Goal: Task Accomplishment & Management: Complete application form

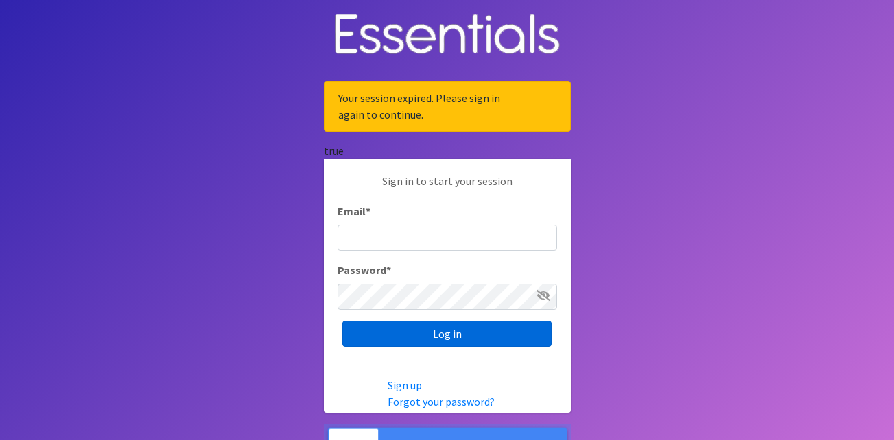
type input "partners@otmdiaperbank.org"
click at [429, 333] on input "Log in" at bounding box center [446, 334] width 209 height 26
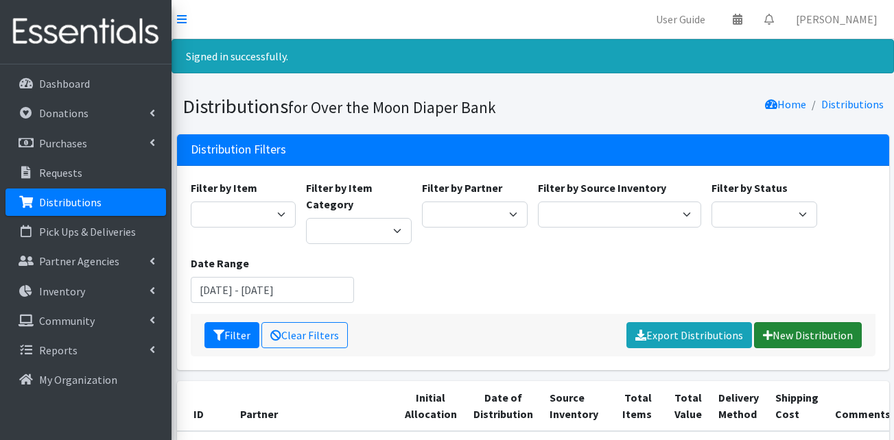
click at [796, 334] on link "New Distribution" at bounding box center [808, 335] width 108 height 26
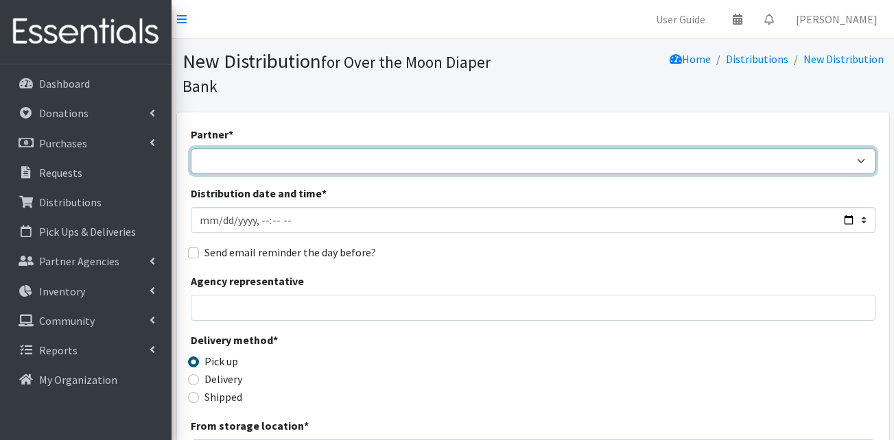
drag, startPoint x: 320, startPoint y: 147, endPoint x: 324, endPoint y: 141, distance: 7.3
click at [320, 148] on select "AHJ Library System Amerigroup Back To School Event CCC Henderson Lighthouse CEM…" at bounding box center [533, 161] width 684 height 26
select select "5438"
click at [191, 148] on select "AHJ Library System Amerigroup Back To School Event CCC Henderson Lighthouse CEM…" at bounding box center [533, 161] width 684 height 26
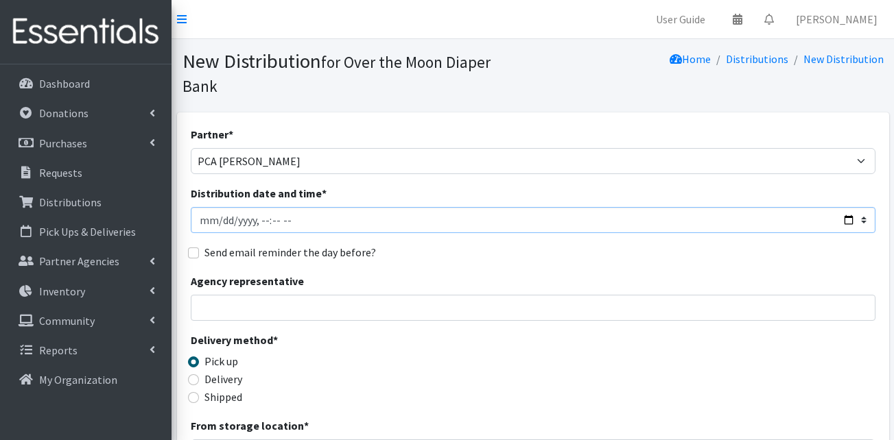
click at [223, 207] on input "Distribution date and time *" at bounding box center [533, 220] width 684 height 26
click at [278, 207] on input "Distribution date and time *" at bounding box center [533, 220] width 684 height 26
click at [269, 207] on input "Distribution date and time *" at bounding box center [533, 220] width 684 height 26
click at [258, 207] on input "Distribution date and time *" at bounding box center [533, 220] width 684 height 26
click at [276, 207] on input "Distribution date and time *" at bounding box center [533, 220] width 684 height 26
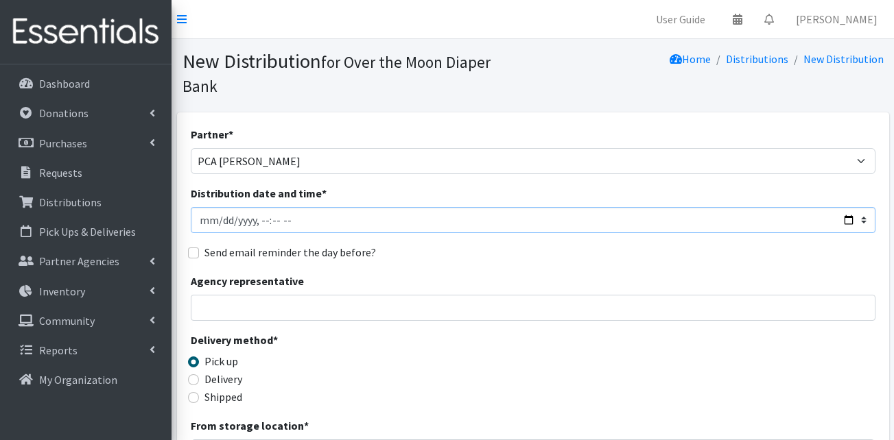
type input "2025-09-02T12:00"
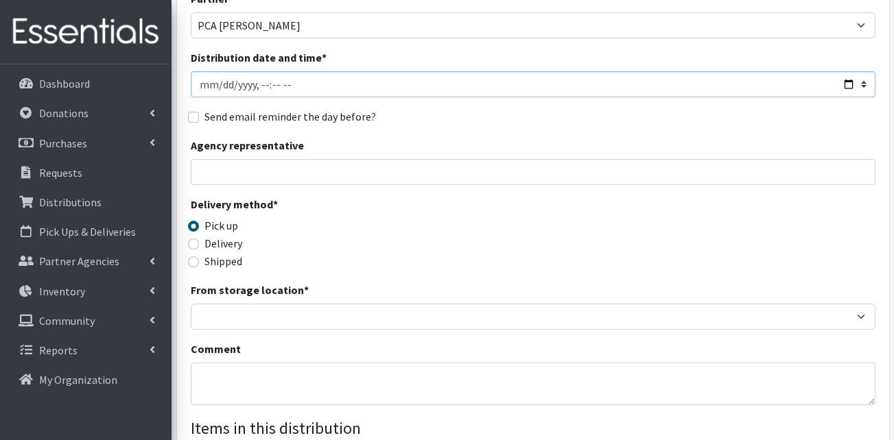
scroll to position [137, 0]
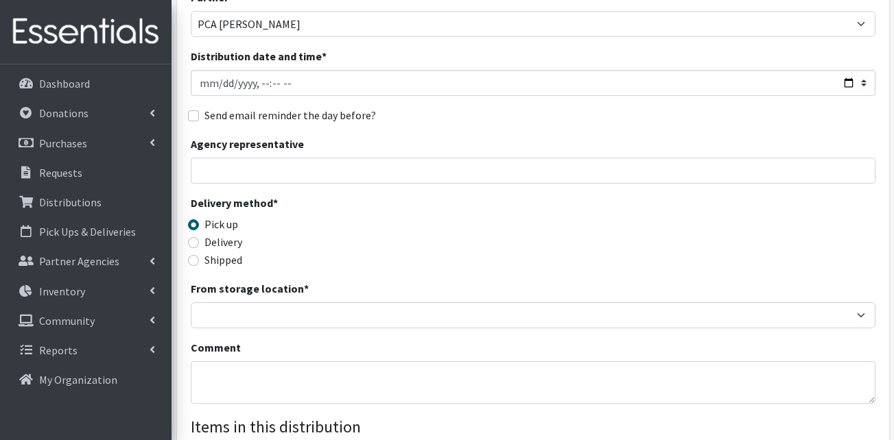
click at [231, 280] on div "From storage location * OTM Warehouse" at bounding box center [533, 304] width 684 height 48
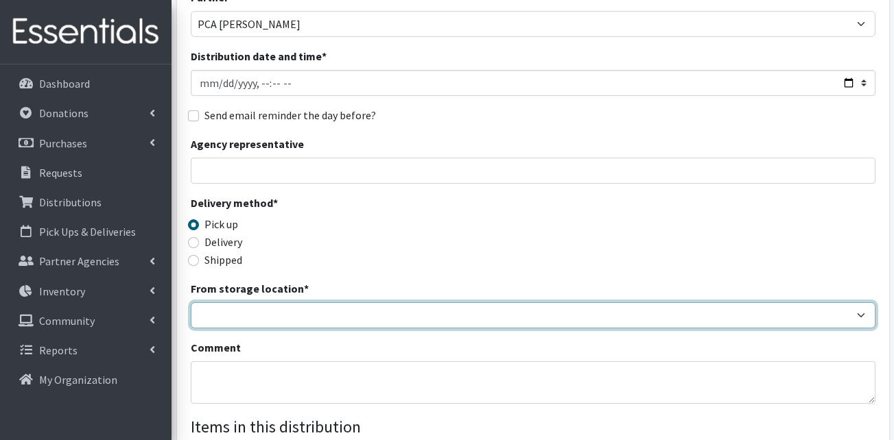
click at [241, 302] on select "OTM Warehouse" at bounding box center [533, 315] width 684 height 26
select select "385"
click at [191, 302] on select "OTM Warehouse" at bounding box center [533, 315] width 684 height 26
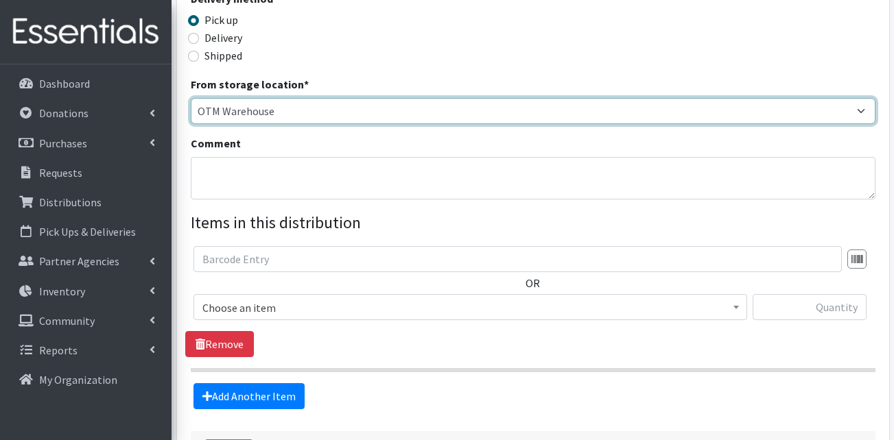
scroll to position [343, 0]
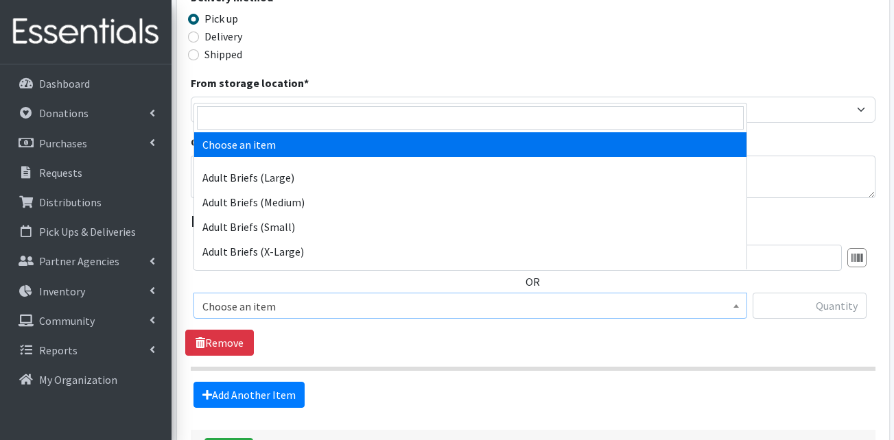
click at [311, 297] on span "Choose an item" at bounding box center [470, 306] width 536 height 19
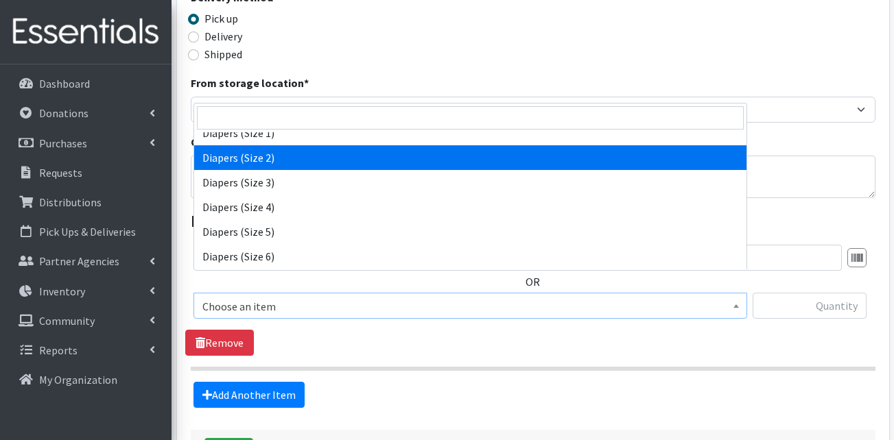
scroll to position [480, 0]
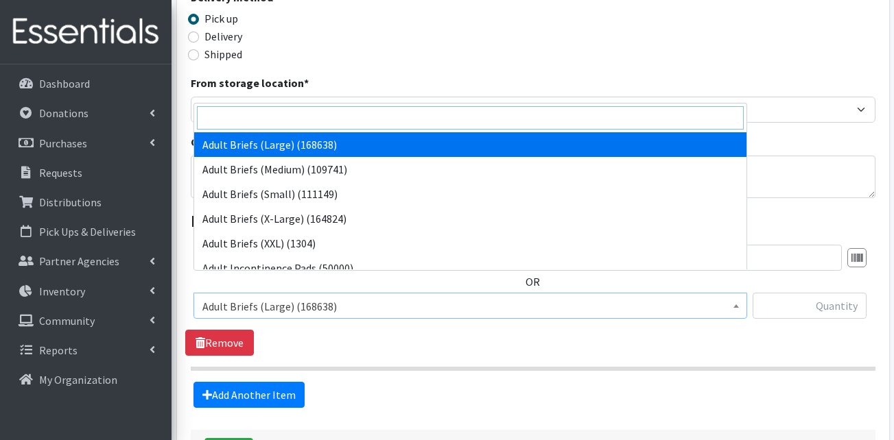
click at [264, 115] on input "search" at bounding box center [470, 117] width 547 height 23
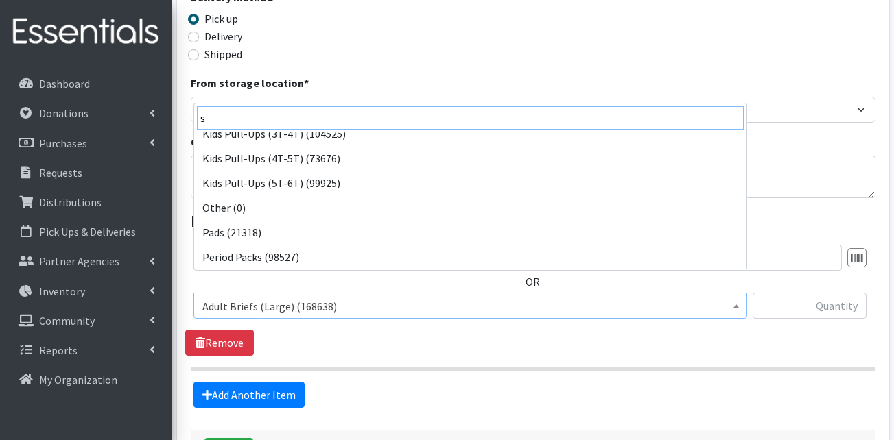
scroll to position [0, 0]
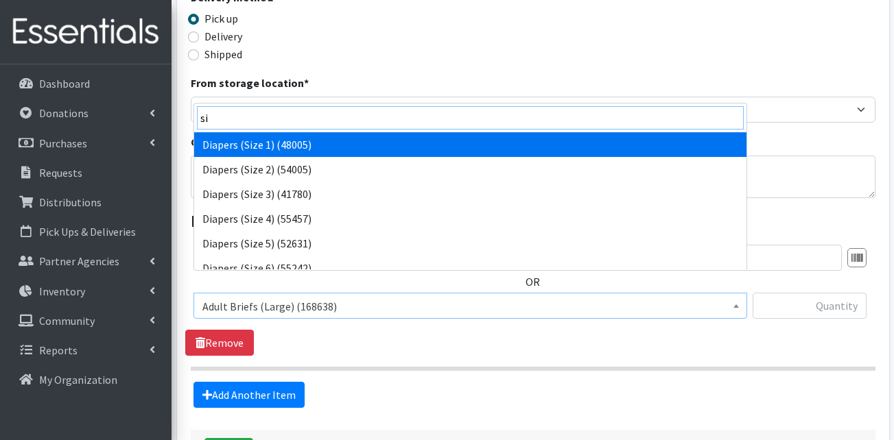
type input "si"
select select "13420"
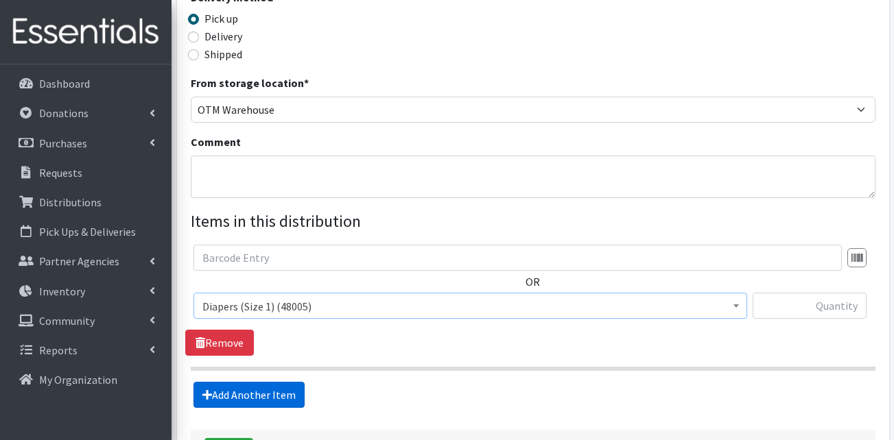
click at [239, 382] on link "Add Another Item" at bounding box center [248, 395] width 111 height 26
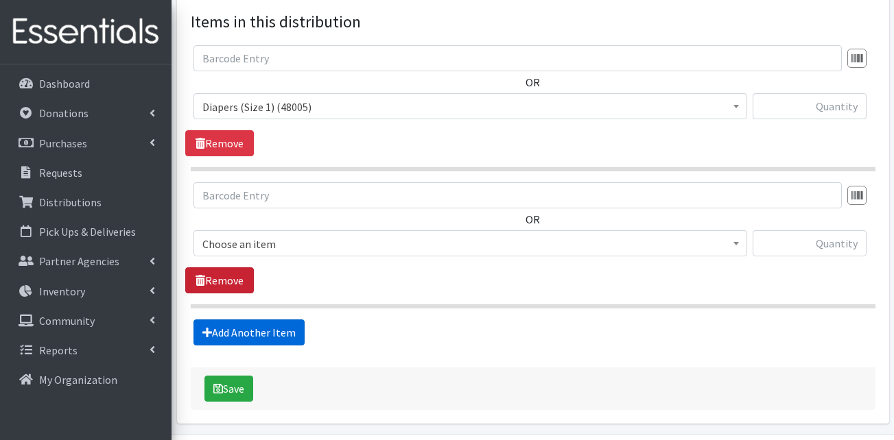
scroll to position [565, 0]
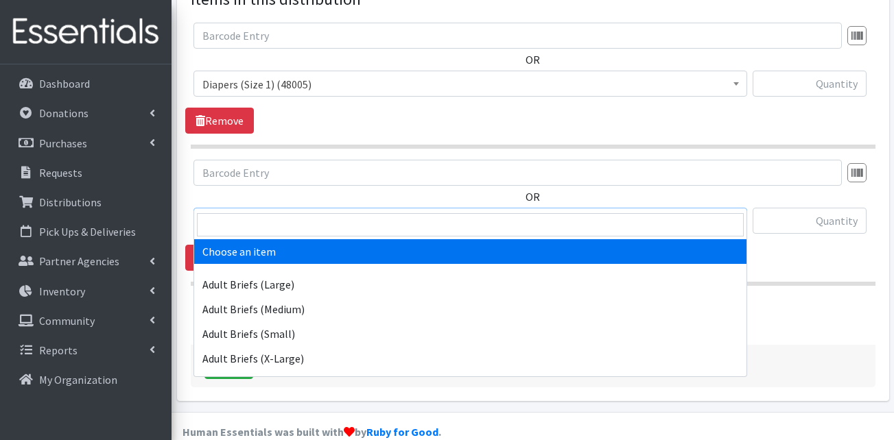
click at [250, 208] on span "Choose an item" at bounding box center [469, 221] width 553 height 26
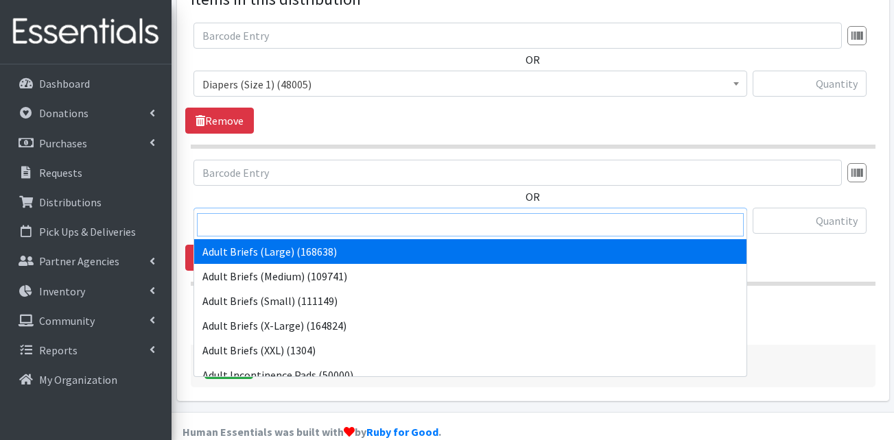
click at [238, 225] on input "search" at bounding box center [470, 224] width 547 height 23
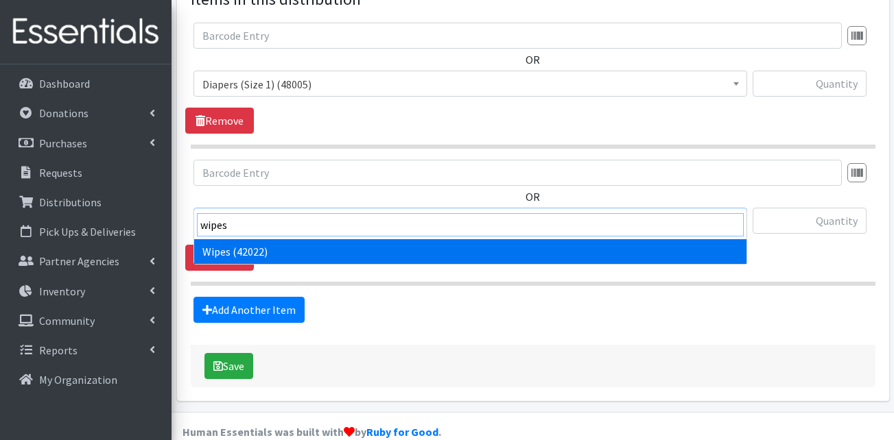
type input "wipes"
select select "13405"
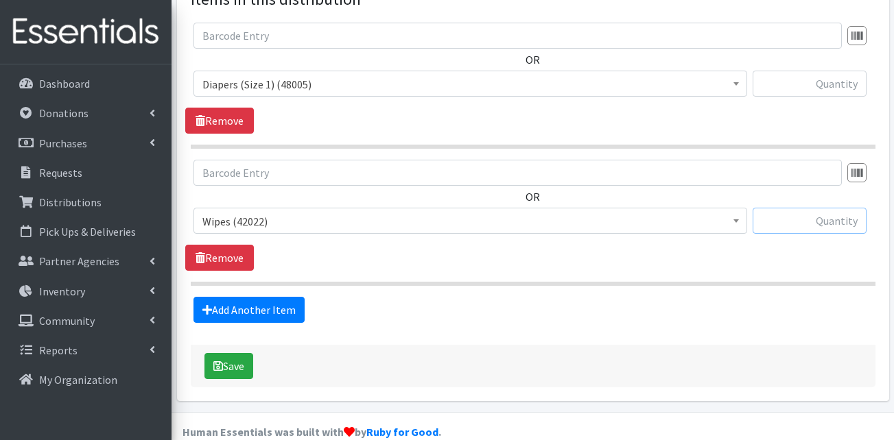
click at [828, 208] on input "text" at bounding box center [809, 221] width 114 height 26
type input "288"
click at [814, 71] on input "text" at bounding box center [809, 84] width 114 height 26
type input "9504"
click at [242, 353] on button "Save" at bounding box center [228, 366] width 49 height 26
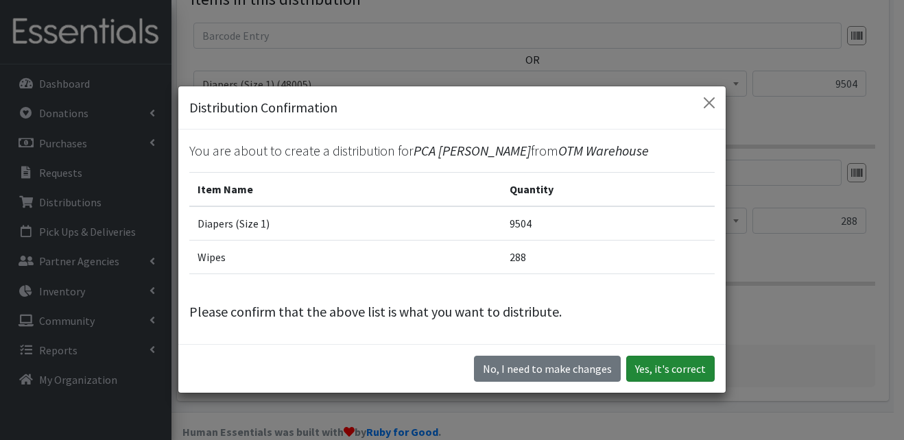
click at [685, 372] on button "Yes, it's correct" at bounding box center [670, 369] width 88 height 26
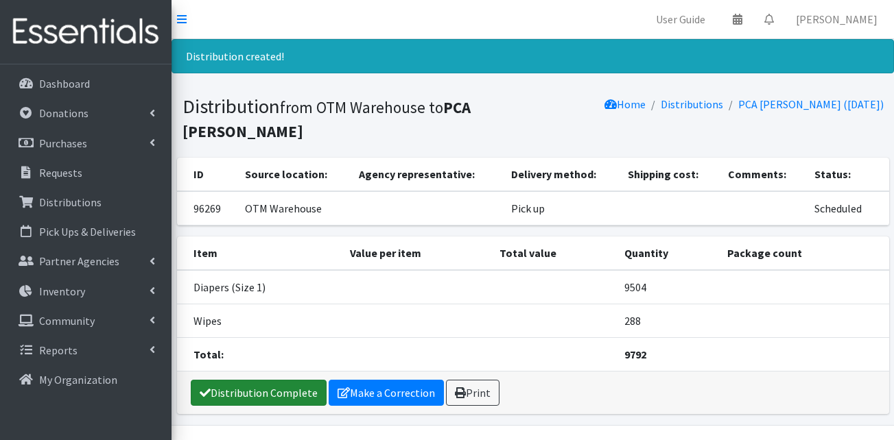
click at [241, 396] on link "Distribution Complete" at bounding box center [259, 393] width 136 height 26
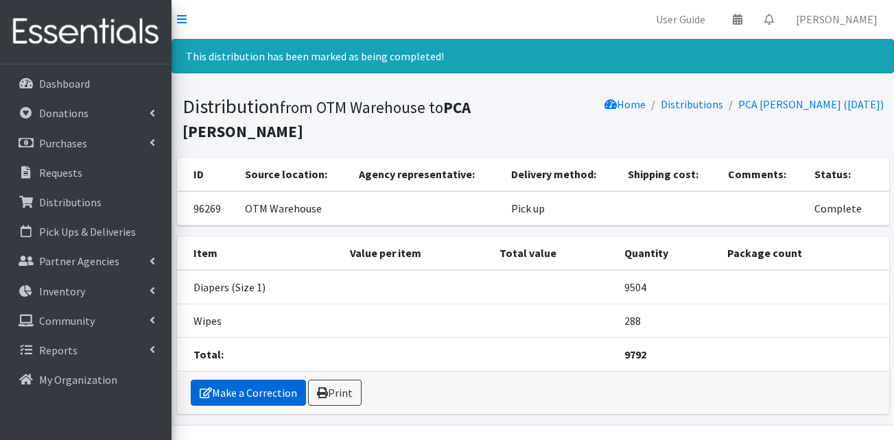
click at [245, 392] on link "Make a Correction" at bounding box center [248, 393] width 115 height 26
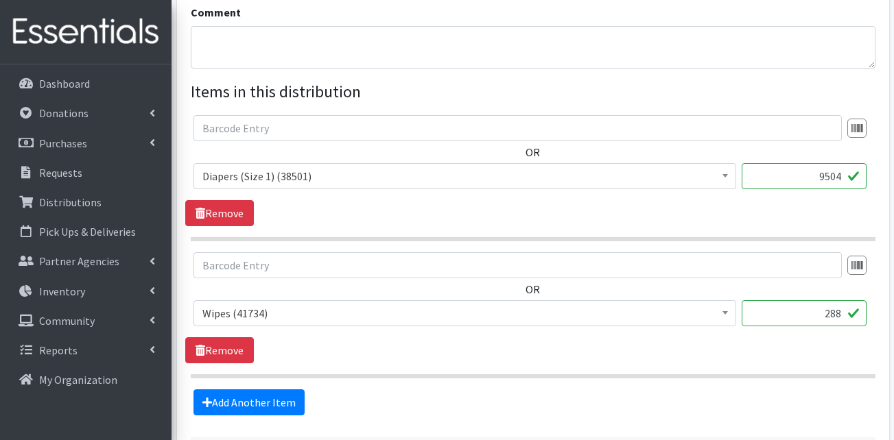
scroll to position [627, 0]
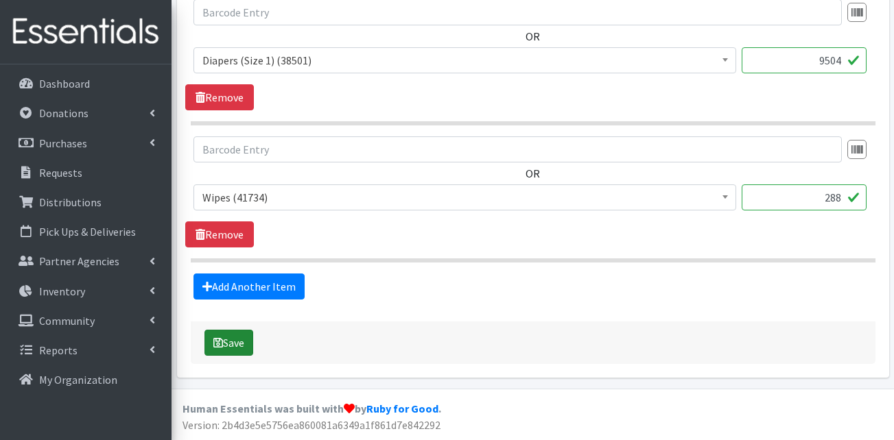
click at [223, 344] on button "Save" at bounding box center [228, 343] width 49 height 26
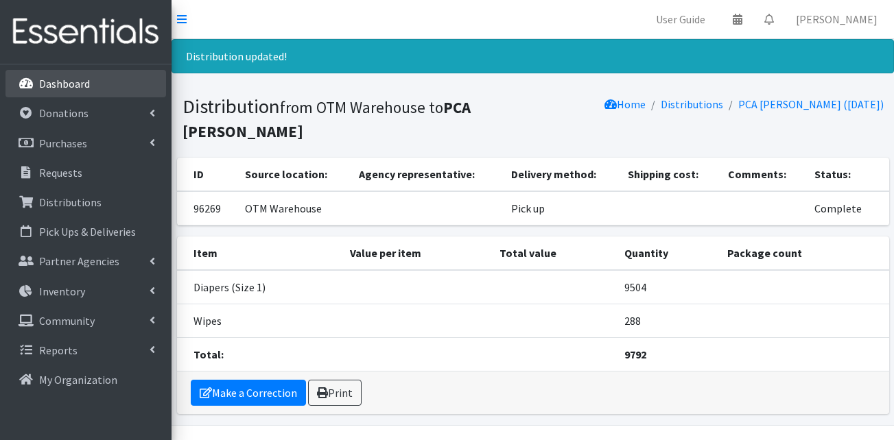
click at [74, 88] on p "Dashboard" at bounding box center [64, 84] width 51 height 14
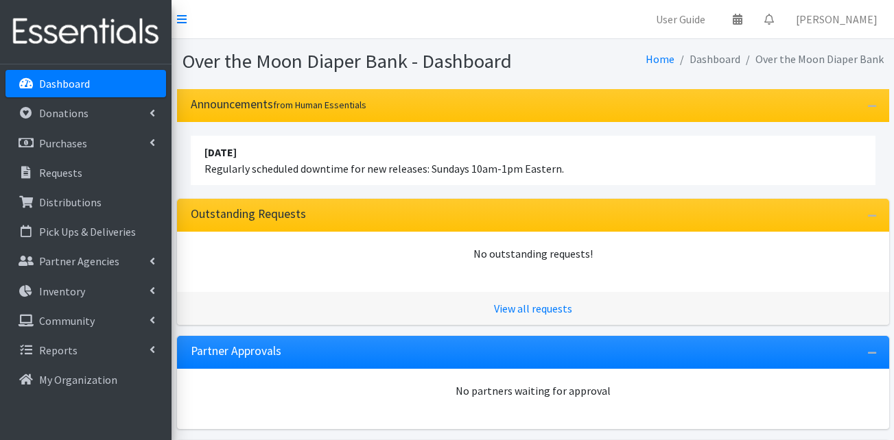
click at [95, 91] on link "Dashboard" at bounding box center [85, 83] width 160 height 27
click at [75, 136] on p "Purchases" at bounding box center [63, 143] width 48 height 14
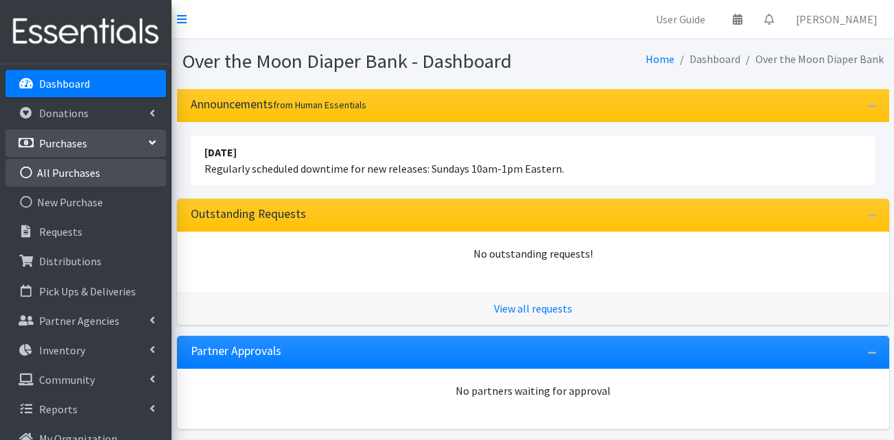
click at [58, 171] on link "All Purchases" at bounding box center [85, 172] width 160 height 27
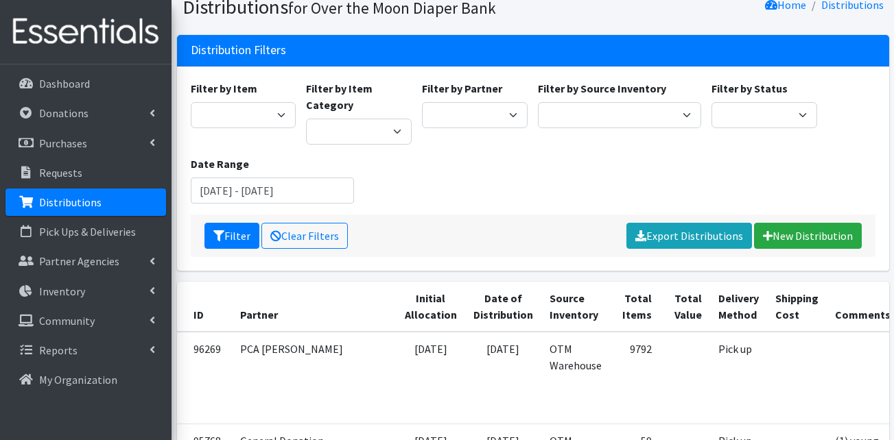
scroll to position [137, 0]
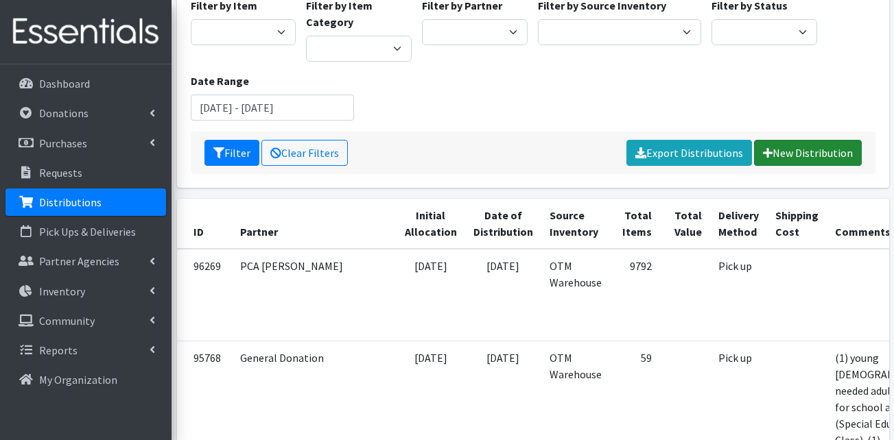
click at [822, 154] on link "New Distribution" at bounding box center [808, 153] width 108 height 26
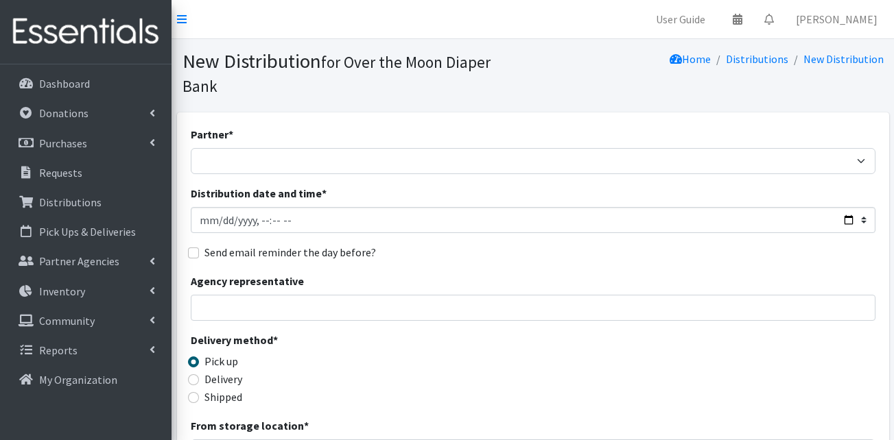
select select "5472"
click at [191, 148] on select "AHJ Library System Amerigroup Back To School Event CCC Henderson Lighthouse CEM…" at bounding box center [533, 161] width 684 height 26
click at [222, 207] on input "Distribution date and time *" at bounding box center [533, 220] width 684 height 26
click at [257, 207] on input "Distribution date and time *" at bounding box center [533, 220] width 684 height 26
type input "2025-09-10T10:00"
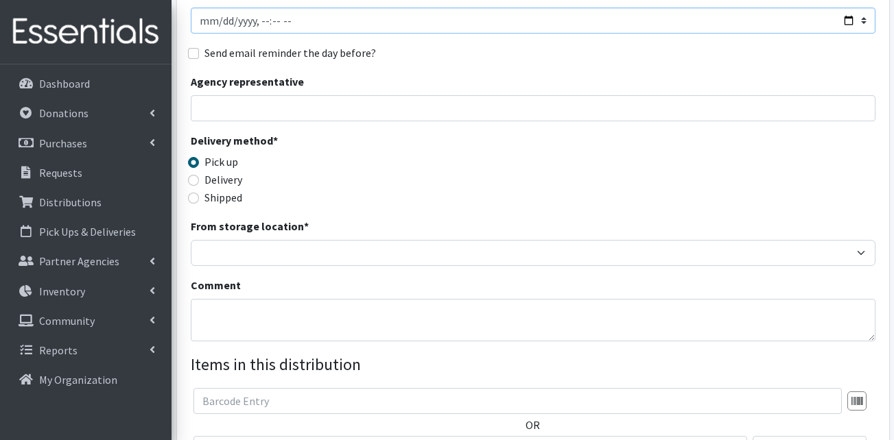
scroll to position [206, 0]
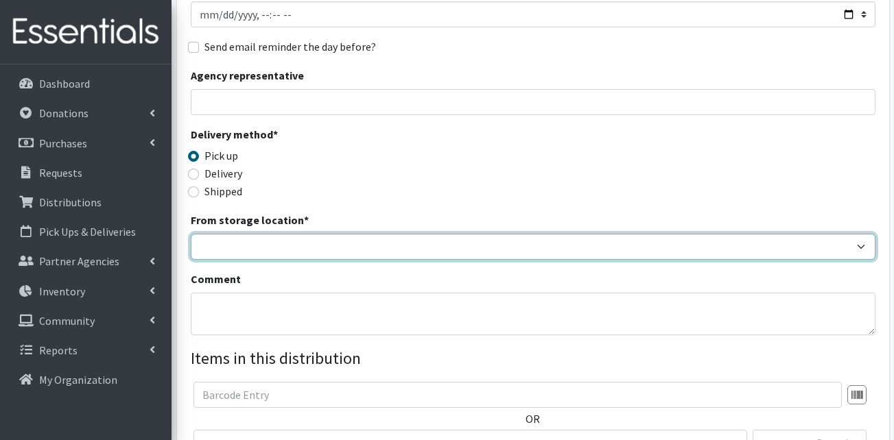
click at [258, 234] on select "OTM Warehouse" at bounding box center [533, 247] width 684 height 26
select select "385"
click at [191, 234] on select "OTM Warehouse" at bounding box center [533, 247] width 684 height 26
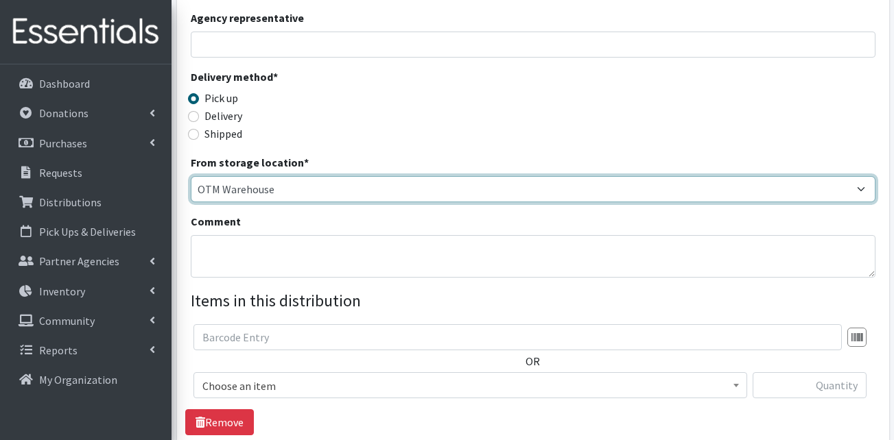
scroll to position [343, 0]
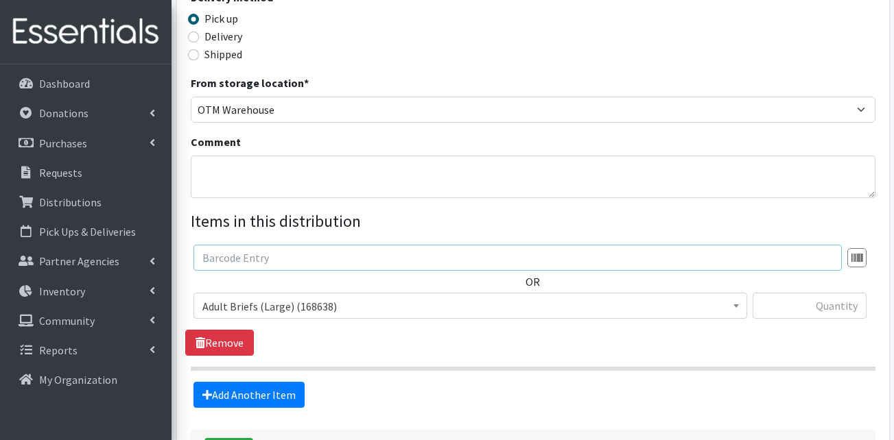
click at [209, 245] on input "text" at bounding box center [517, 258] width 648 height 26
click at [264, 263] on div "OR Adult Briefs (Large) (168638) Adult Briefs (Medium) (109741) Adult Briefs (S…" at bounding box center [532, 287] width 695 height 85
click at [258, 297] on span "Adult Briefs (Large) (168638)" at bounding box center [470, 306] width 536 height 19
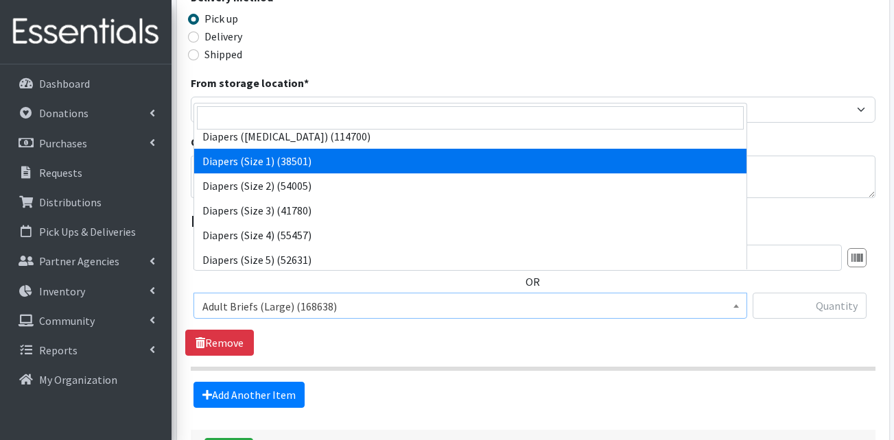
scroll to position [206, 0]
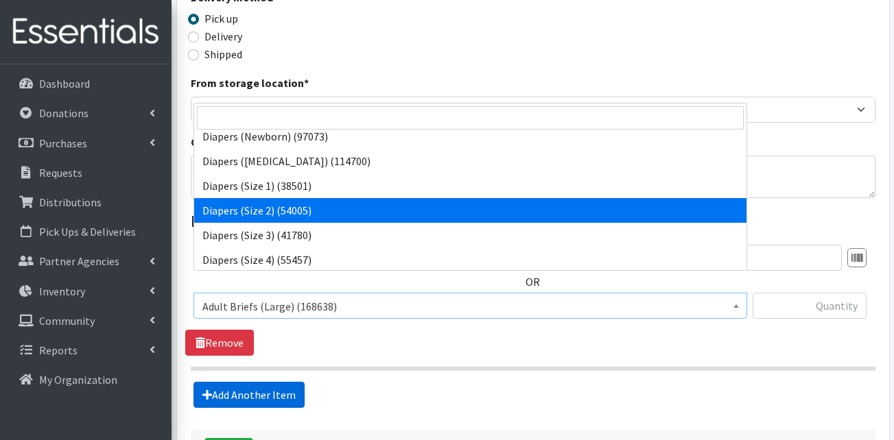
select select "13421"
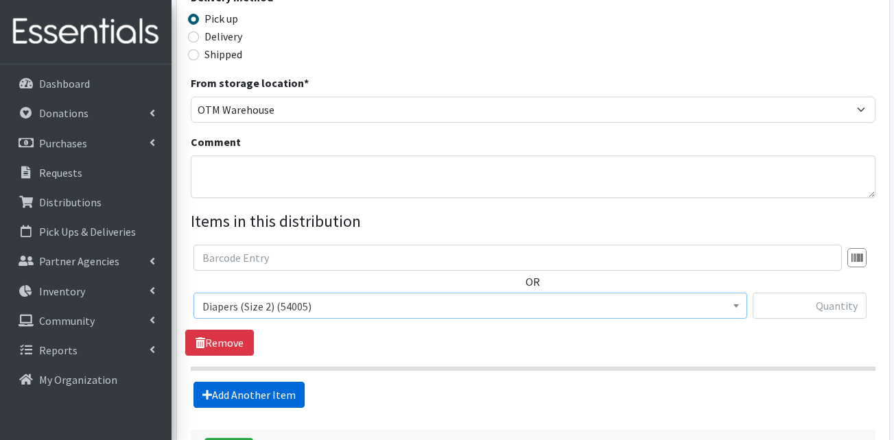
click at [274, 382] on link "Add Another Item" at bounding box center [248, 395] width 111 height 26
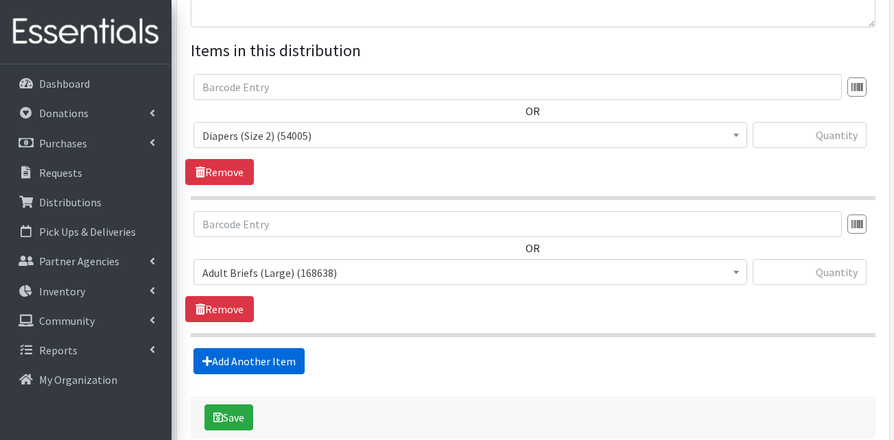
scroll to position [565, 0]
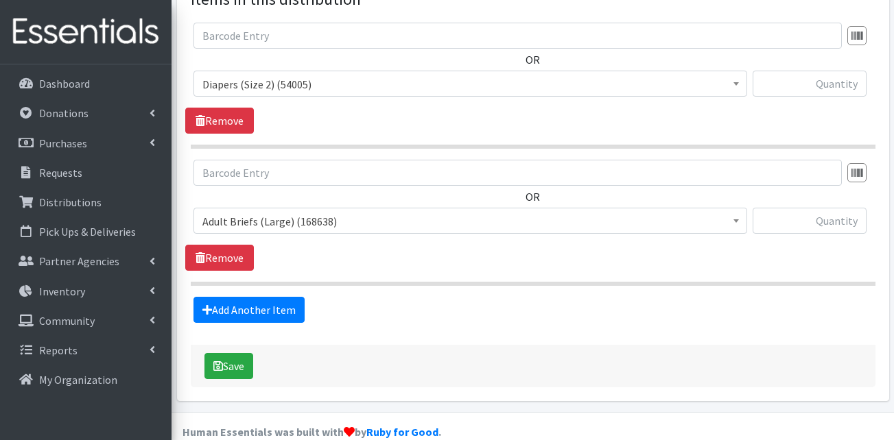
click at [272, 212] on span "Adult Briefs (Large) (168638)" at bounding box center [470, 221] width 536 height 19
click at [289, 212] on span "Adult Briefs (Large) (168638)" at bounding box center [470, 221] width 536 height 19
click at [288, 212] on span "Adult Briefs (Large) (168638)" at bounding box center [470, 221] width 536 height 19
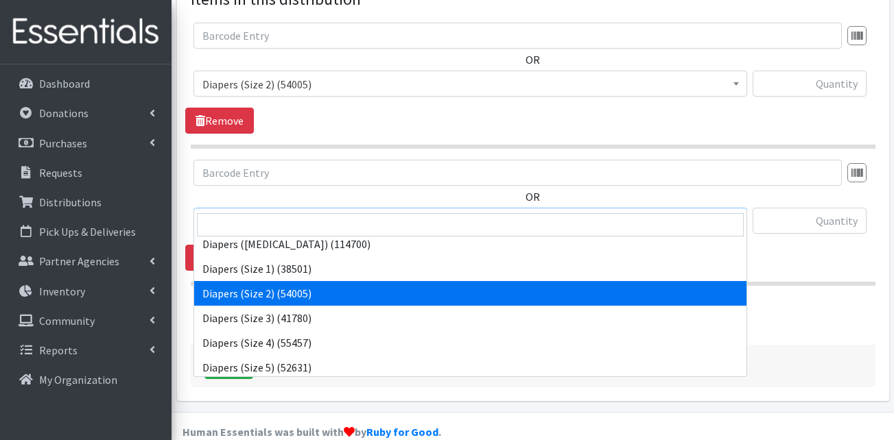
scroll to position [206, 0]
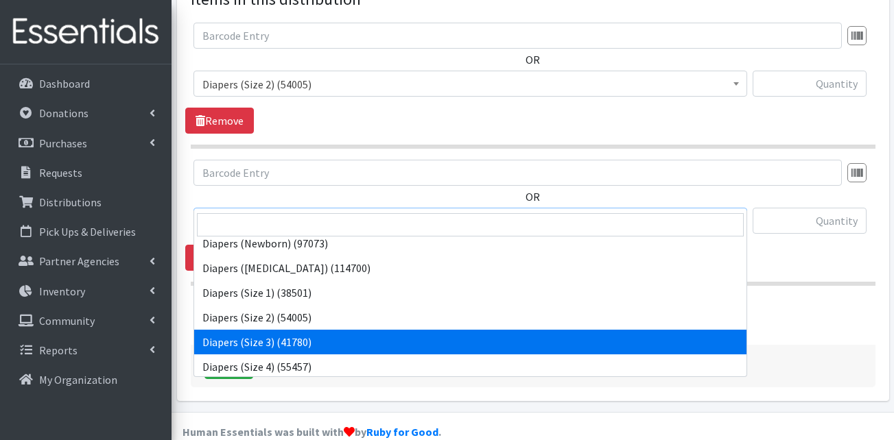
select select "13422"
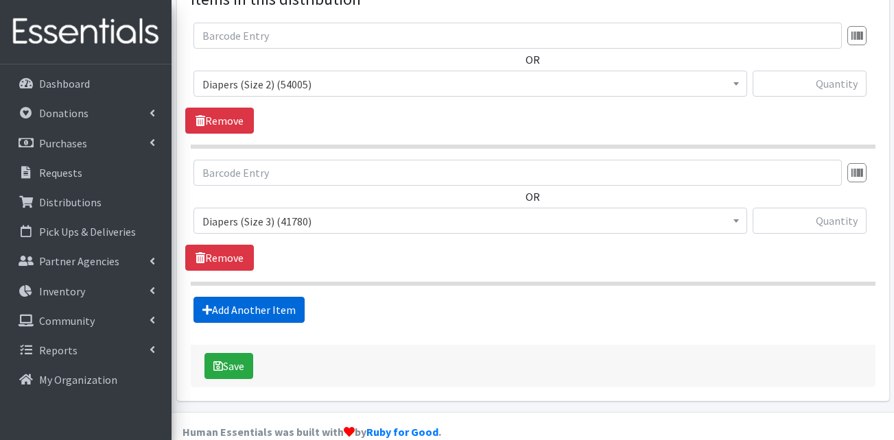
click at [252, 297] on link "Add Another Item" at bounding box center [248, 310] width 111 height 26
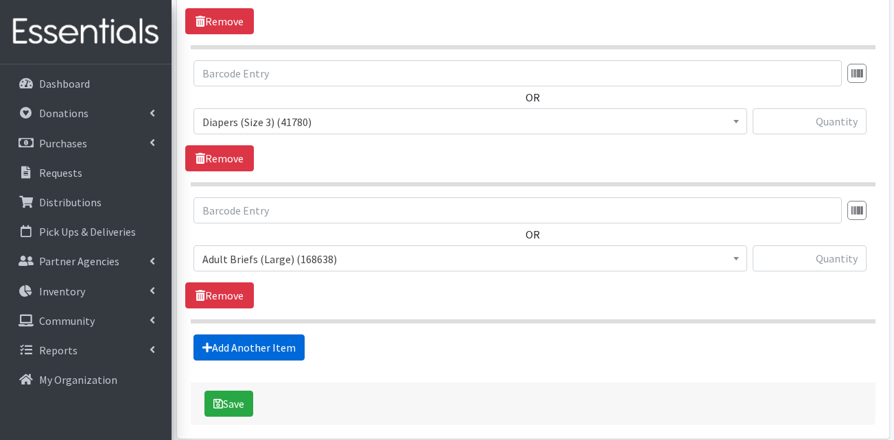
scroll to position [702, 0]
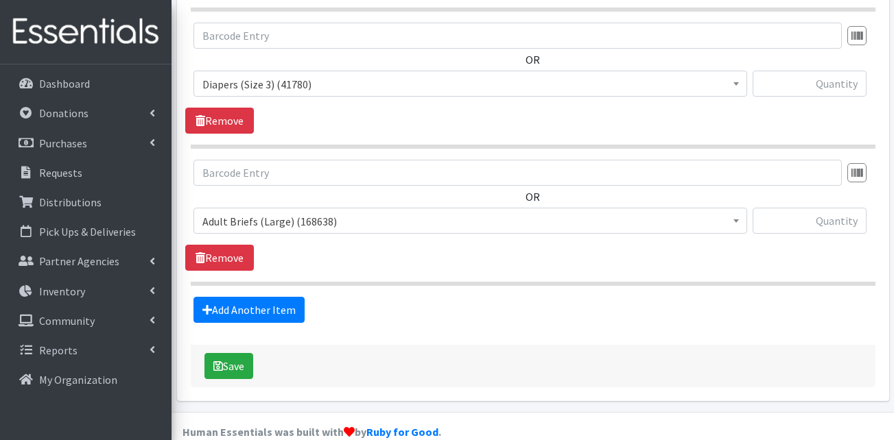
click at [304, 208] on span "Adult Briefs (Large) (168638)" at bounding box center [469, 221] width 553 height 26
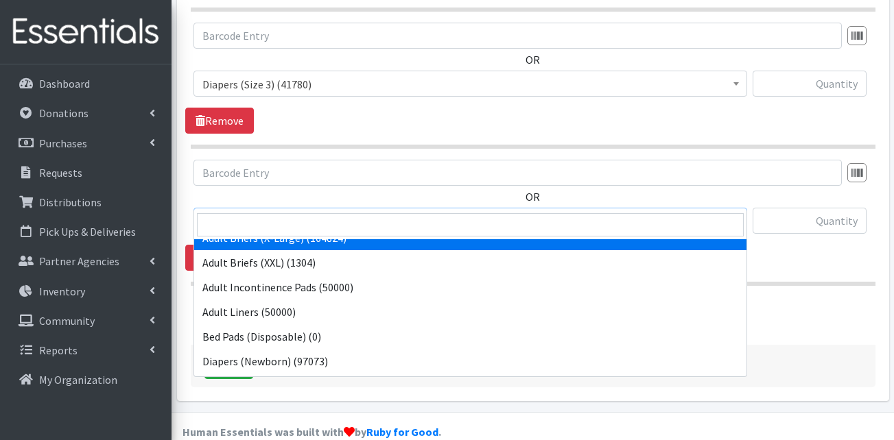
scroll to position [274, 0]
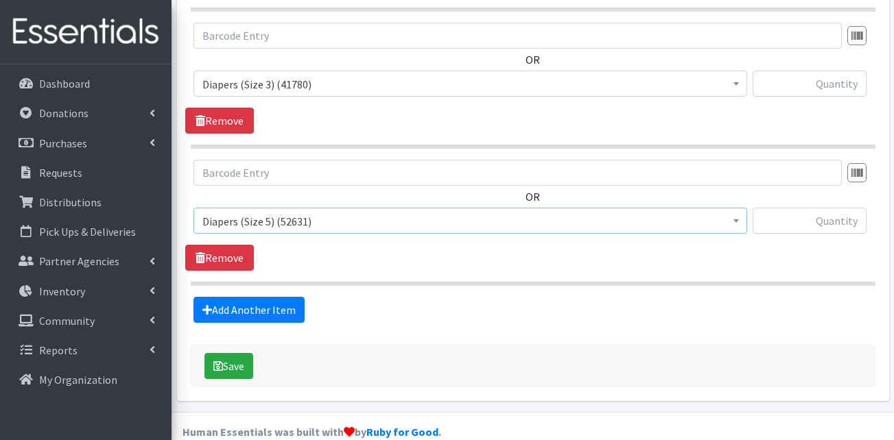
select select "13389"
click at [267, 297] on link "Add Another Item" at bounding box center [248, 310] width 111 height 26
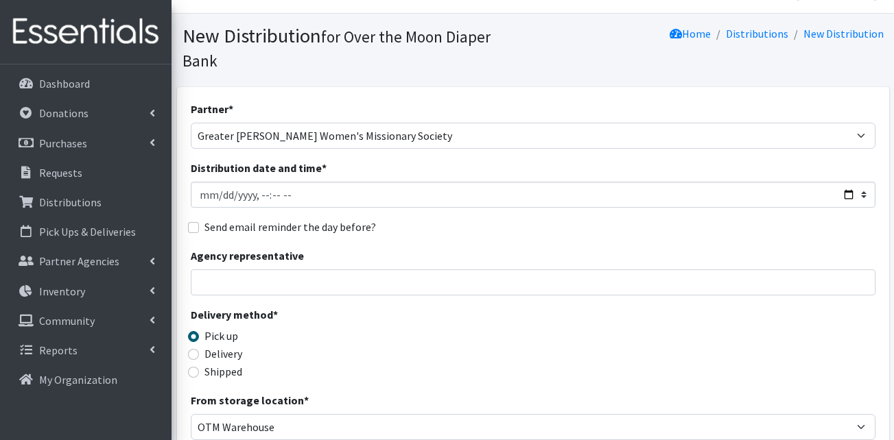
scroll to position [343, 0]
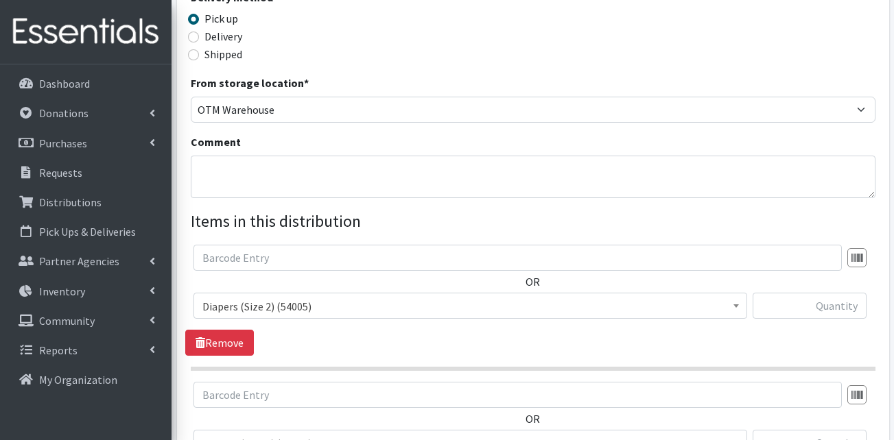
click at [816, 300] on div at bounding box center [809, 311] width 114 height 37
click at [818, 293] on input "text" at bounding box center [809, 306] width 114 height 26
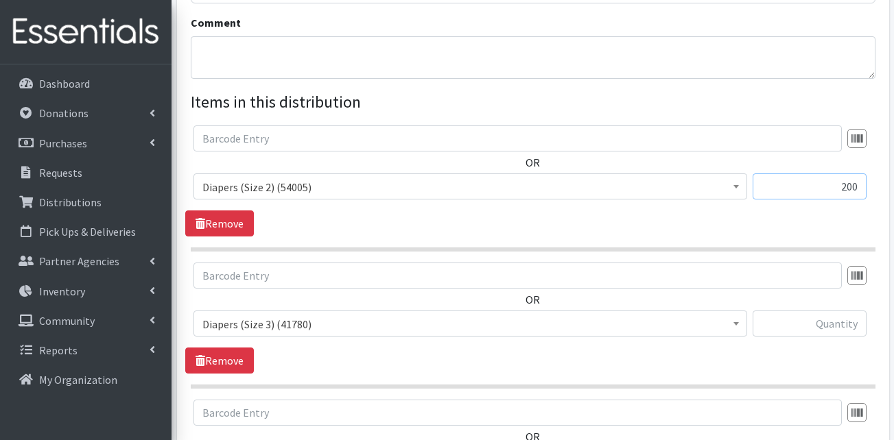
scroll to position [480, 0]
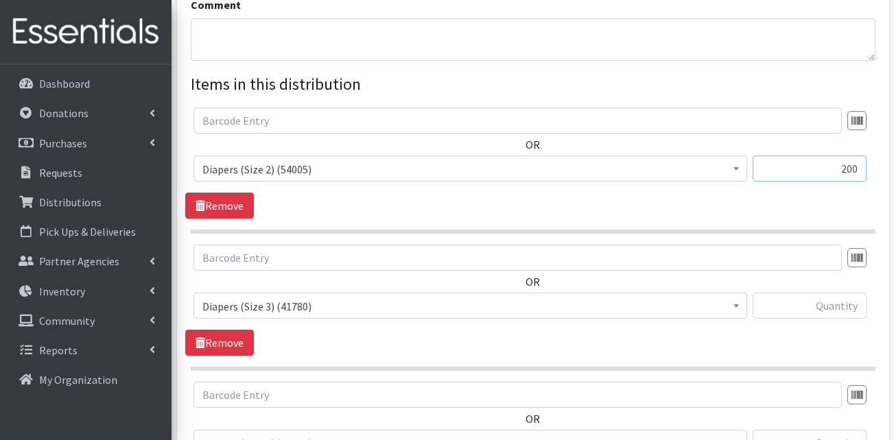
type input "200"
click at [840, 293] on input "text" at bounding box center [809, 306] width 114 height 26
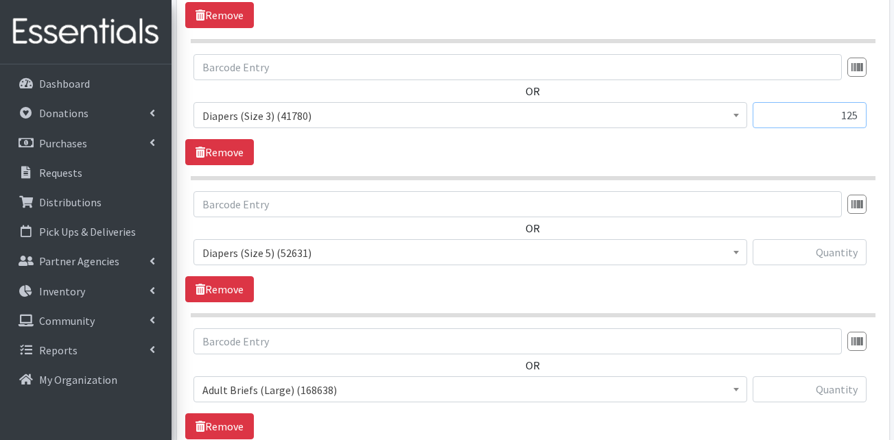
scroll to position [686, 0]
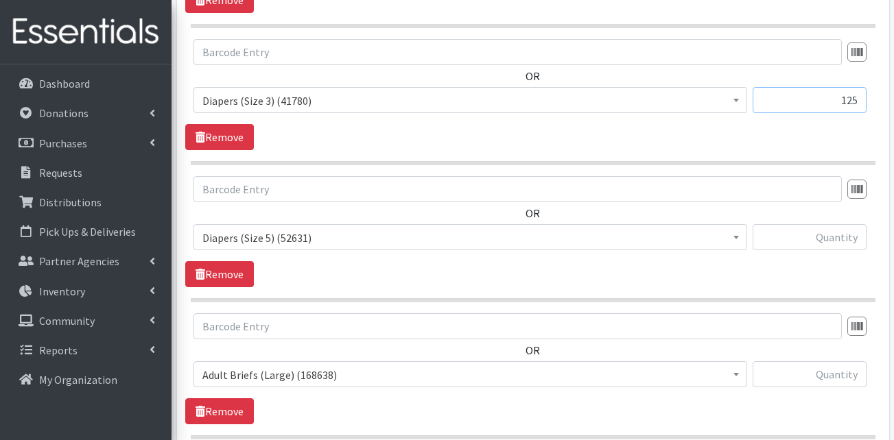
type input "125"
click at [842, 224] on input "text" at bounding box center [809, 237] width 114 height 26
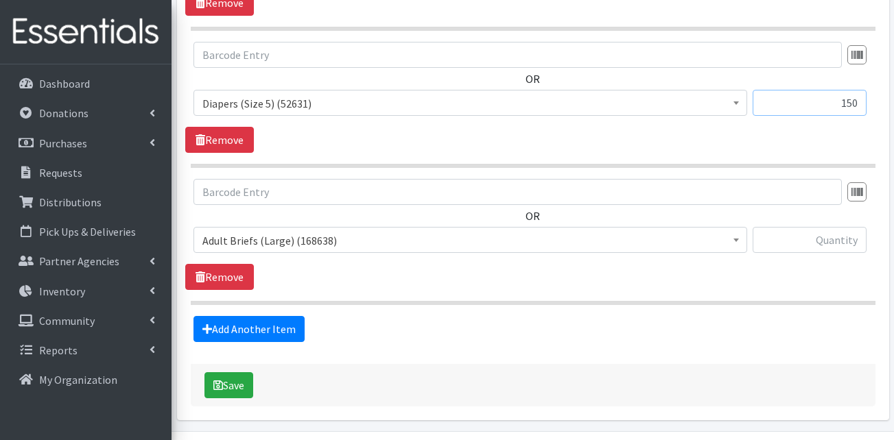
scroll to position [823, 0]
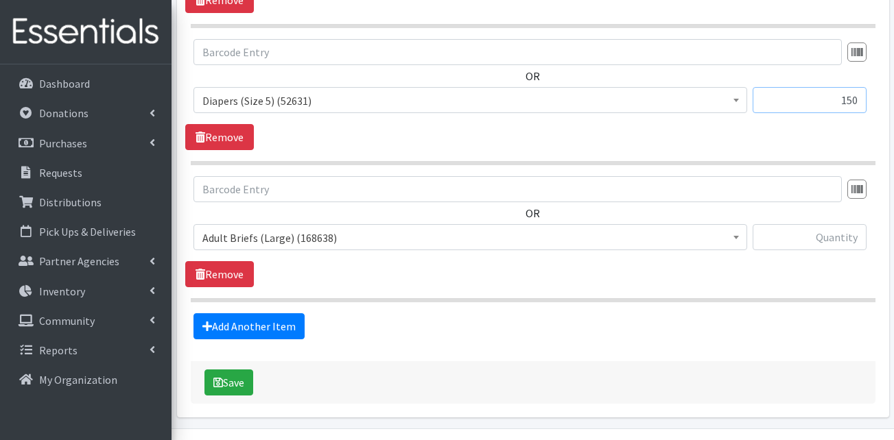
type input "150"
click at [287, 228] on span "Adult Briefs (Large) (168638)" at bounding box center [470, 237] width 536 height 19
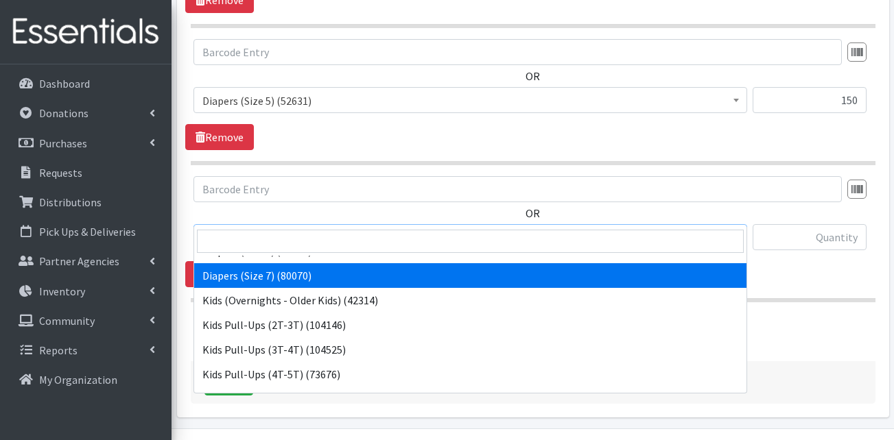
scroll to position [411, 0]
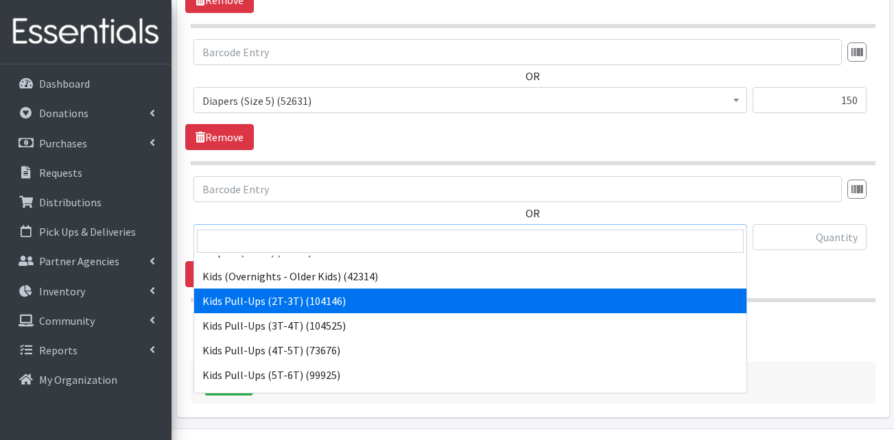
select select "13408"
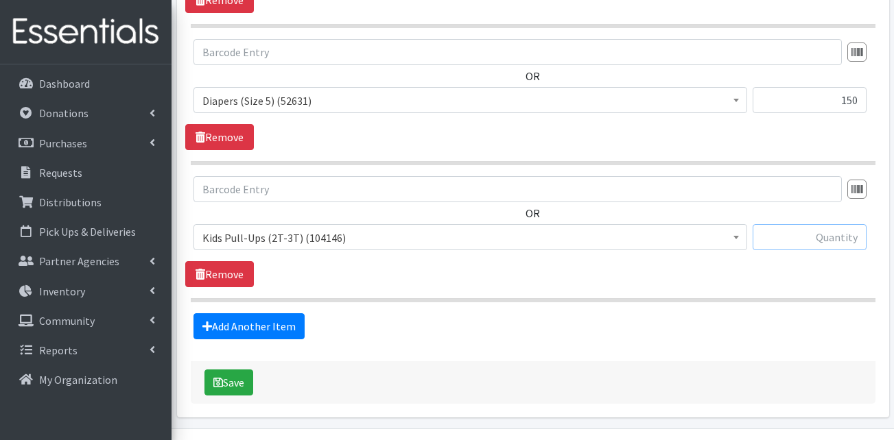
click at [828, 224] on input "text" at bounding box center [809, 237] width 114 height 26
type input "100"
click at [278, 313] on link "Add Another Item" at bounding box center [248, 326] width 111 height 26
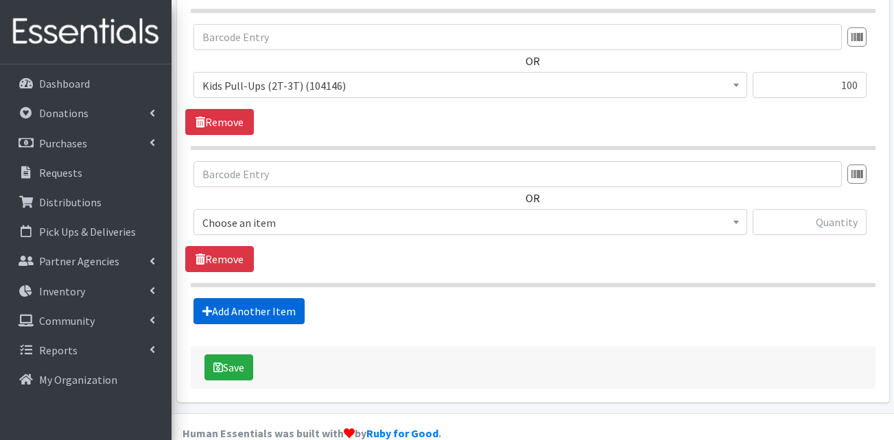
scroll to position [976, 0]
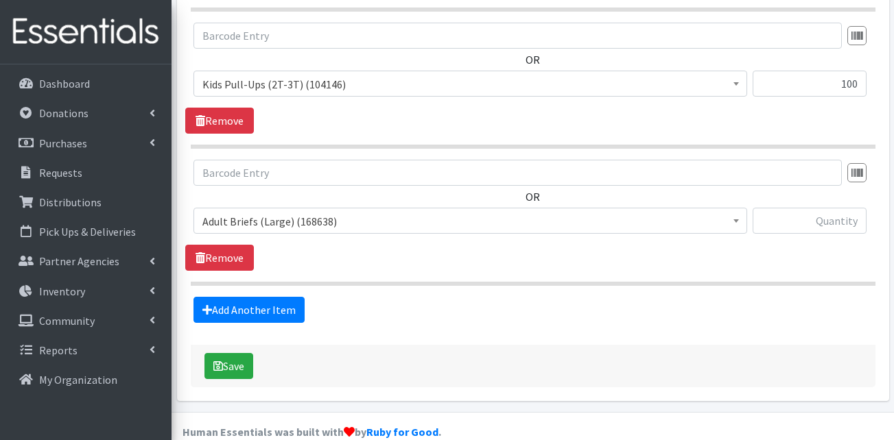
click at [342, 212] on span "Adult Briefs (Large) (168638)" at bounding box center [470, 221] width 536 height 19
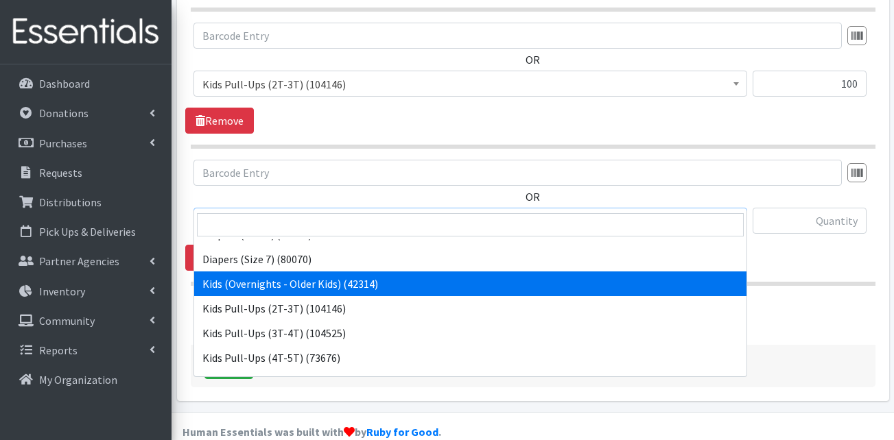
scroll to position [411, 0]
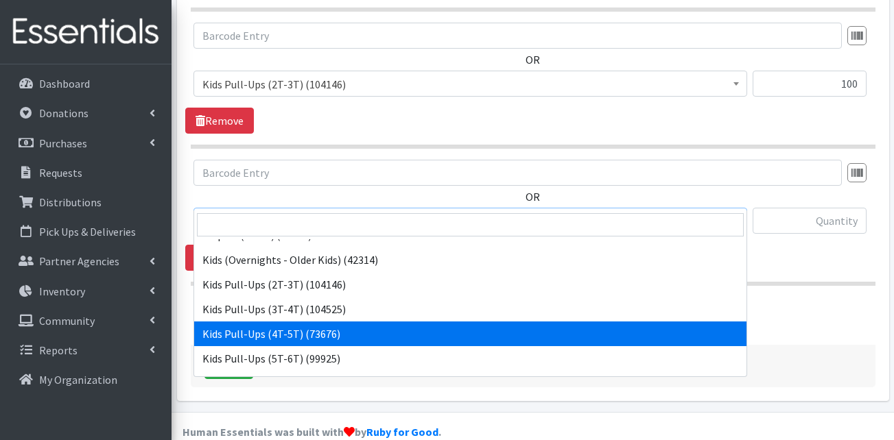
select select "13424"
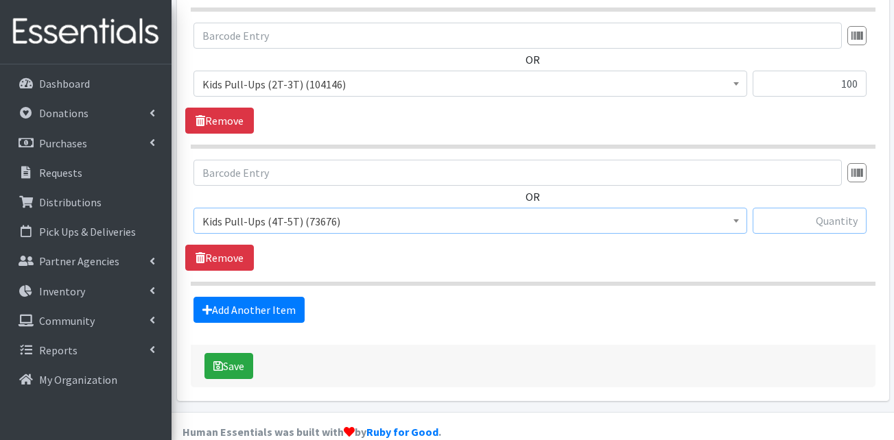
click at [830, 208] on input "text" at bounding box center [809, 221] width 114 height 26
type input "100"
click at [276, 297] on link "Add Another Item" at bounding box center [248, 310] width 111 height 26
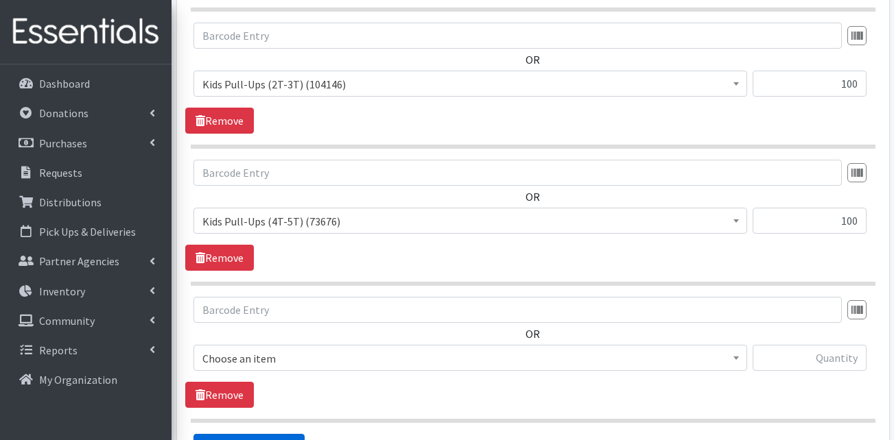
scroll to position [1114, 0]
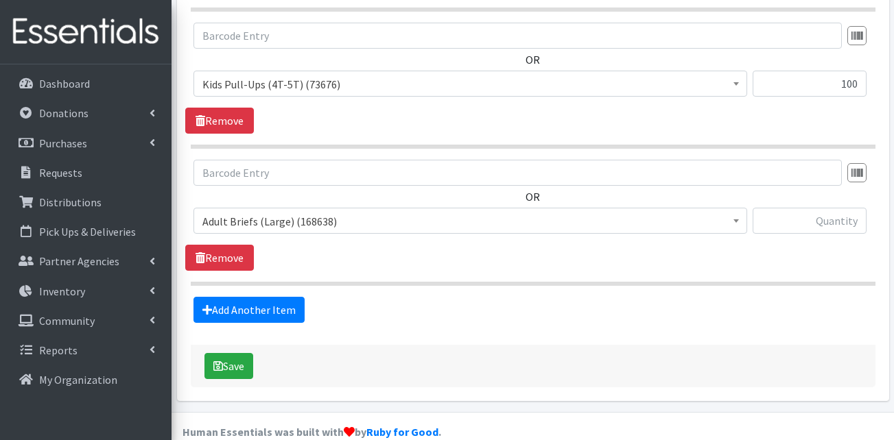
click at [306, 212] on span "Adult Briefs (Large) (168638)" at bounding box center [470, 221] width 536 height 19
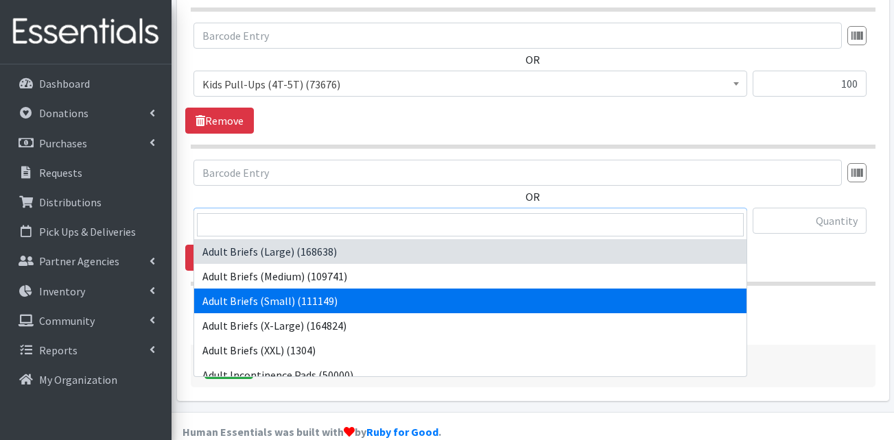
select select "13412"
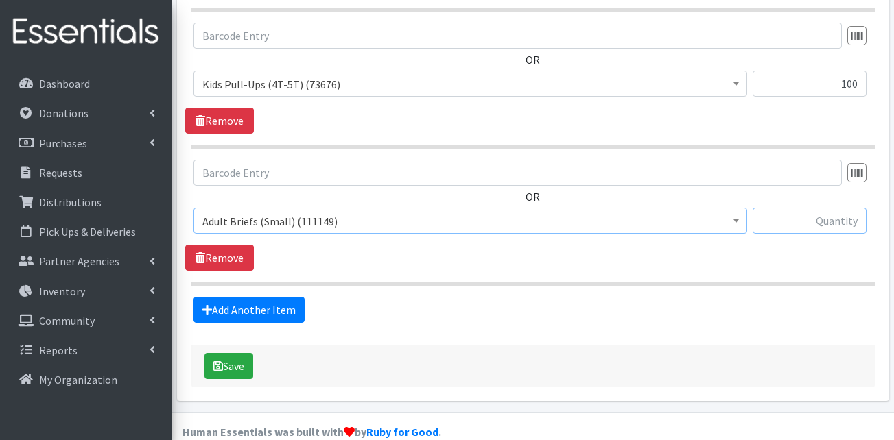
click at [817, 208] on input "text" at bounding box center [809, 221] width 114 height 26
click at [819, 208] on input "text" at bounding box center [809, 221] width 114 height 26
type input "5"
click at [263, 297] on link "Add Another Item" at bounding box center [248, 310] width 111 height 26
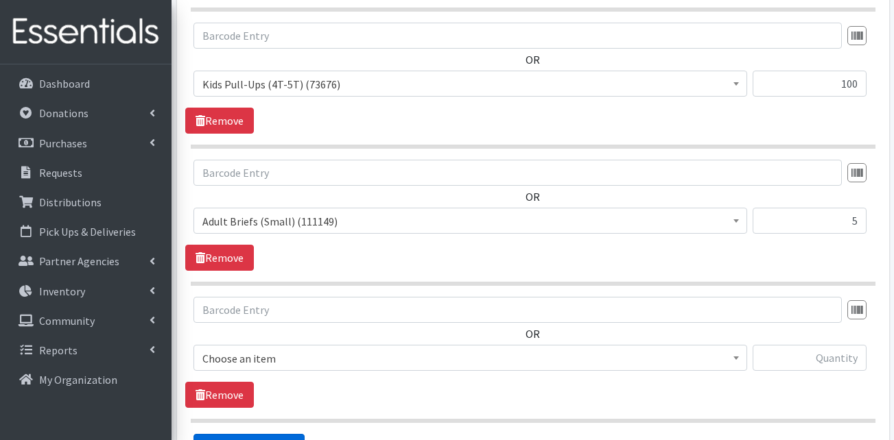
scroll to position [1251, 0]
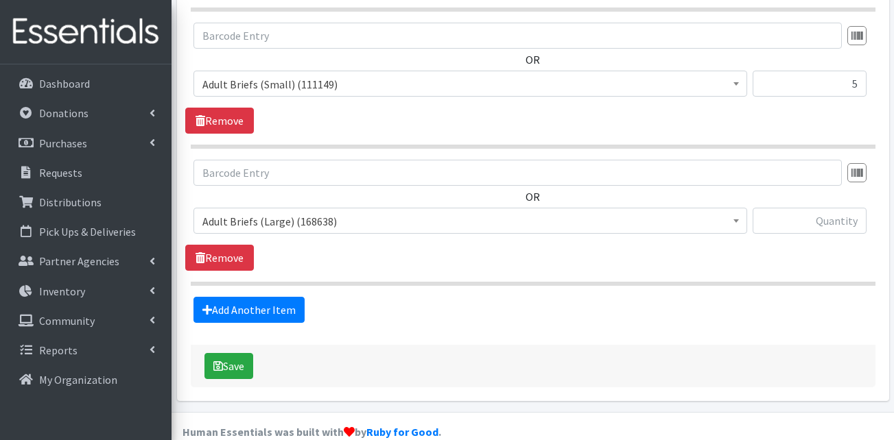
click at [280, 212] on span "Adult Briefs (Large) (168638)" at bounding box center [470, 221] width 536 height 19
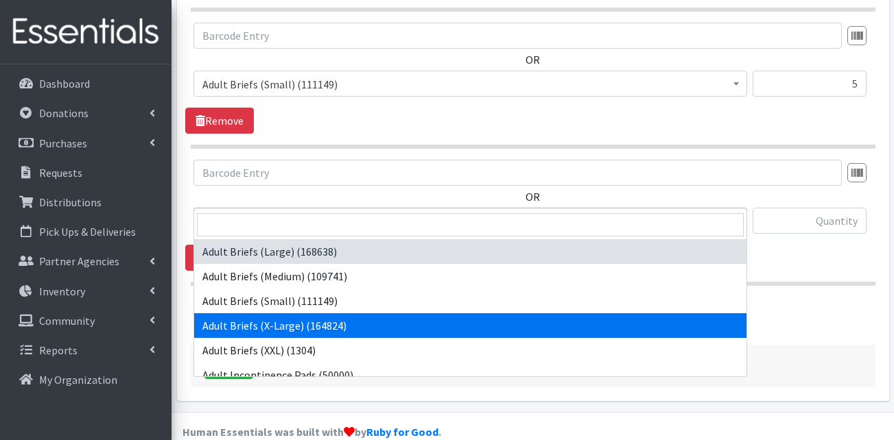
select select "15292"
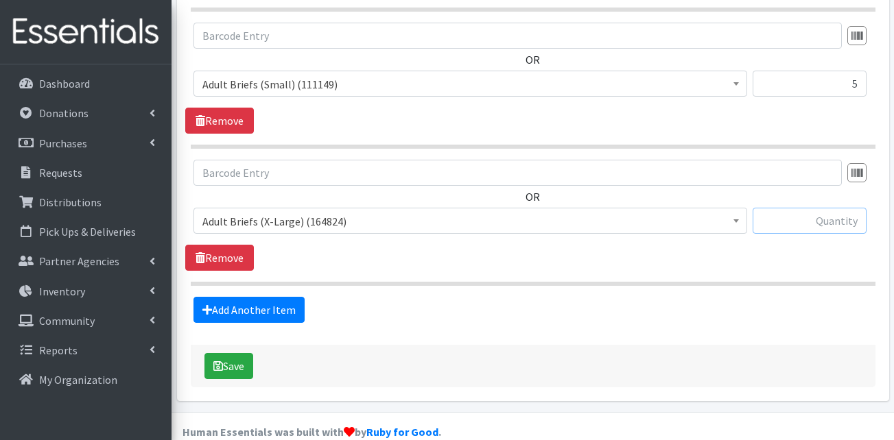
click at [822, 208] on input "text" at bounding box center [809, 221] width 114 height 26
type input "5"
click at [248, 297] on link "Add Another Item" at bounding box center [248, 310] width 111 height 26
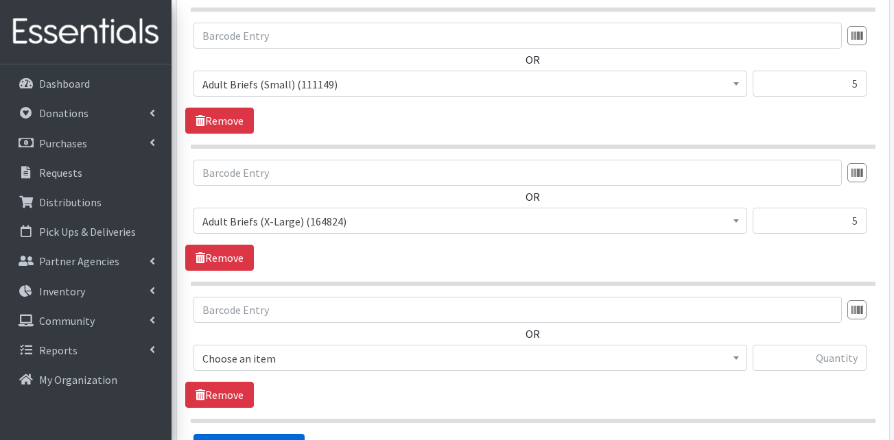
scroll to position [1388, 0]
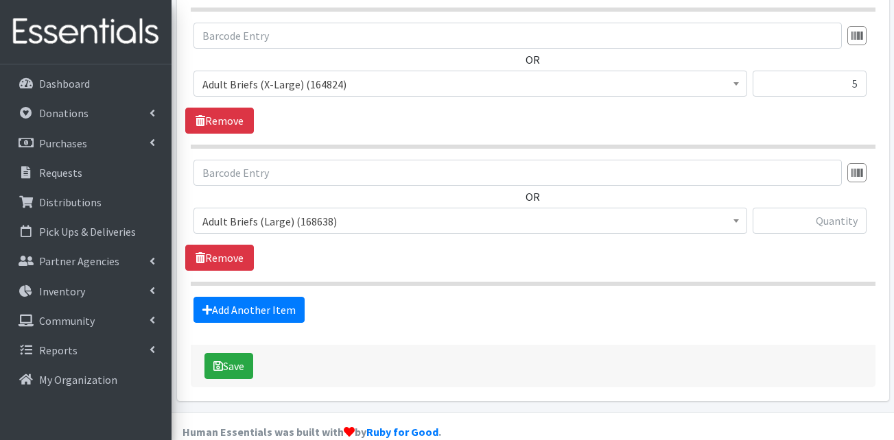
click at [273, 212] on span "Adult Briefs (Large) (168638)" at bounding box center [470, 221] width 536 height 19
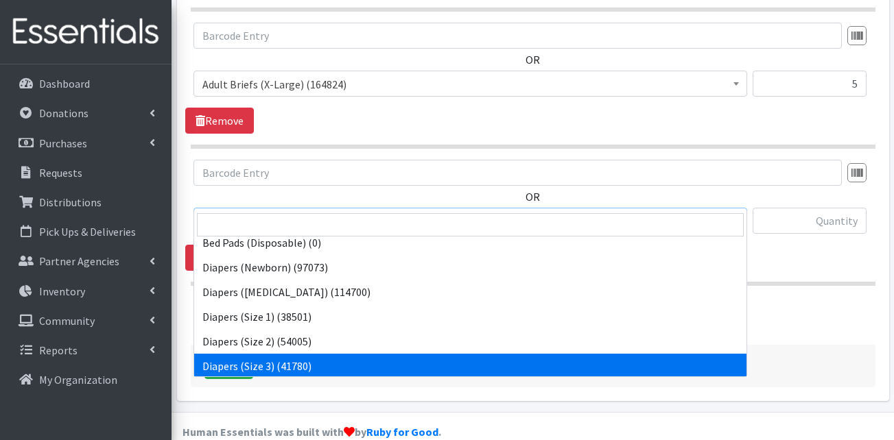
scroll to position [206, 0]
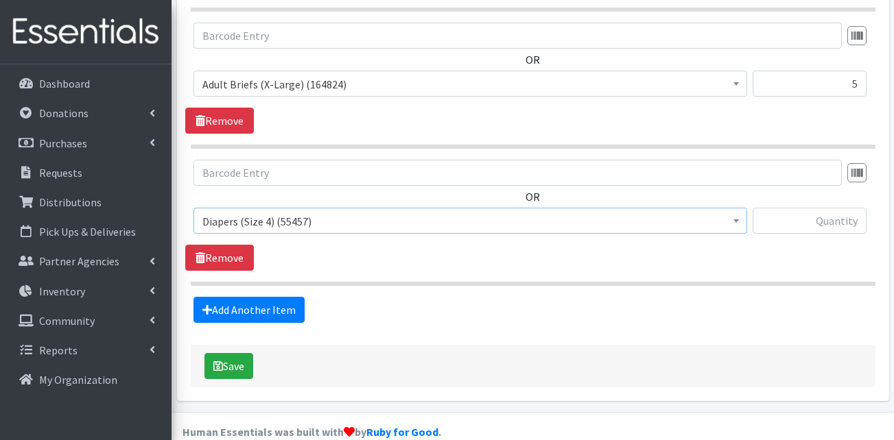
select select "13416"
click at [847, 208] on input "text" at bounding box center [809, 221] width 114 height 26
click at [845, 208] on input "text" at bounding box center [809, 221] width 114 height 26
type input "125"
click at [261, 297] on link "Add Another Item" at bounding box center [248, 310] width 111 height 26
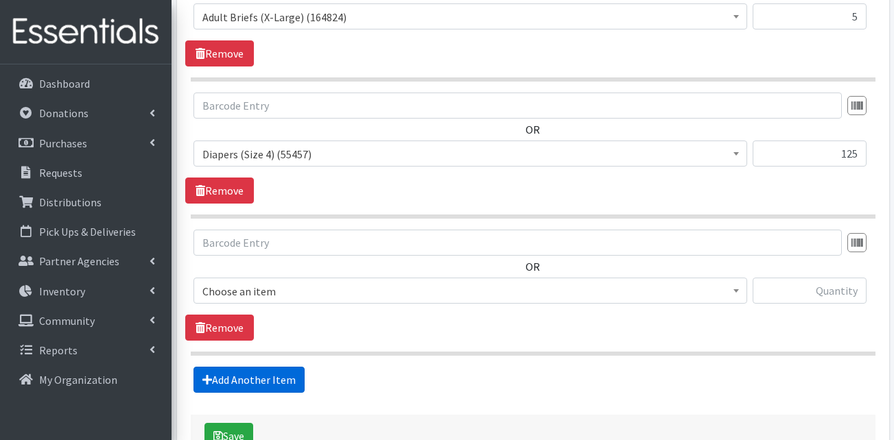
scroll to position [1525, 0]
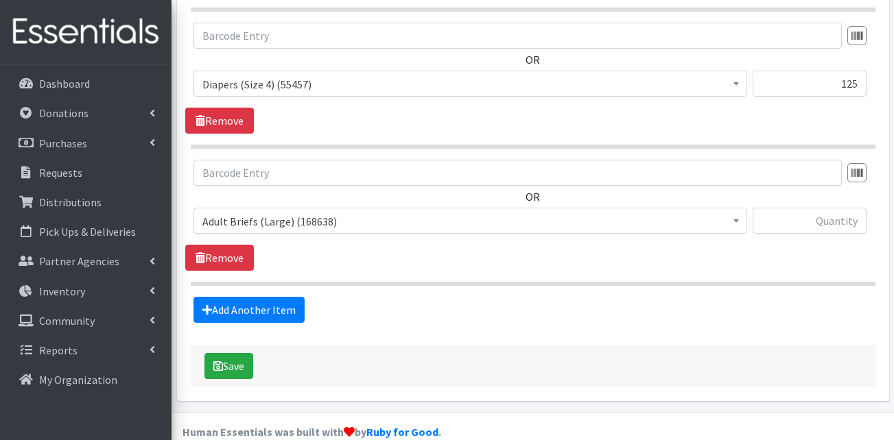
click at [306, 208] on span "Adult Briefs (Large) (168638)" at bounding box center [469, 221] width 553 height 26
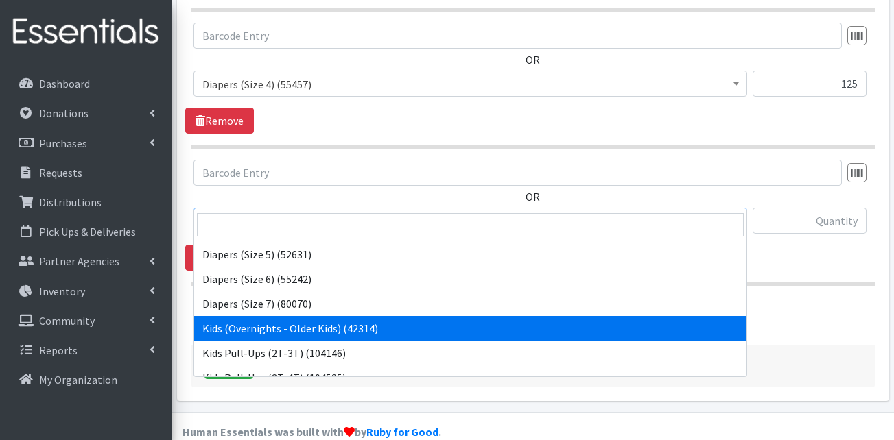
scroll to position [274, 0]
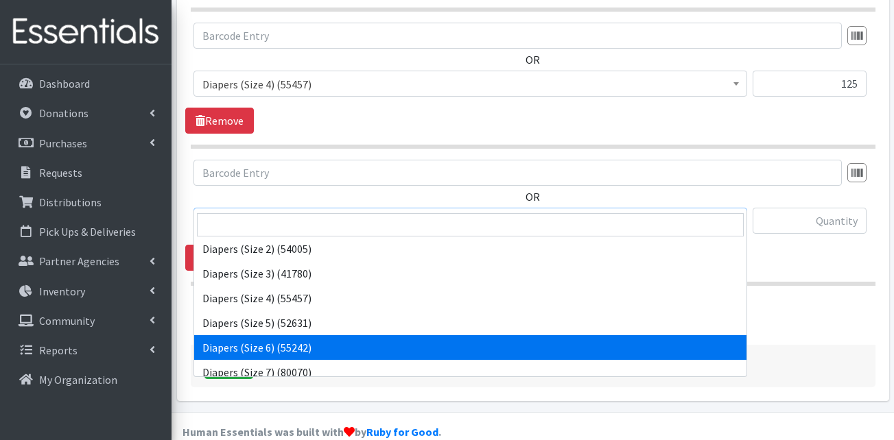
select select "13390"
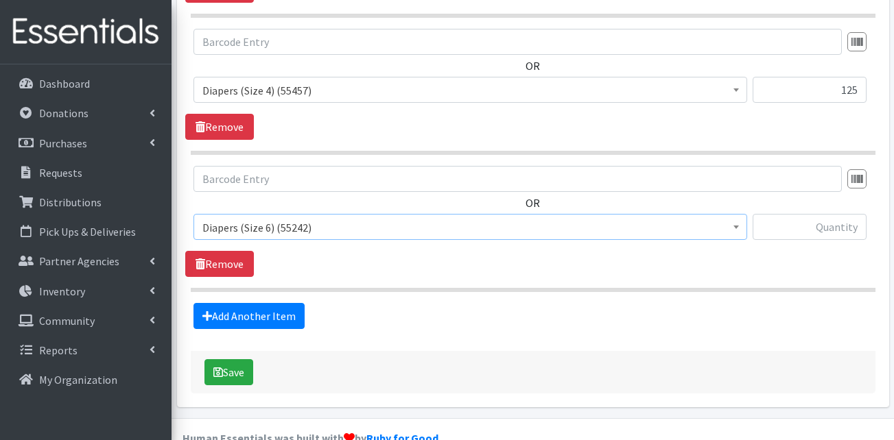
scroll to position [1525, 0]
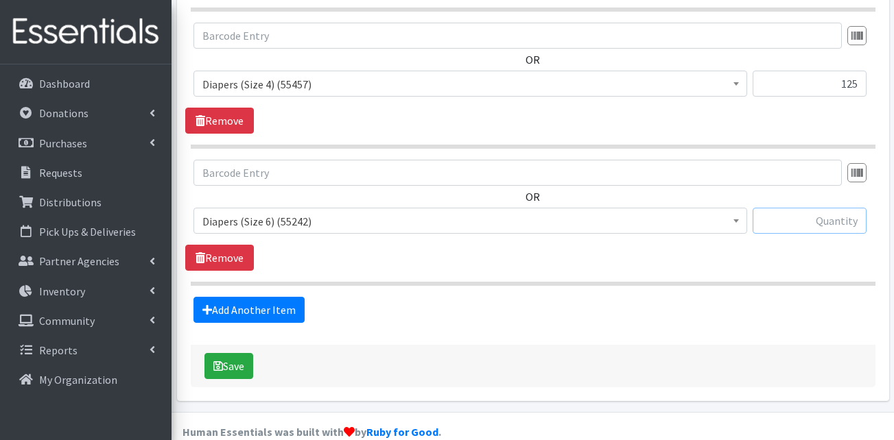
click at [814, 208] on input "text" at bounding box center [809, 221] width 114 height 26
type input "200"
click at [292, 297] on link "Add Another Item" at bounding box center [248, 310] width 111 height 26
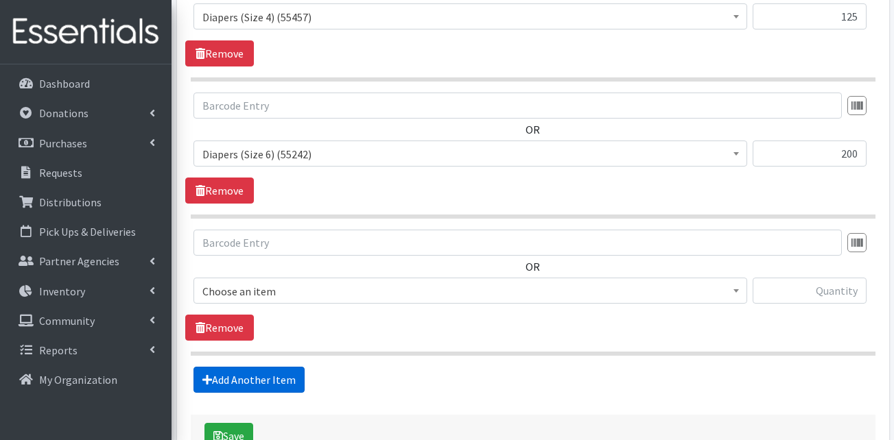
scroll to position [1662, 0]
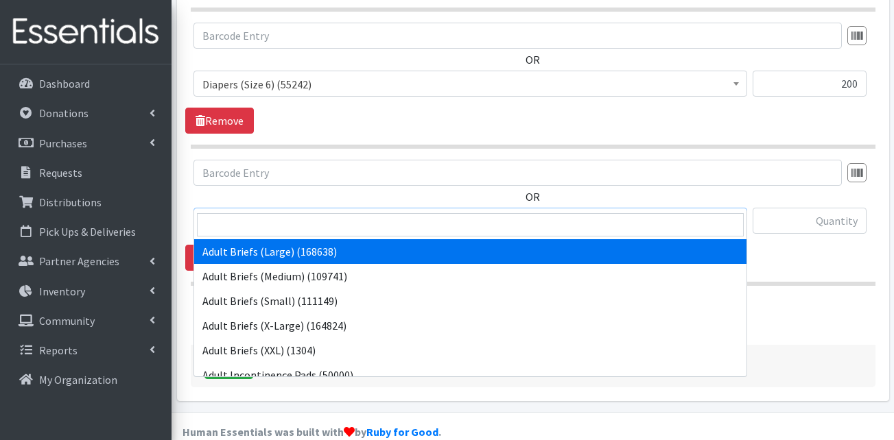
click at [358, 212] on span "Adult Briefs (Large) (168638)" at bounding box center [470, 221] width 536 height 19
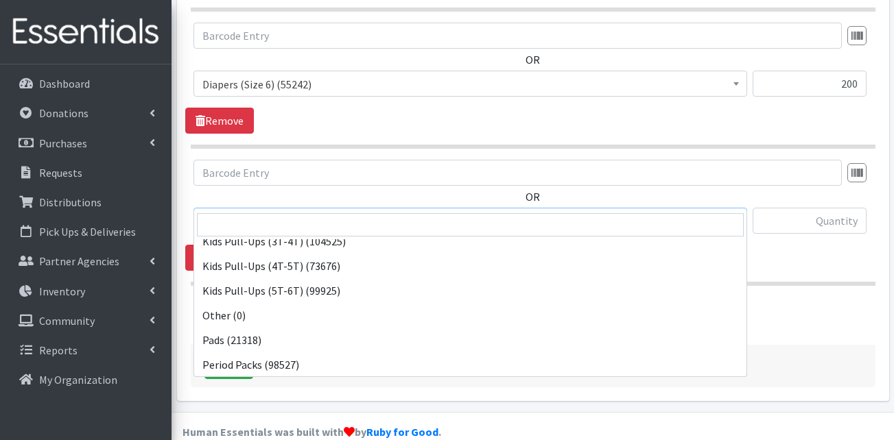
scroll to position [480, 0]
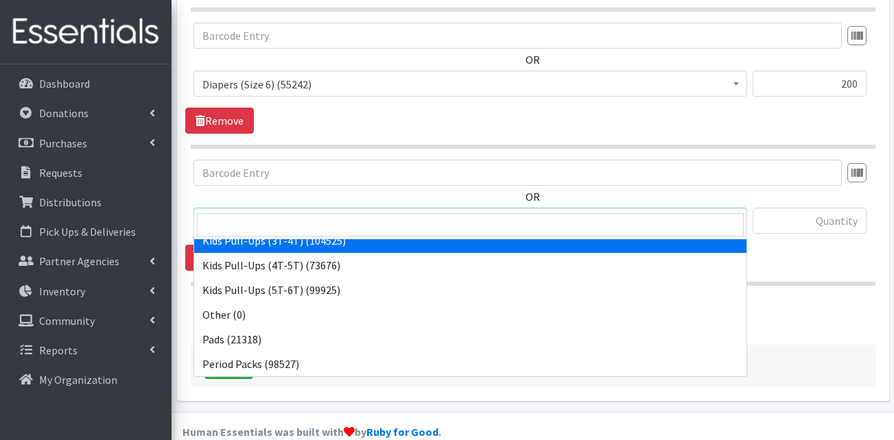
select select "13409"
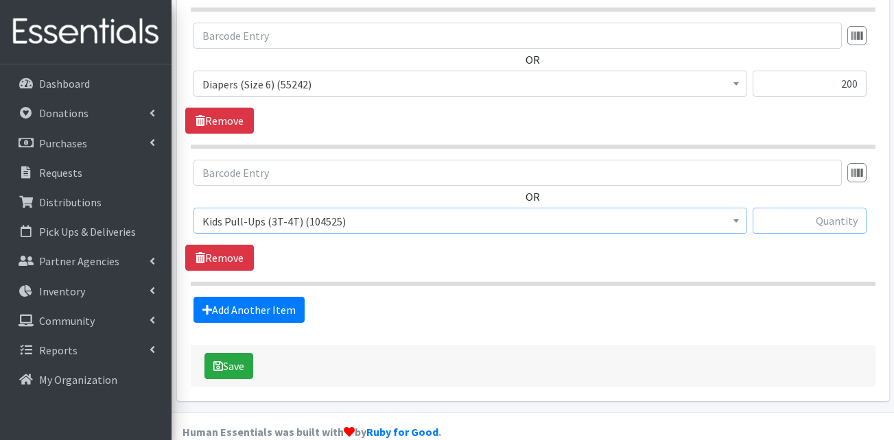
click at [782, 208] on input "text" at bounding box center [809, 221] width 114 height 26
type input "100"
click at [269, 297] on link "Add Another Item" at bounding box center [248, 310] width 111 height 26
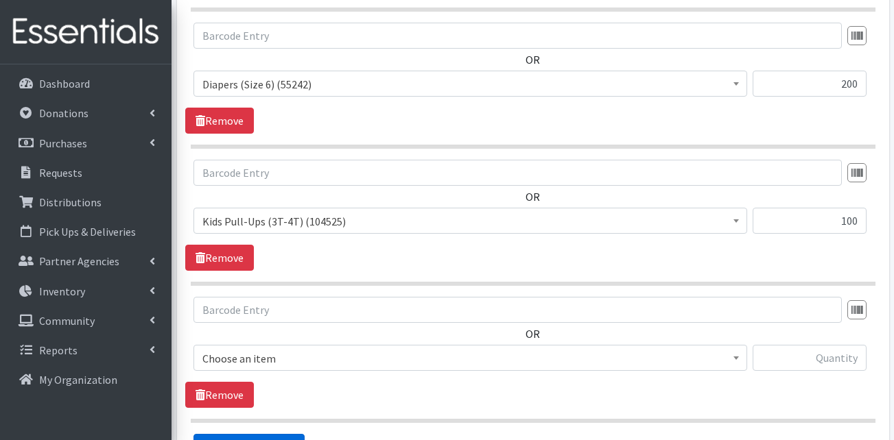
scroll to position [1799, 0]
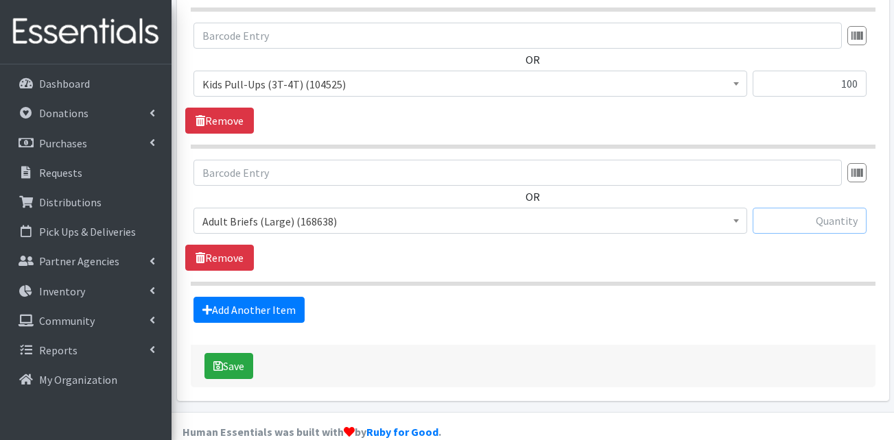
click at [842, 208] on input "text" at bounding box center [809, 221] width 114 height 26
type input "5"
click at [256, 297] on link "Add Another Item" at bounding box center [248, 310] width 111 height 26
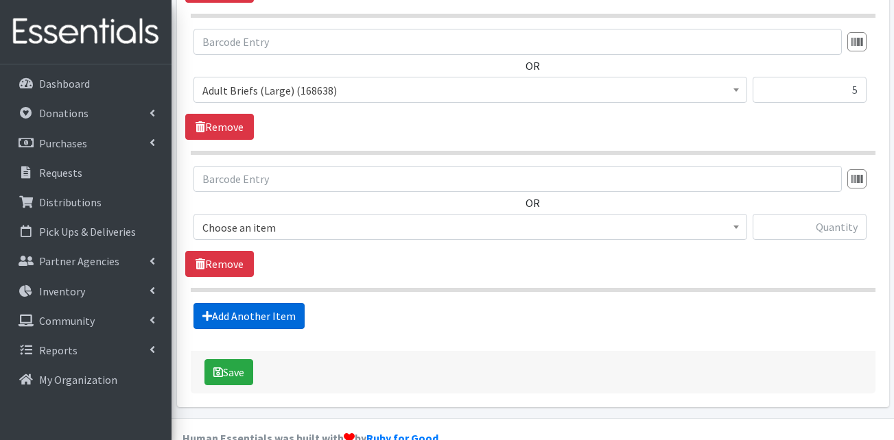
scroll to position [1936, 0]
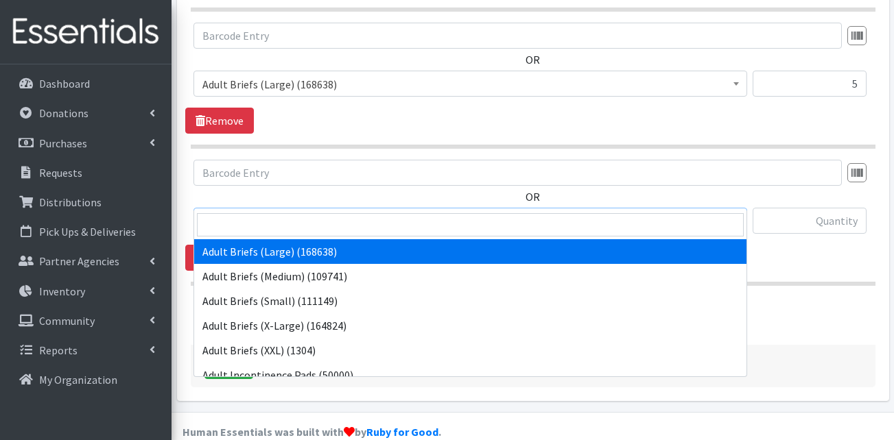
click at [289, 212] on span "Adult Briefs (Large) (168638)" at bounding box center [470, 221] width 536 height 19
click at [284, 221] on input "search" at bounding box center [470, 224] width 547 height 23
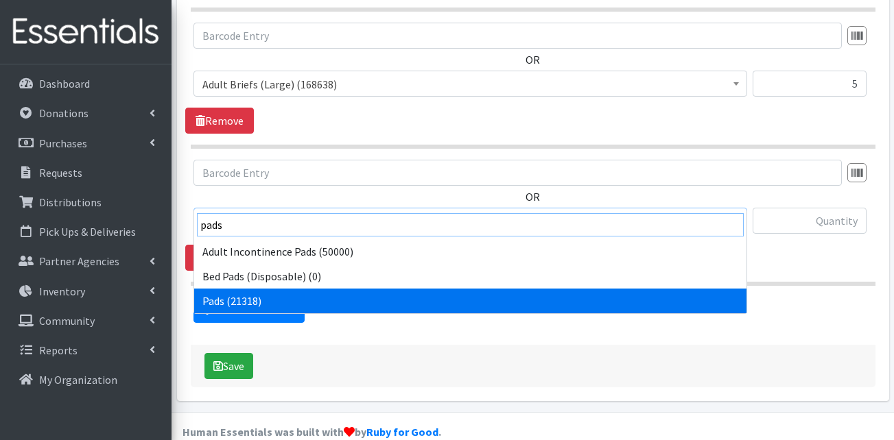
type input "pads"
select select "13402"
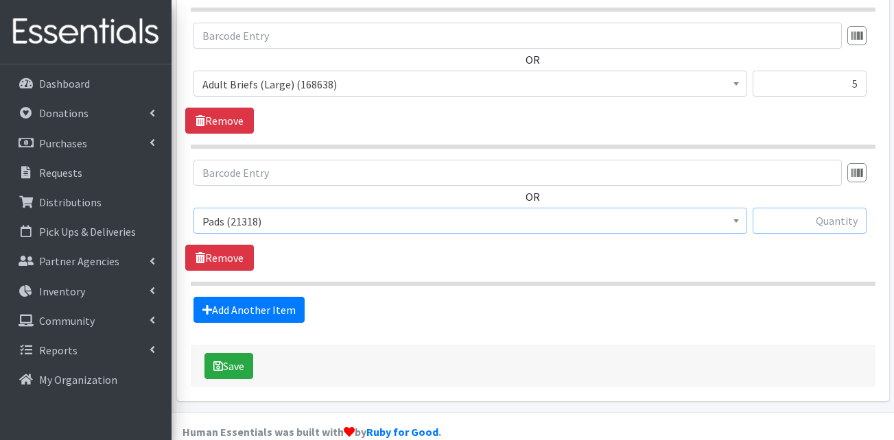
click at [796, 208] on input "text" at bounding box center [809, 221] width 114 height 26
type input "12"
click at [274, 297] on link "Add Another Item" at bounding box center [248, 310] width 111 height 26
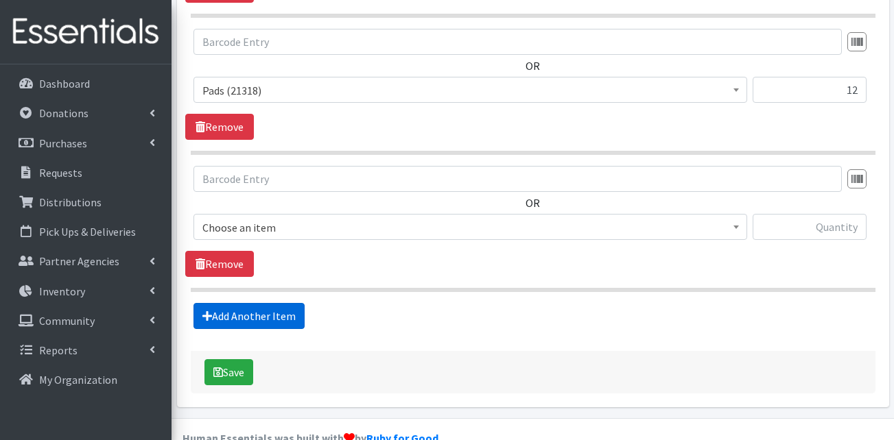
scroll to position [2074, 0]
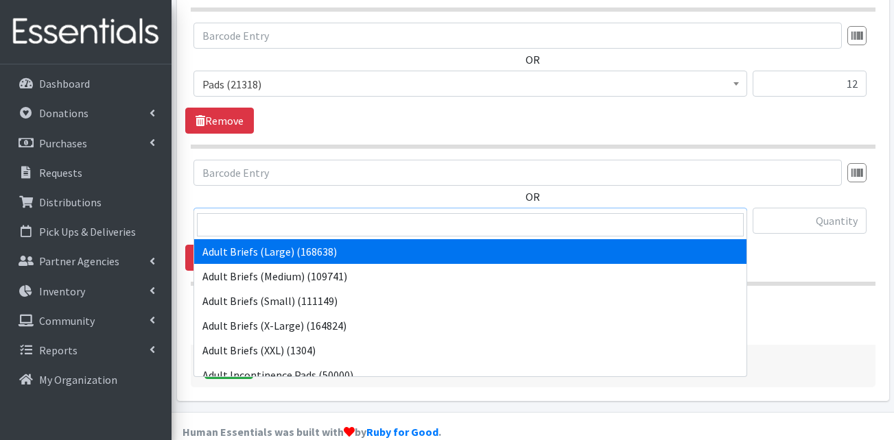
click at [320, 212] on span "Adult Briefs (Large) (168638)" at bounding box center [470, 221] width 536 height 19
click at [301, 228] on input "search" at bounding box center [470, 224] width 547 height 23
type input "a"
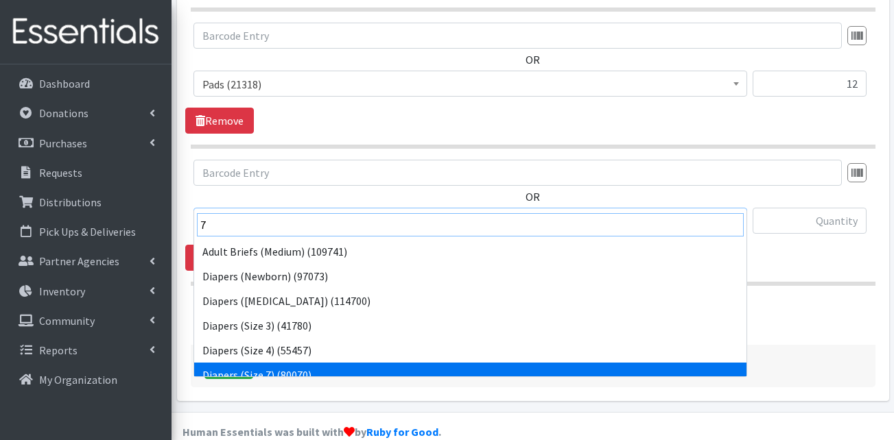
type input "7"
select select "13423"
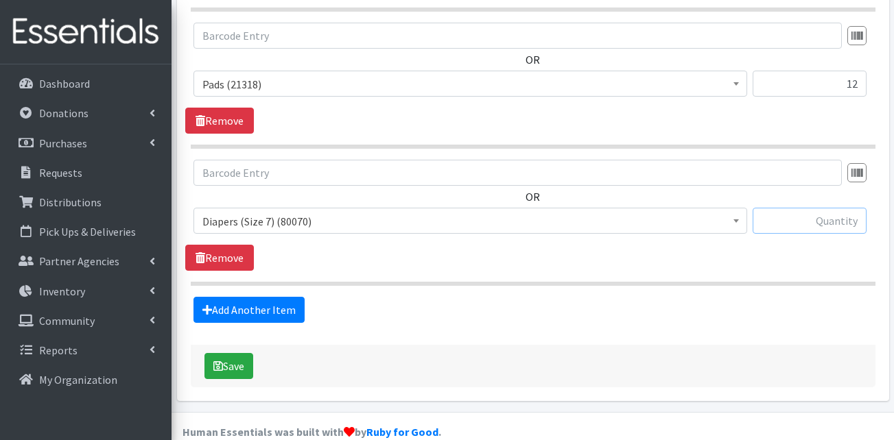
click at [812, 208] on input "text" at bounding box center [809, 221] width 114 height 26
type input "100"
click at [266, 297] on link "Add Another Item" at bounding box center [248, 310] width 111 height 26
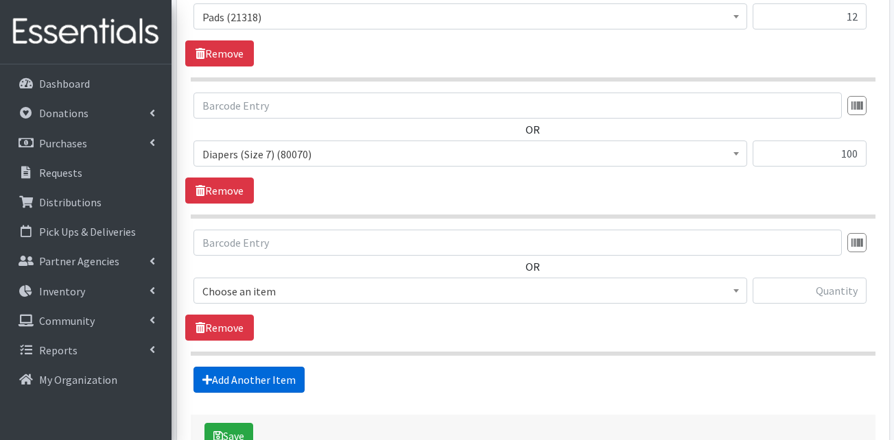
scroll to position [2211, 0]
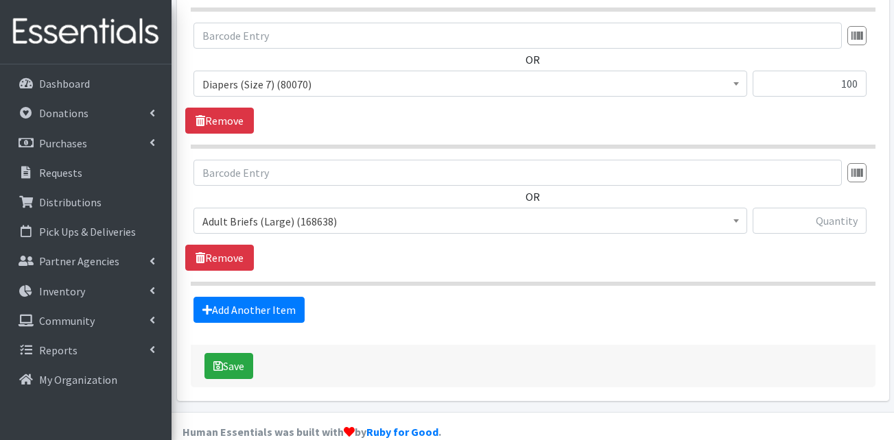
click at [280, 212] on span "Adult Briefs (Large) (168638)" at bounding box center [470, 221] width 536 height 19
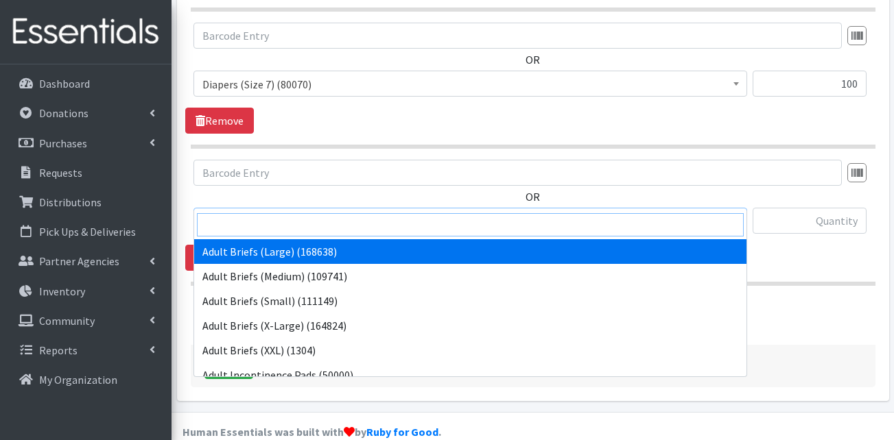
click at [303, 229] on input "search" at bounding box center [470, 224] width 547 height 23
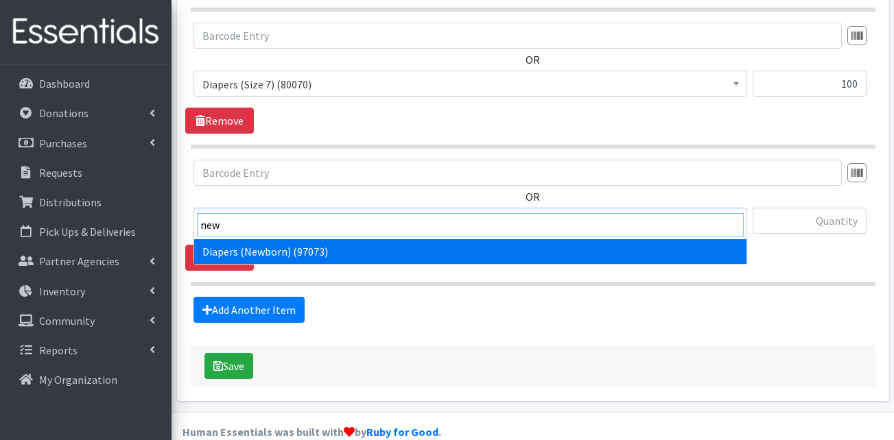
type input "new"
select select "13417"
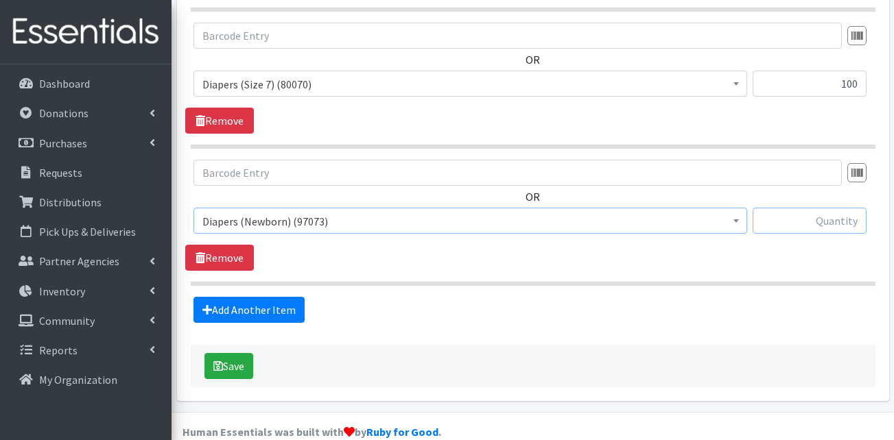
click at [814, 208] on input "text" at bounding box center [809, 221] width 114 height 26
type input "200"
click at [269, 297] on link "Add Another Item" at bounding box center [248, 310] width 111 height 26
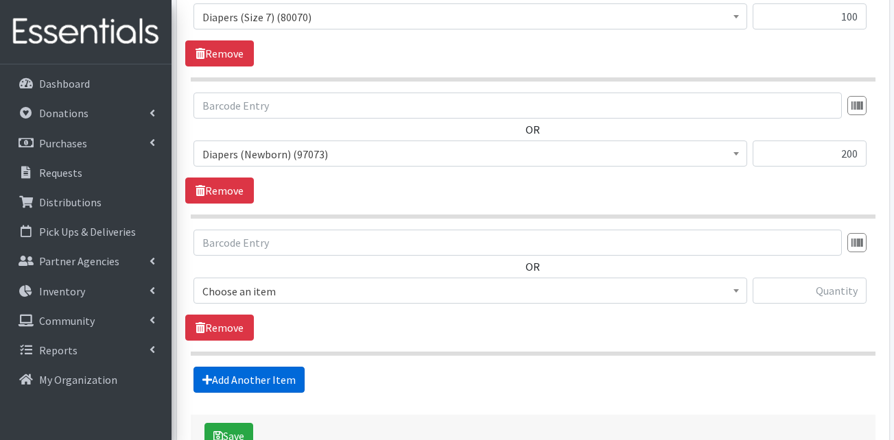
scroll to position [2348, 0]
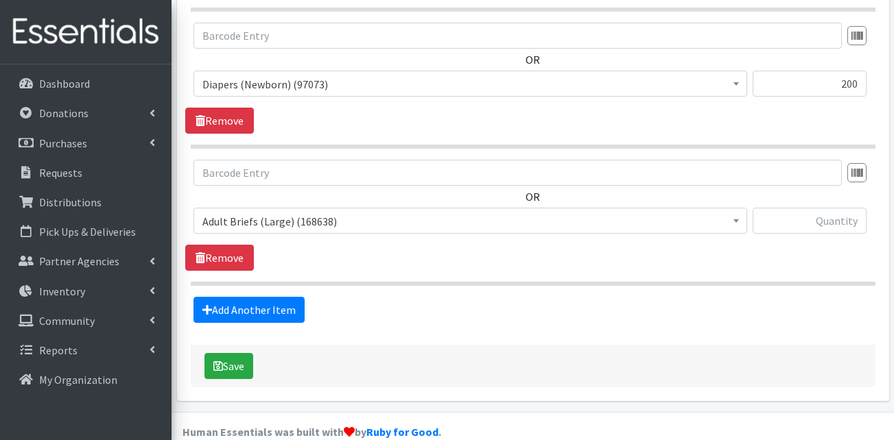
click at [272, 212] on span "Adult Briefs (Large) (168638)" at bounding box center [470, 221] width 536 height 19
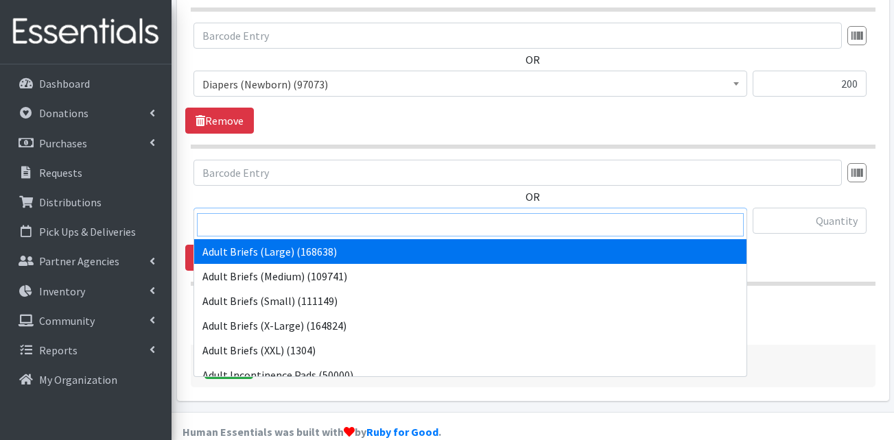
click at [268, 227] on input "search" at bounding box center [470, 224] width 547 height 23
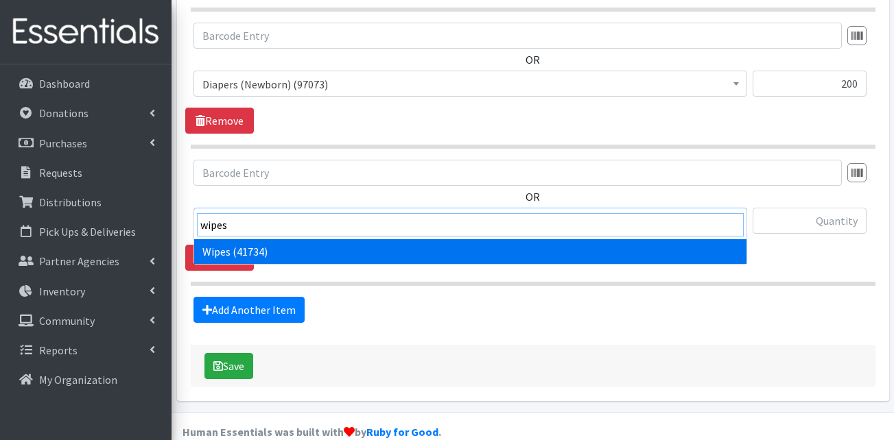
type input "wipes"
select select "13405"
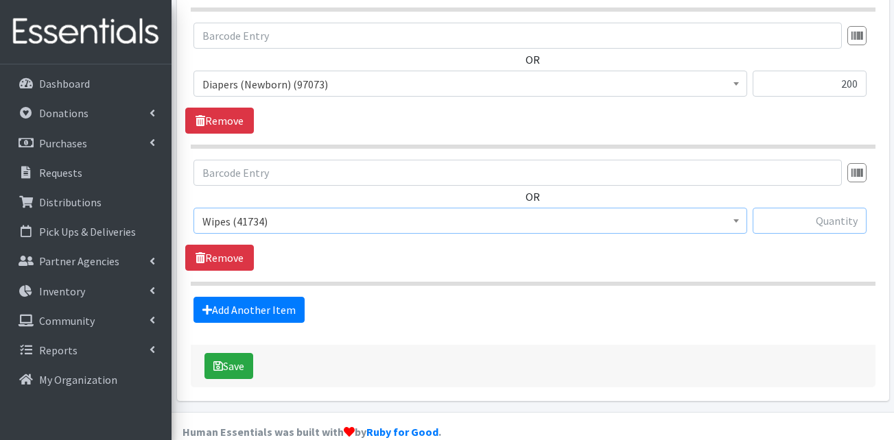
click at [822, 208] on input "text" at bounding box center [809, 221] width 114 height 26
type input "48"
click at [729, 282] on hr at bounding box center [533, 284] width 684 height 4
click at [243, 353] on button "Save" at bounding box center [228, 366] width 49 height 26
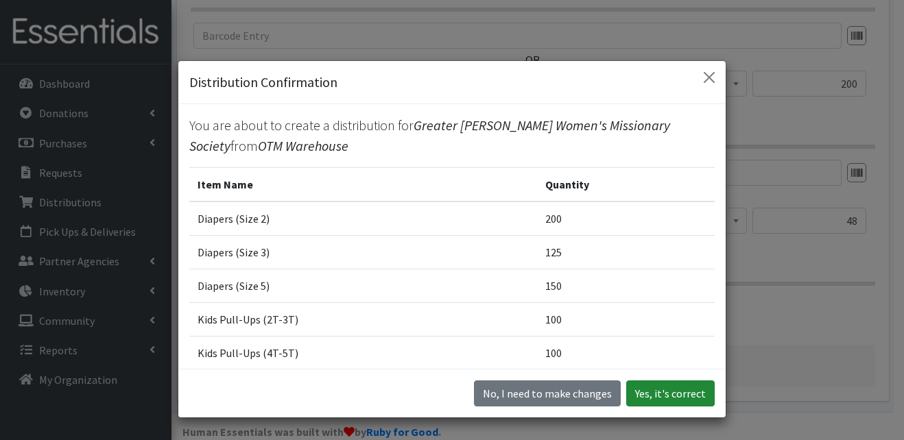
click at [681, 400] on button "Yes, it's correct" at bounding box center [670, 394] width 88 height 26
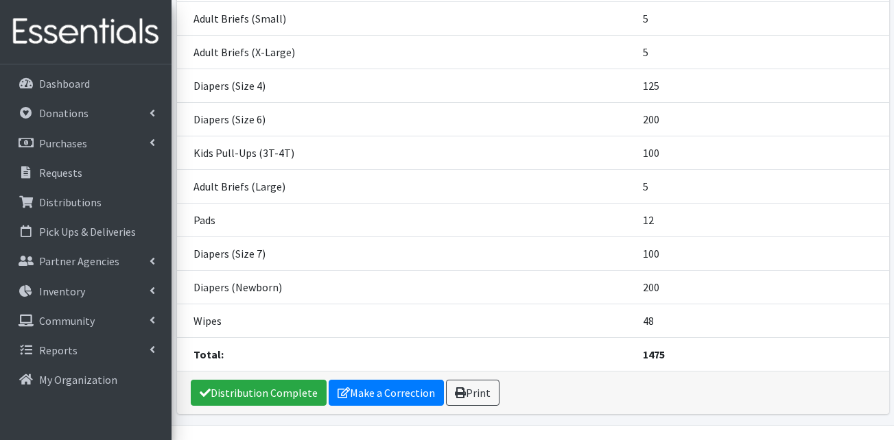
scroll to position [473, 0]
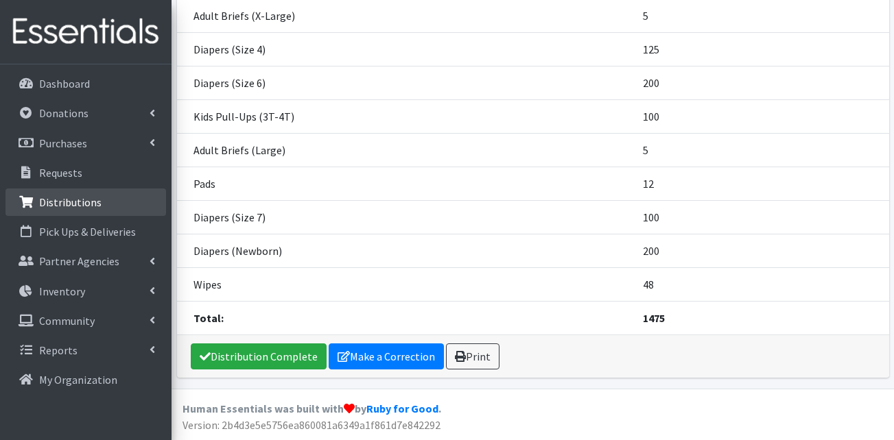
click at [67, 198] on p "Distributions" at bounding box center [70, 202] width 62 height 14
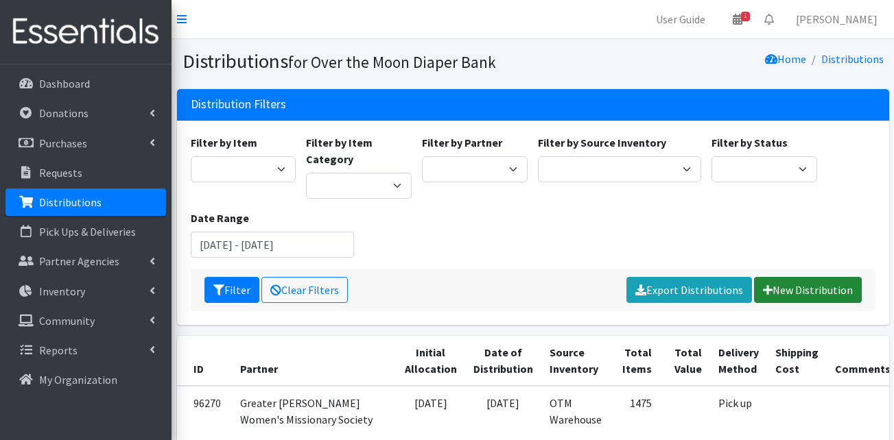
click at [821, 293] on link "New Distribution" at bounding box center [808, 290] width 108 height 26
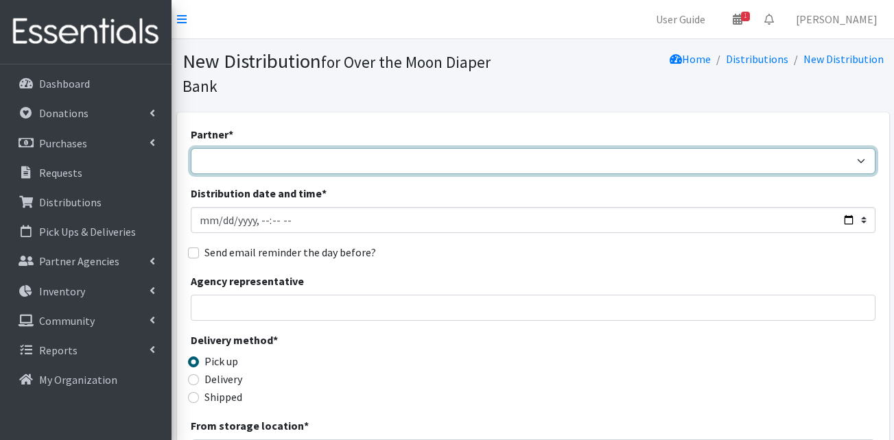
click at [315, 148] on select "AHJ Library System Amerigroup Back To School Event CCC [PERSON_NAME] Lighthouse…" at bounding box center [533, 161] width 684 height 26
select select "7312"
click at [191, 148] on select "AHJ Library System Amerigroup Back To School Event CCC [PERSON_NAME] Lighthouse…" at bounding box center [533, 161] width 684 height 26
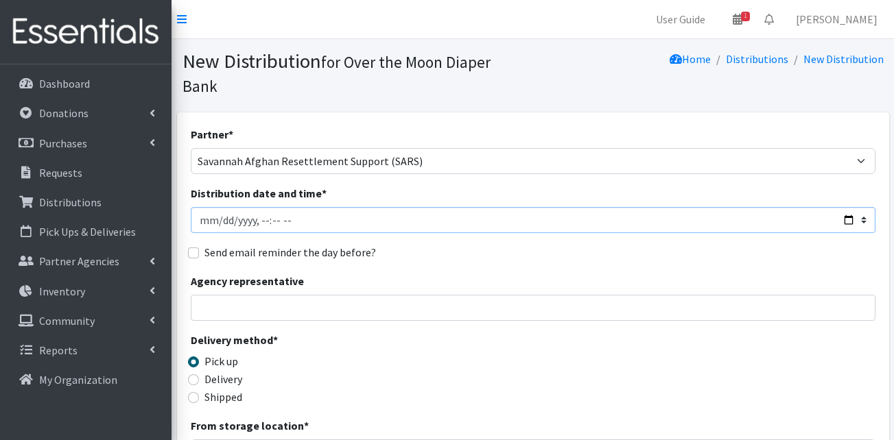
click at [218, 207] on input "Distribution date and time *" at bounding box center [533, 220] width 684 height 26
click at [261, 207] on input "Distribution date and time *" at bounding box center [533, 220] width 684 height 26
click at [290, 207] on input "Distribution date and time *" at bounding box center [533, 220] width 684 height 26
type input "2025-09-16T10:00"
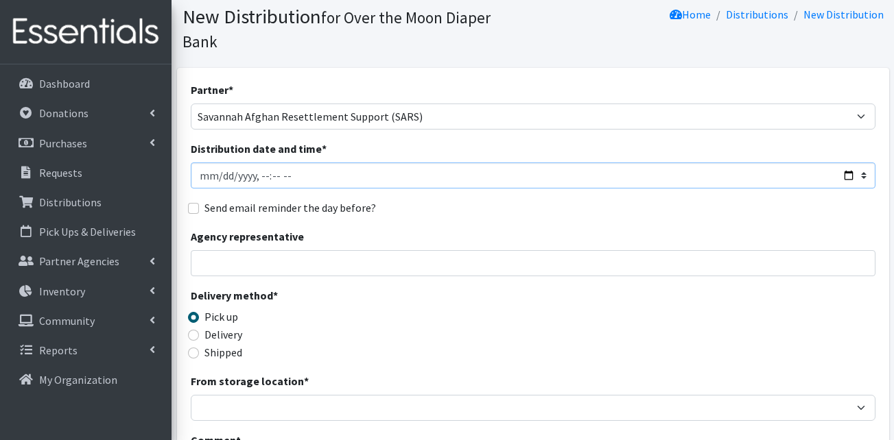
scroll to position [69, 0]
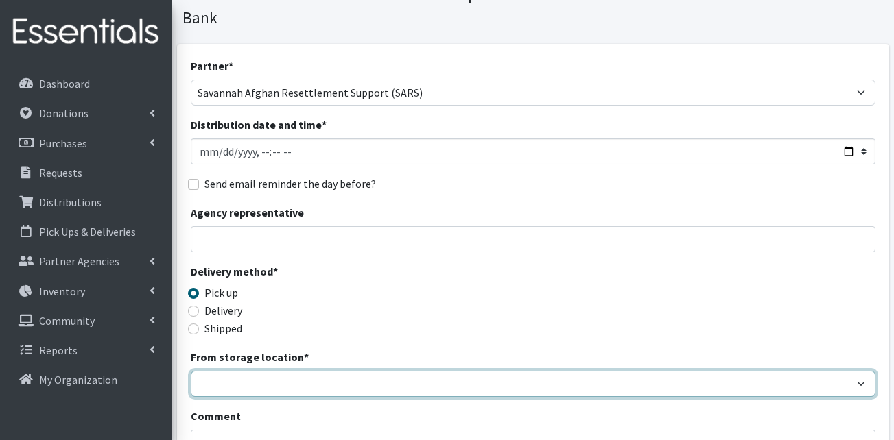
click at [246, 371] on select "OTM Warehouse" at bounding box center [533, 384] width 684 height 26
select select "385"
click at [191, 371] on select "OTM Warehouse" at bounding box center [533, 384] width 684 height 26
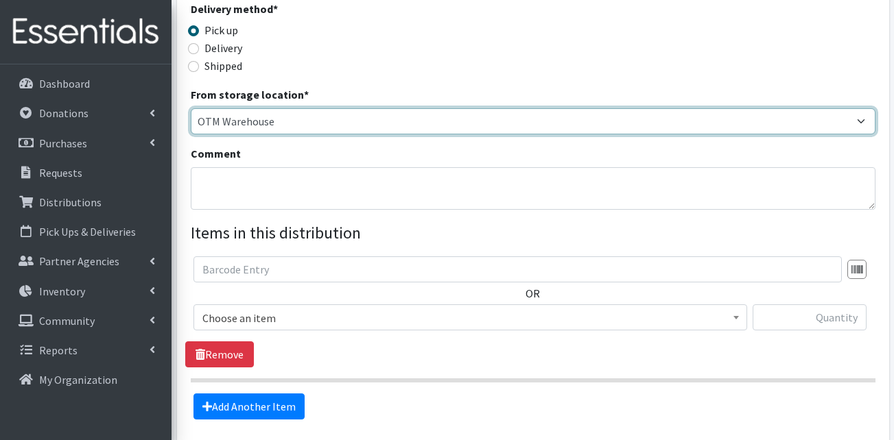
scroll to position [411, 0]
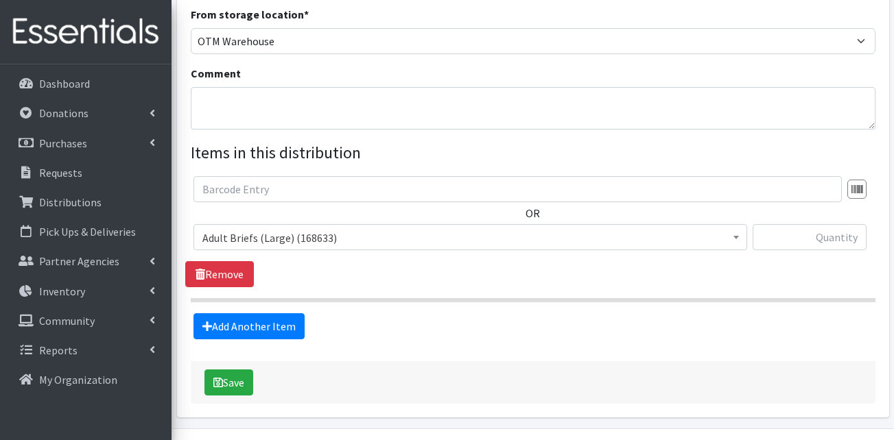
click at [272, 228] on span "Adult Briefs (Large) (168633)" at bounding box center [470, 237] width 536 height 19
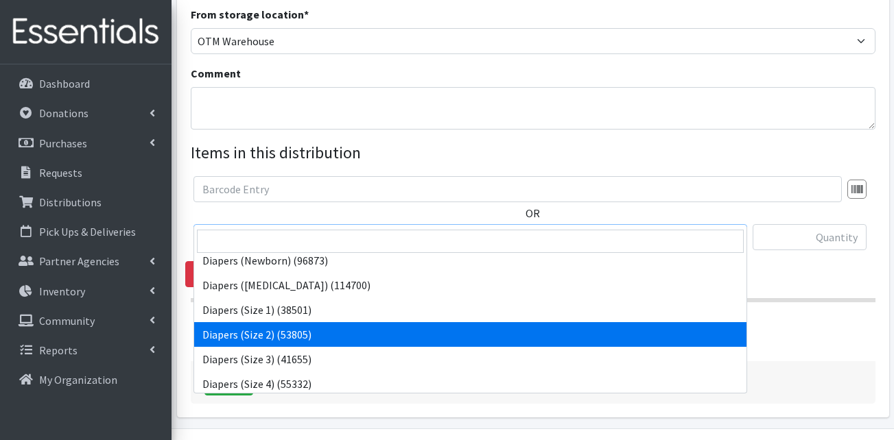
scroll to position [206, 0]
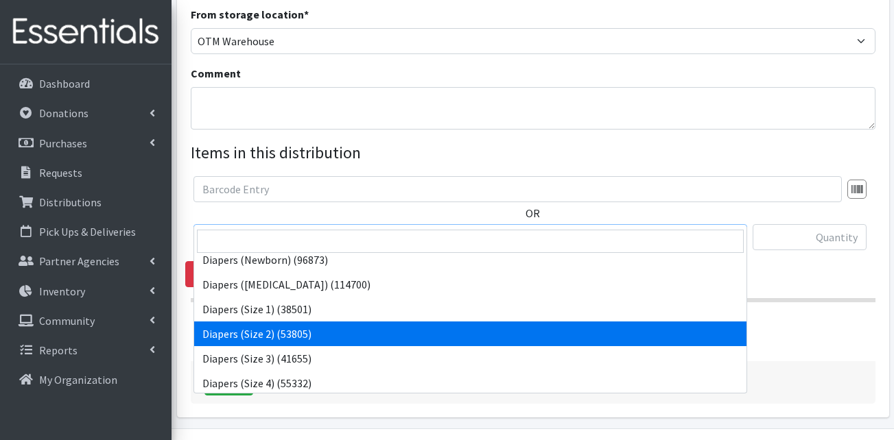
select select "13421"
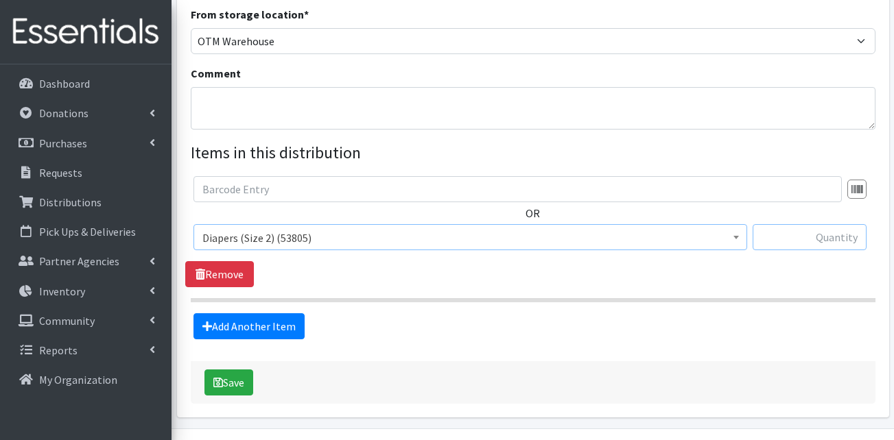
click at [806, 224] on input "text" at bounding box center [809, 237] width 114 height 26
type input "75"
click at [244, 313] on link "Add Another Item" at bounding box center [248, 326] width 111 height 26
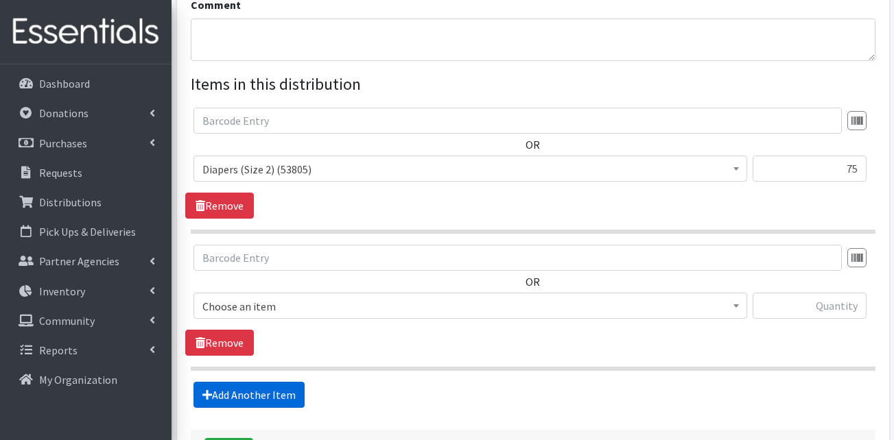
scroll to position [565, 0]
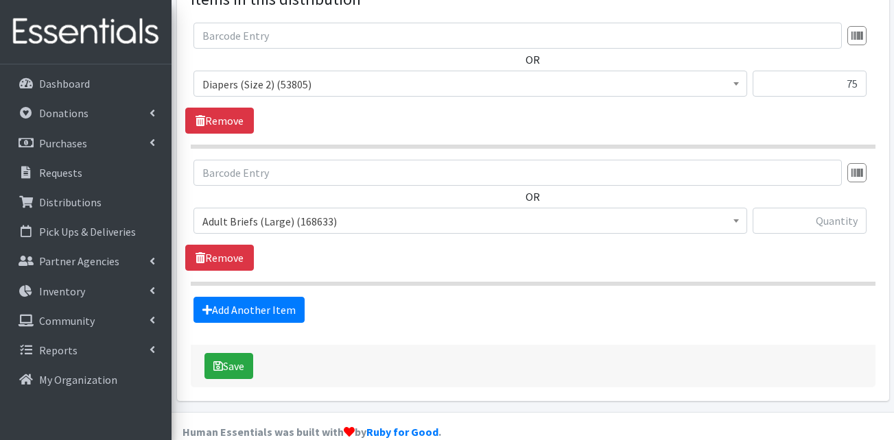
click at [272, 212] on span "Adult Briefs (Large) (168633)" at bounding box center [470, 221] width 536 height 19
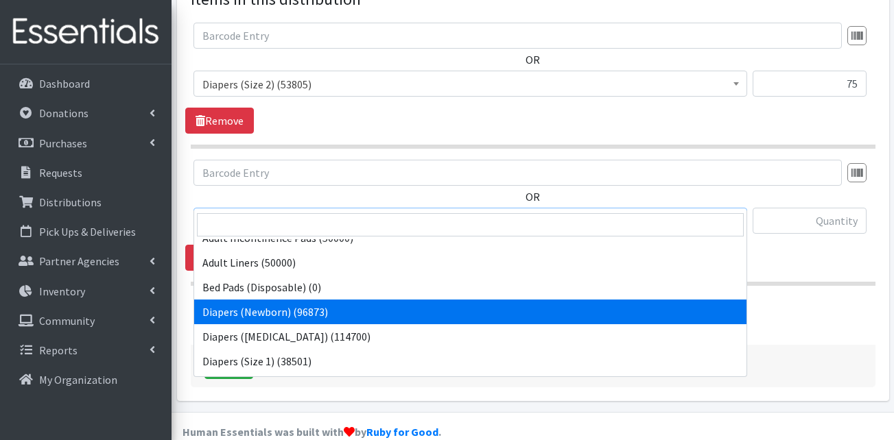
scroll to position [206, 0]
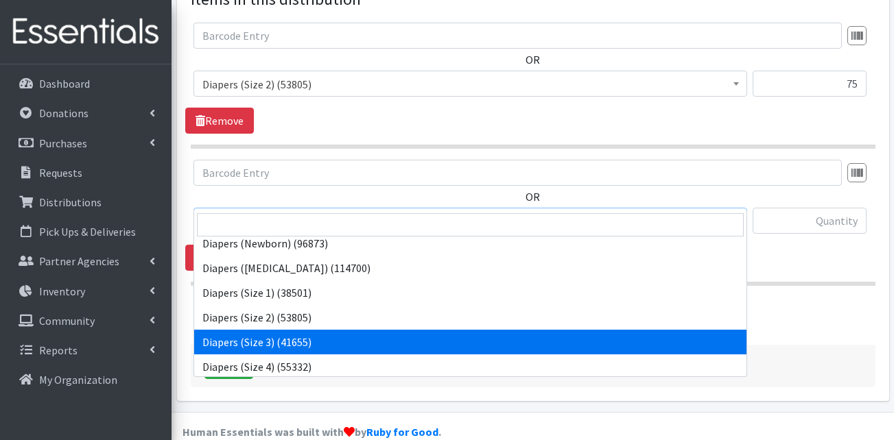
select select "13422"
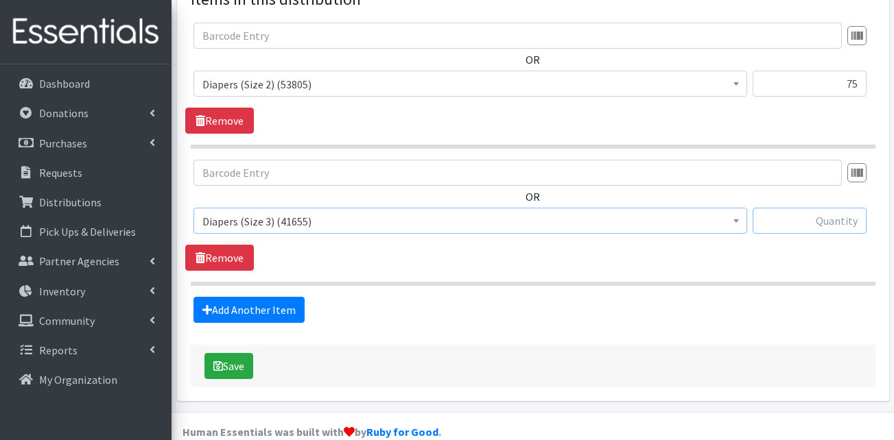
click at [789, 208] on input "text" at bounding box center [809, 221] width 114 height 26
type input "50"
click at [241, 299] on link "Add Another Item" at bounding box center [248, 310] width 111 height 26
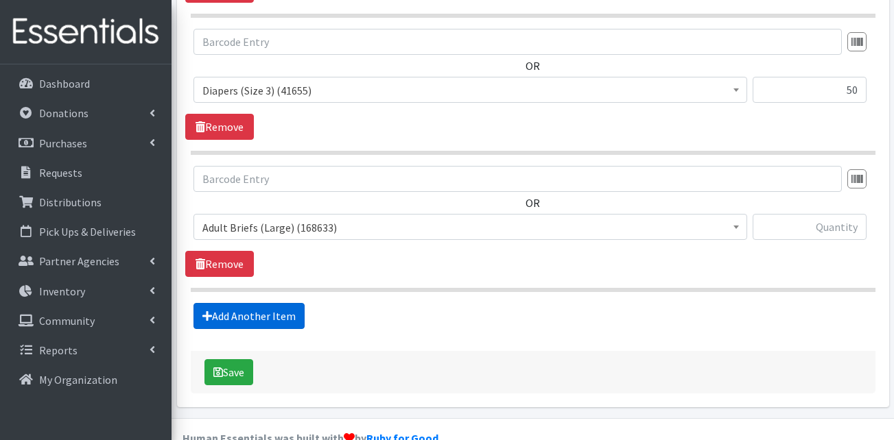
scroll to position [702, 0]
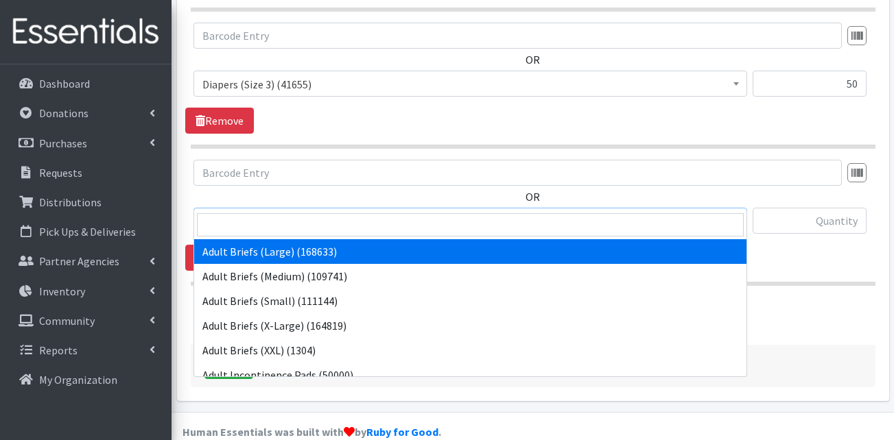
click at [245, 212] on span "Adult Briefs (Large) (168633)" at bounding box center [470, 221] width 536 height 19
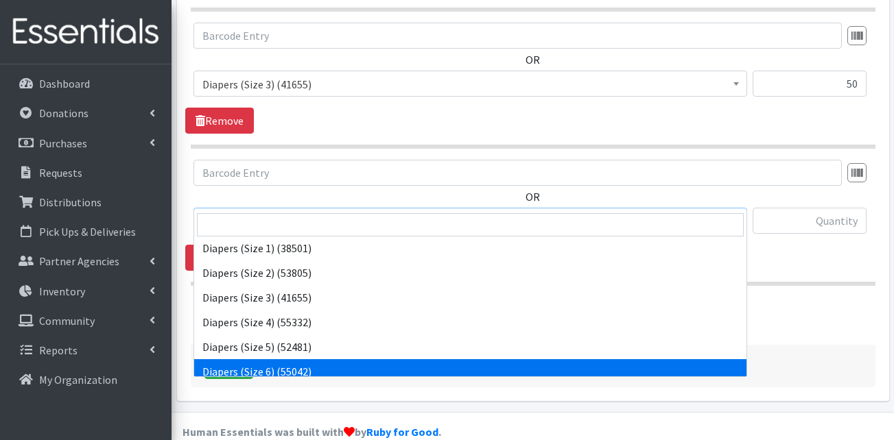
scroll to position [274, 0]
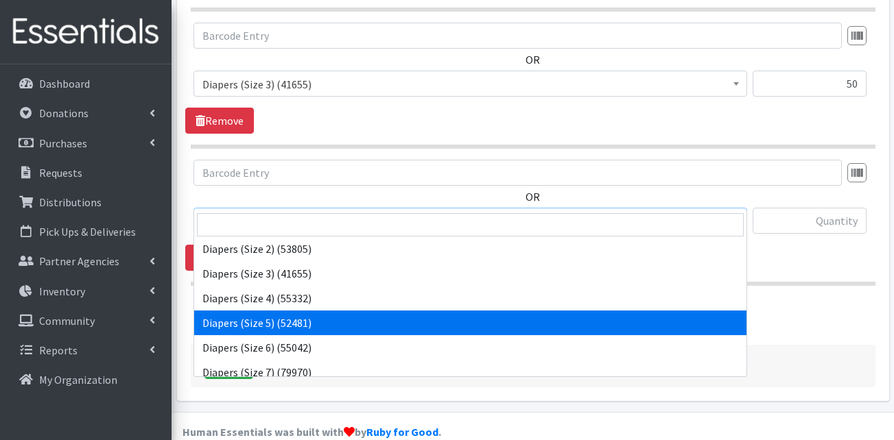
select select "13389"
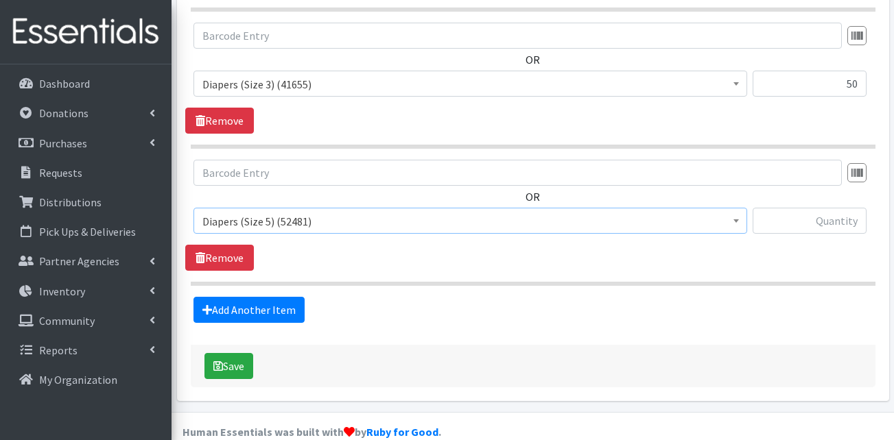
click at [455, 255] on section "OR Adult Briefs (Large) (168633) Adult Briefs (Medium) (109741) Adult Briefs (S…" at bounding box center [533, 223] width 684 height 126
click at [802, 208] on input "text" at bounding box center [809, 221] width 114 height 26
type input "125"
click at [258, 297] on link "Add Another Item" at bounding box center [248, 310] width 111 height 26
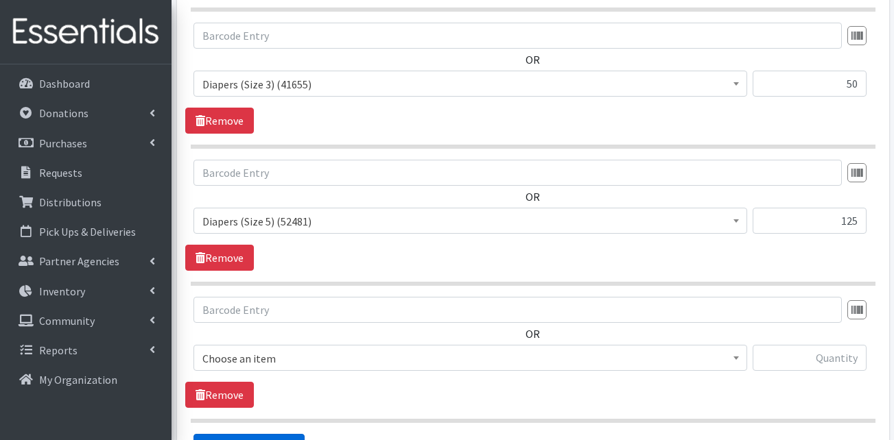
scroll to position [839, 0]
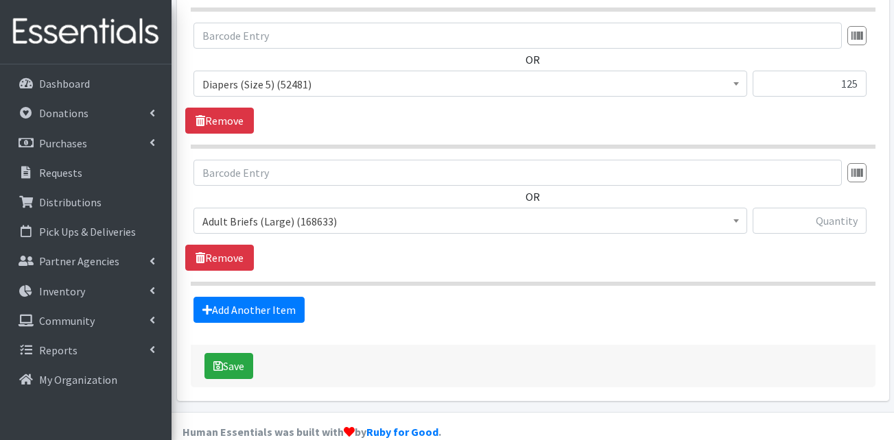
click at [304, 212] on span "Adult Briefs (Large) (168633)" at bounding box center [470, 221] width 536 height 19
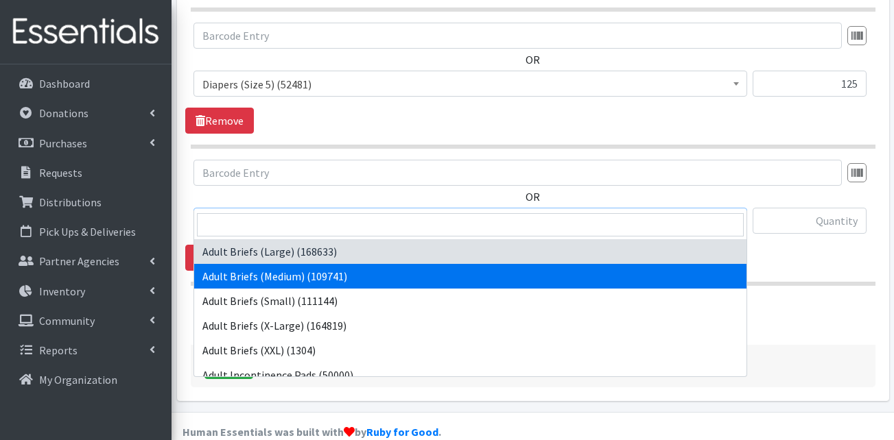
scroll to position [343, 0]
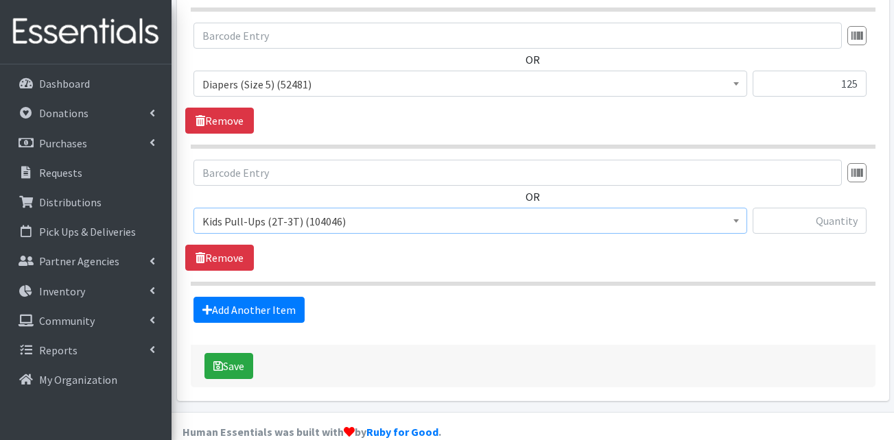
select select "13408"
click at [765, 208] on input "text" at bounding box center [809, 221] width 114 height 26
type input "100"
click at [240, 297] on link "Add Another Item" at bounding box center [248, 310] width 111 height 26
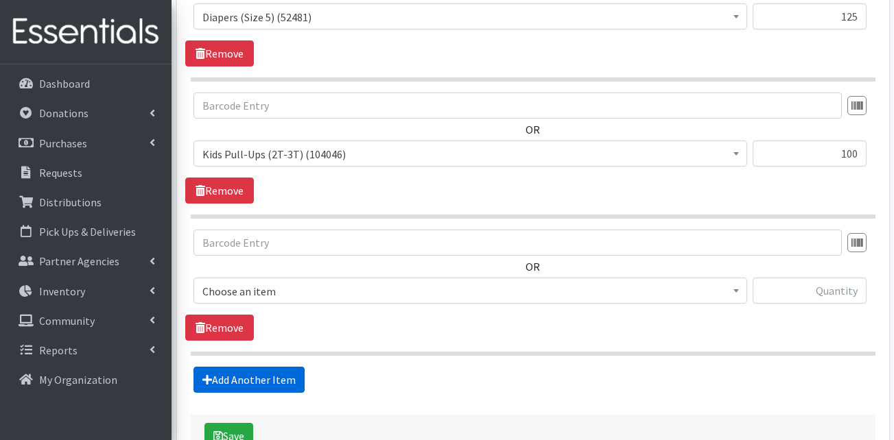
scroll to position [976, 0]
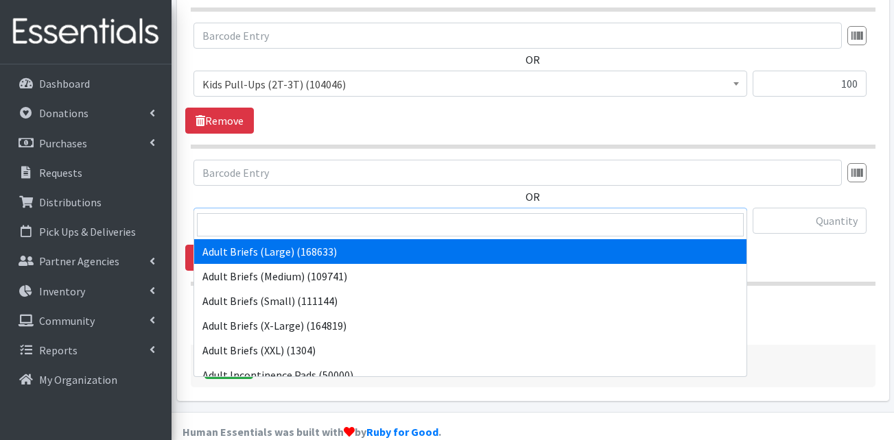
click at [282, 212] on span "Adult Briefs (Large) (168633)" at bounding box center [470, 221] width 536 height 19
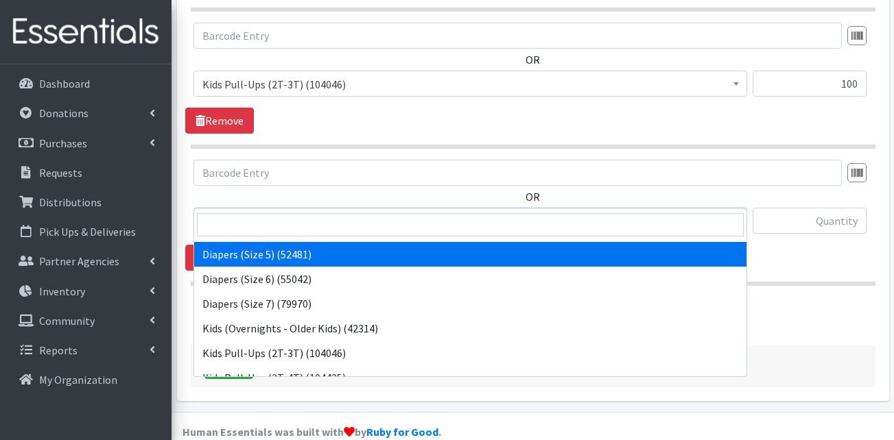
scroll to position [411, 0]
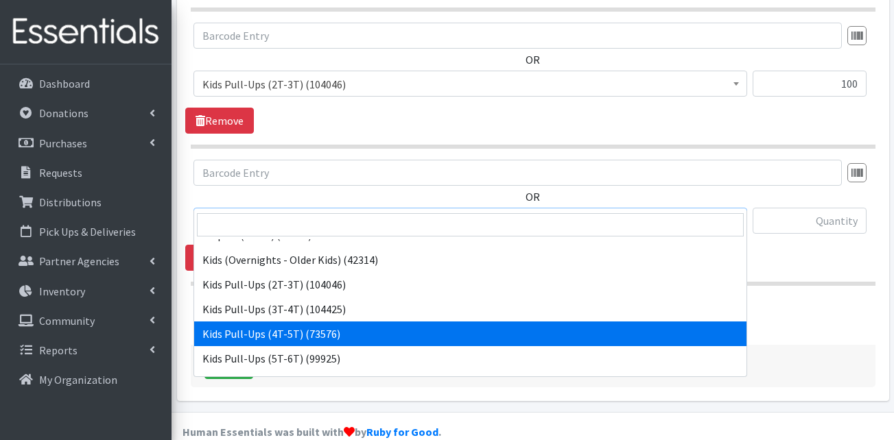
select select "13424"
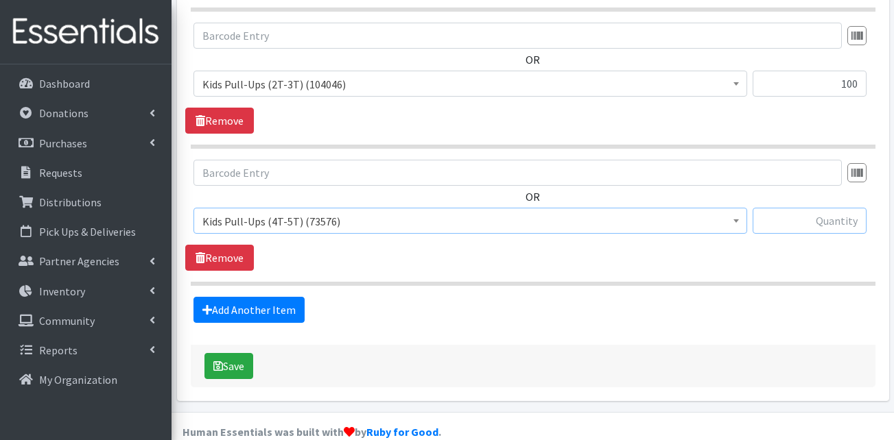
click at [838, 208] on input "text" at bounding box center [809, 221] width 114 height 26
type input "100"
click at [280, 297] on link "Add Another Item" at bounding box center [248, 310] width 111 height 26
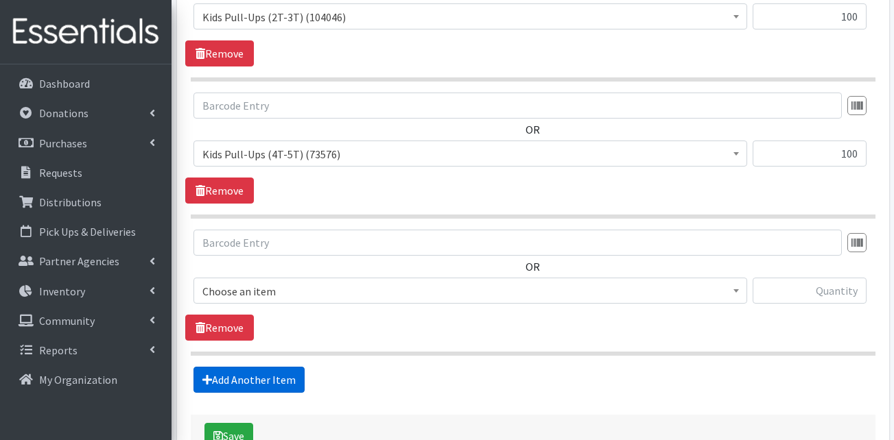
scroll to position [1114, 0]
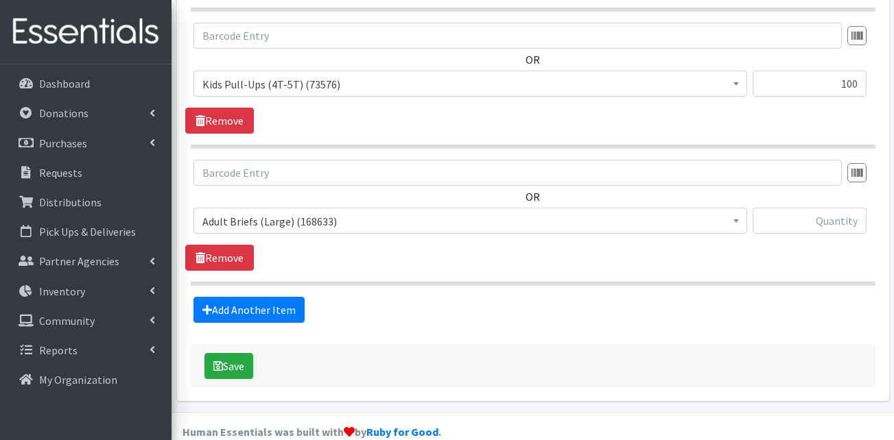
click at [274, 208] on span "Adult Briefs (Large) (168633)" at bounding box center [469, 221] width 553 height 26
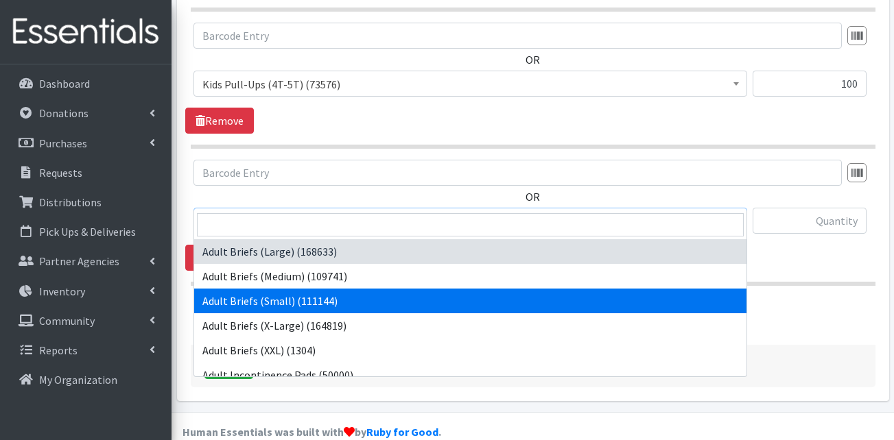
select select "13412"
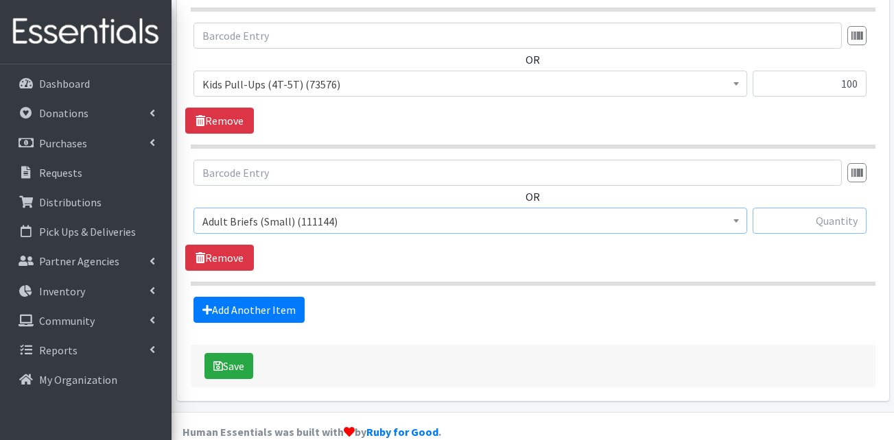
click at [851, 208] on input "text" at bounding box center [809, 221] width 114 height 26
type input "5"
click at [250, 297] on link "Add Another Item" at bounding box center [248, 310] width 111 height 26
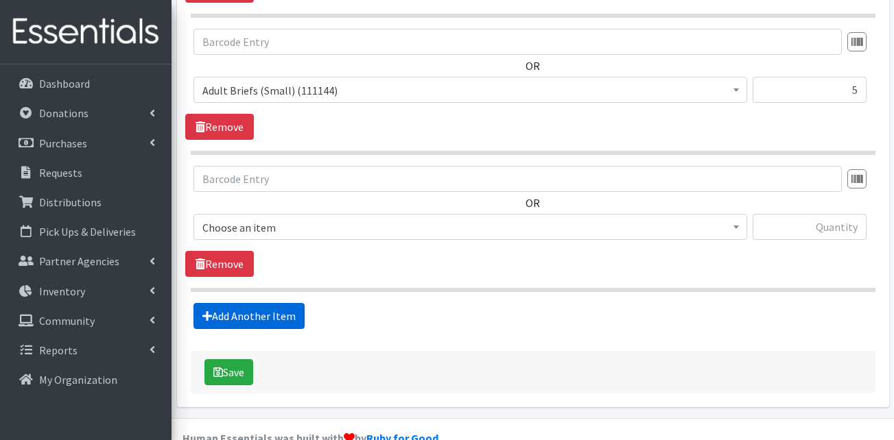
scroll to position [1251, 0]
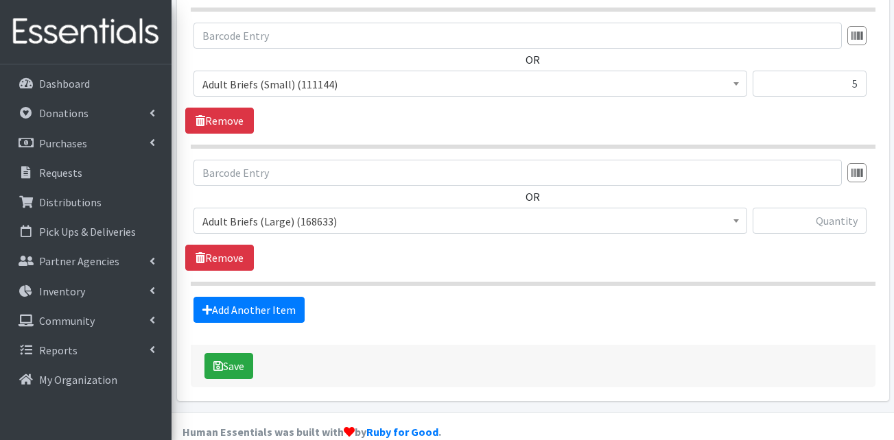
click at [333, 211] on span "Adult Briefs (Large) (168633) Adult Briefs (Medium) (109741) Adult Briefs (Smal…" at bounding box center [469, 226] width 553 height 37
click at [335, 212] on span "Adult Briefs (Large) (168633)" at bounding box center [470, 221] width 536 height 19
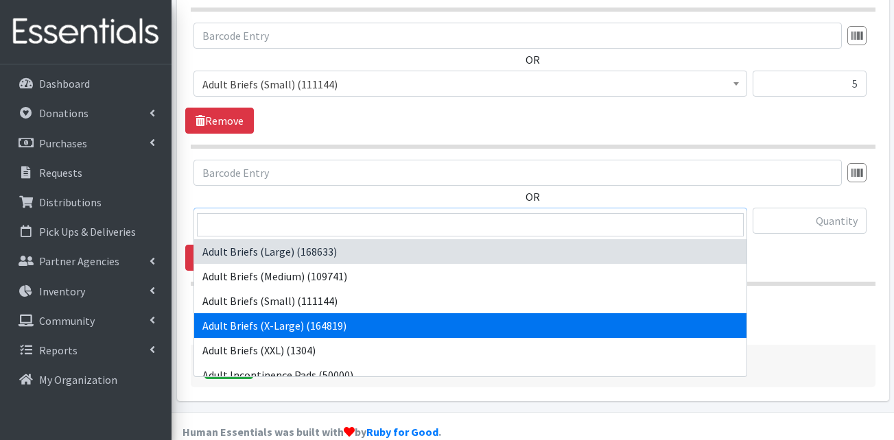
select select "15292"
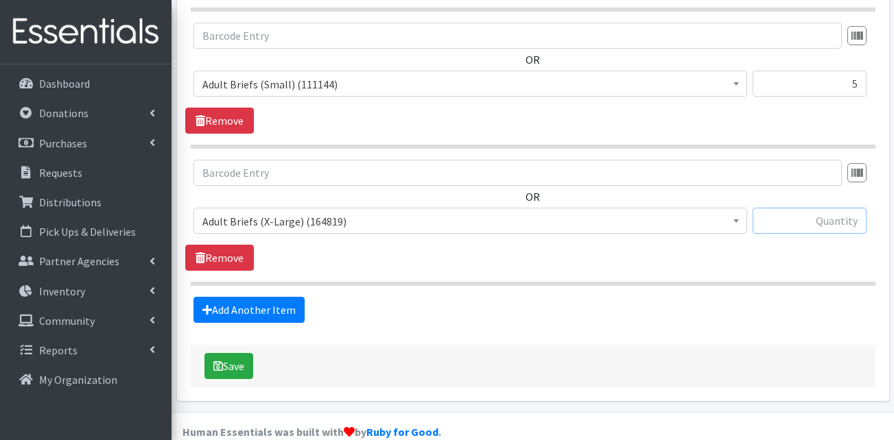
click at [819, 208] on input "text" at bounding box center [809, 221] width 114 height 26
type input "5"
type input "4"
click at [291, 297] on link "Add Another Item" at bounding box center [248, 310] width 111 height 26
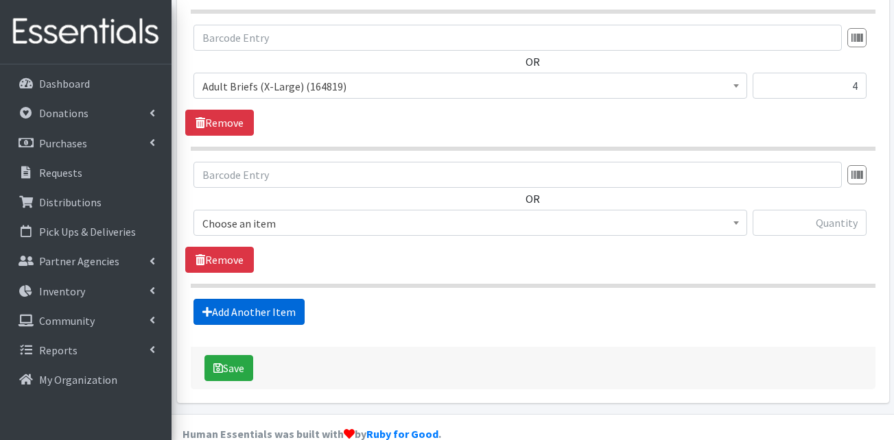
scroll to position [1388, 0]
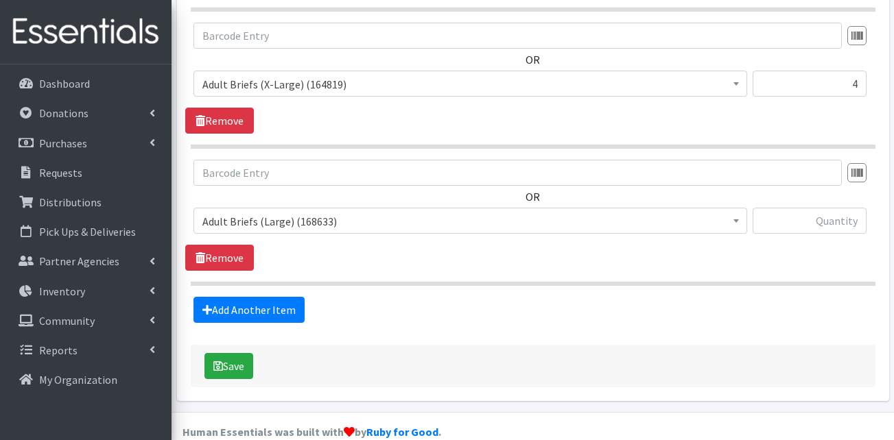
click at [283, 212] on span "Adult Briefs (Large) (168633)" at bounding box center [470, 221] width 536 height 19
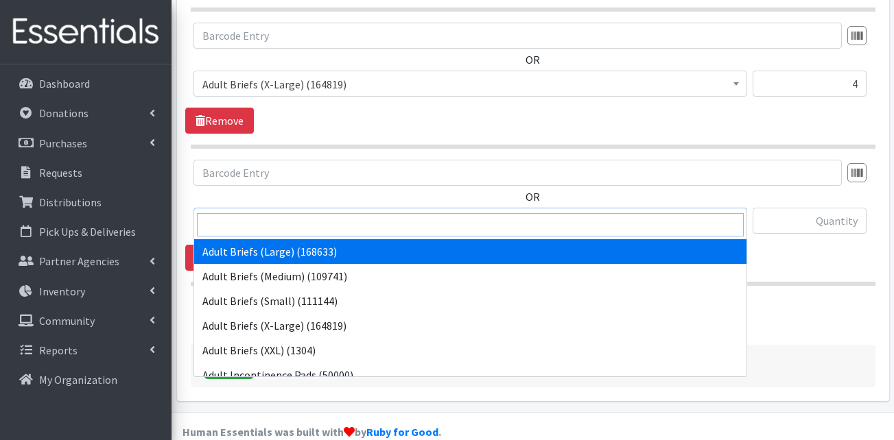
click at [278, 225] on input "search" at bounding box center [470, 224] width 547 height 23
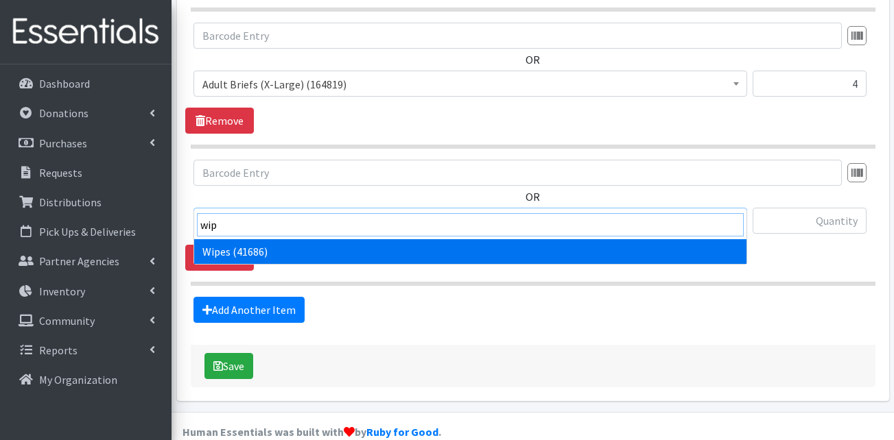
type input "wip"
select select "13405"
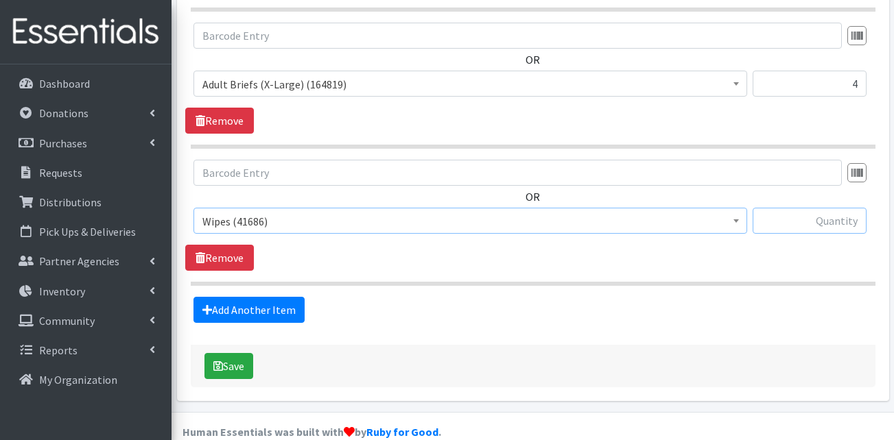
click at [806, 208] on input "text" at bounding box center [809, 221] width 114 height 26
type input "48"
click at [227, 297] on link "Add Another Item" at bounding box center [248, 310] width 111 height 26
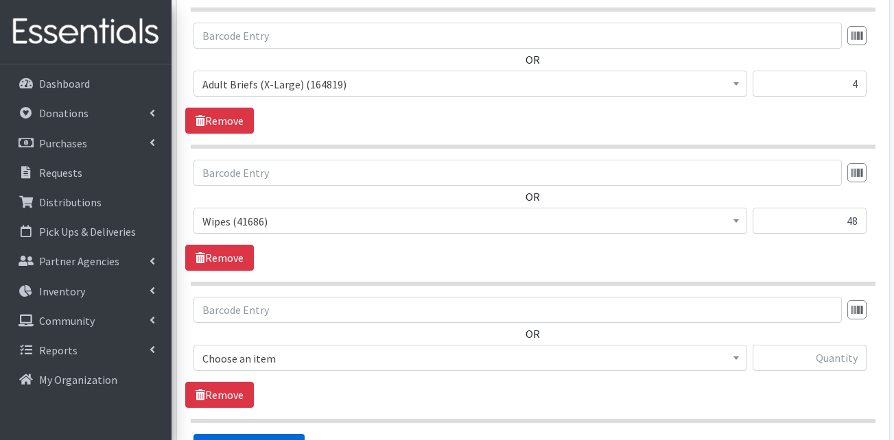
scroll to position [1525, 0]
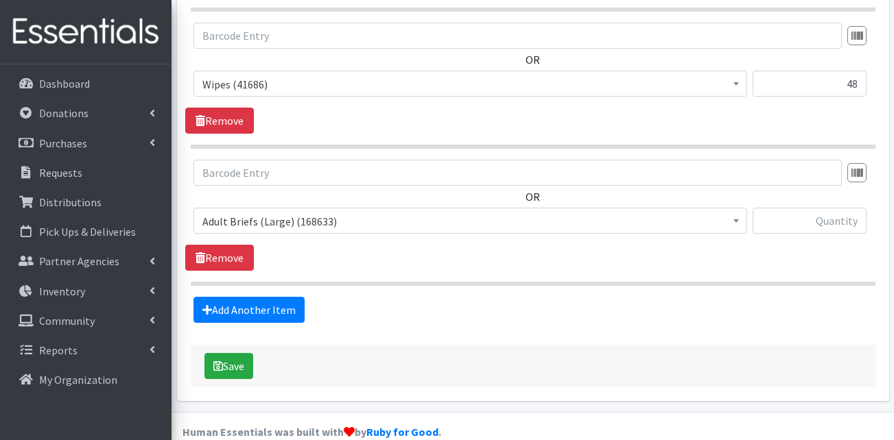
click at [296, 212] on span "Adult Briefs (Large) (168633)" at bounding box center [470, 221] width 536 height 19
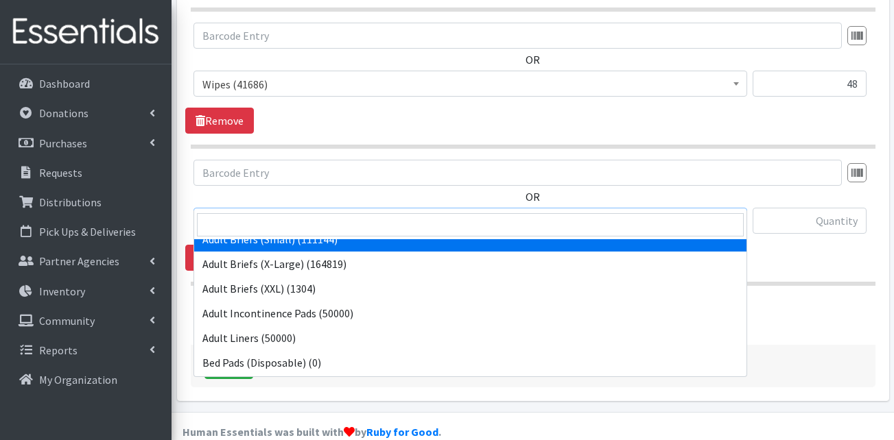
scroll to position [206, 0]
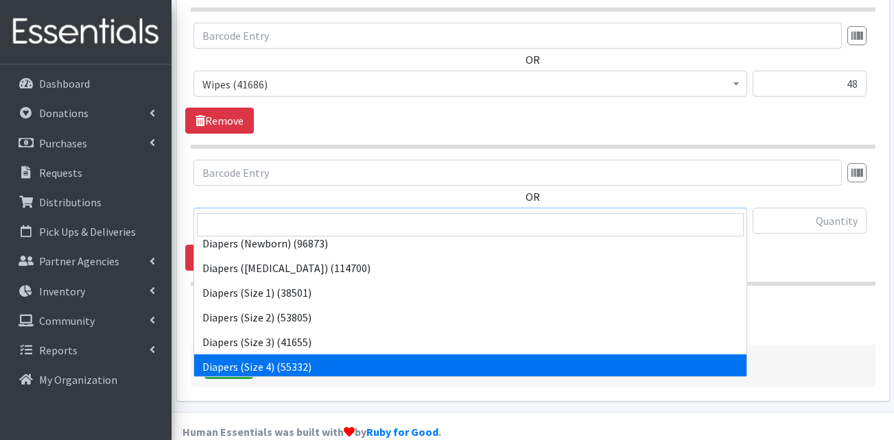
select select "13416"
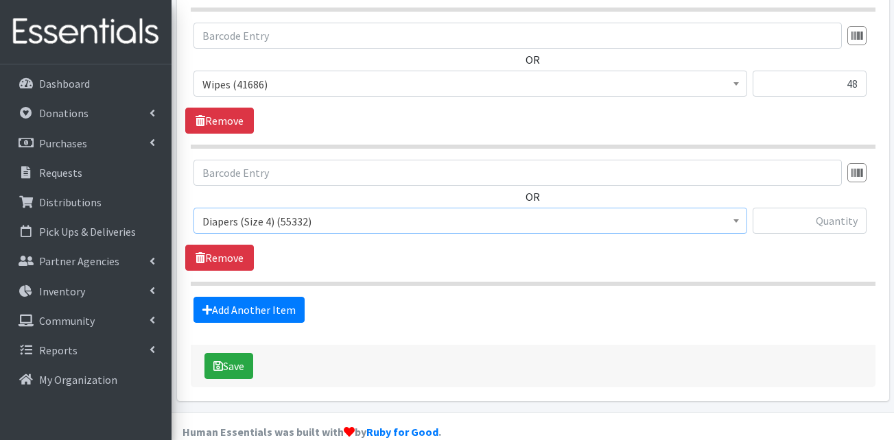
click at [436, 297] on div "Add Another Item" at bounding box center [532, 310] width 695 height 26
click at [799, 208] on input "text" at bounding box center [809, 221] width 114 height 26
type input "2"
type input "125"
click at [241, 297] on link "Add Another Item" at bounding box center [248, 310] width 111 height 26
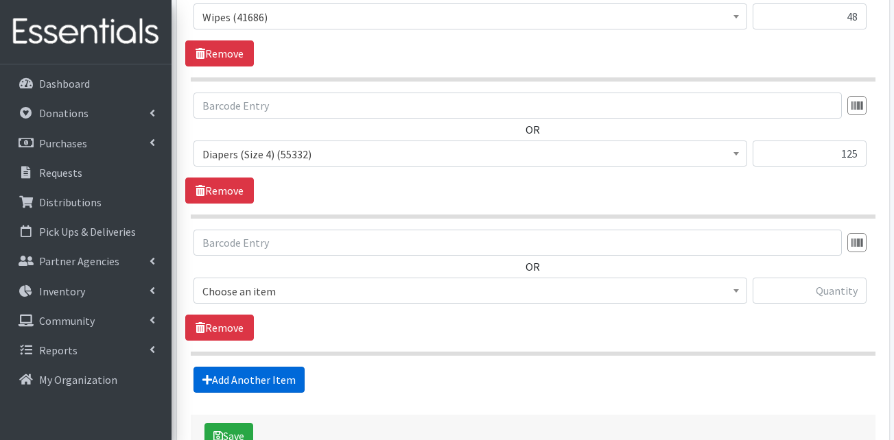
scroll to position [1662, 0]
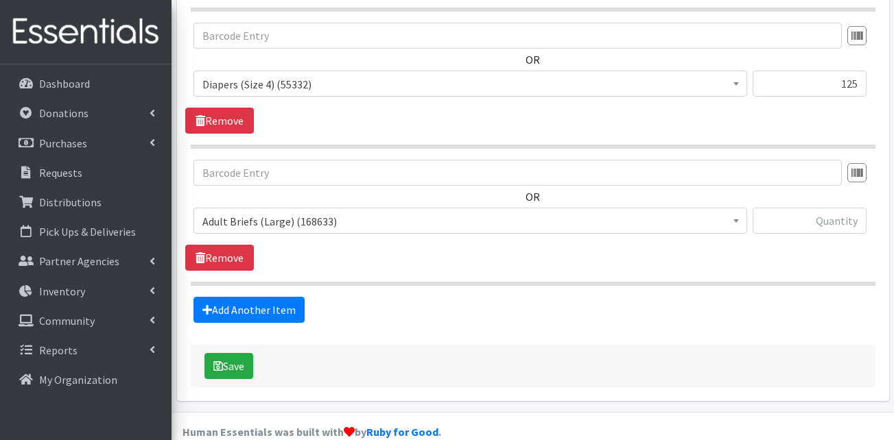
click at [281, 212] on span "Adult Briefs (Large) (168633)" at bounding box center [470, 221] width 536 height 19
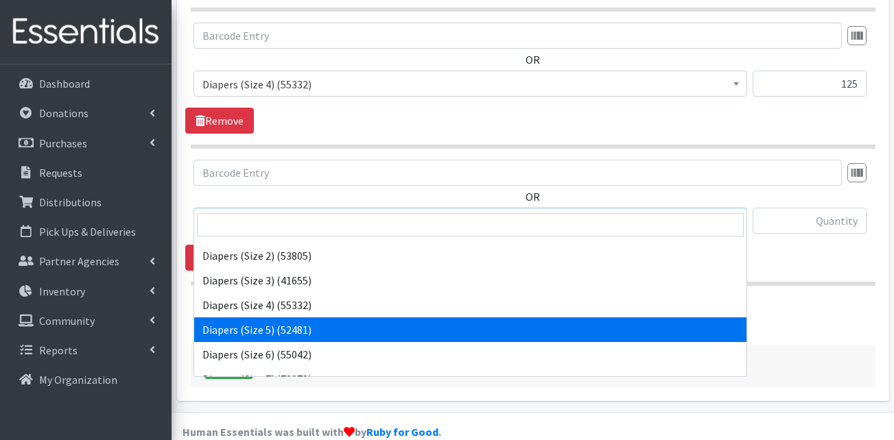
scroll to position [274, 0]
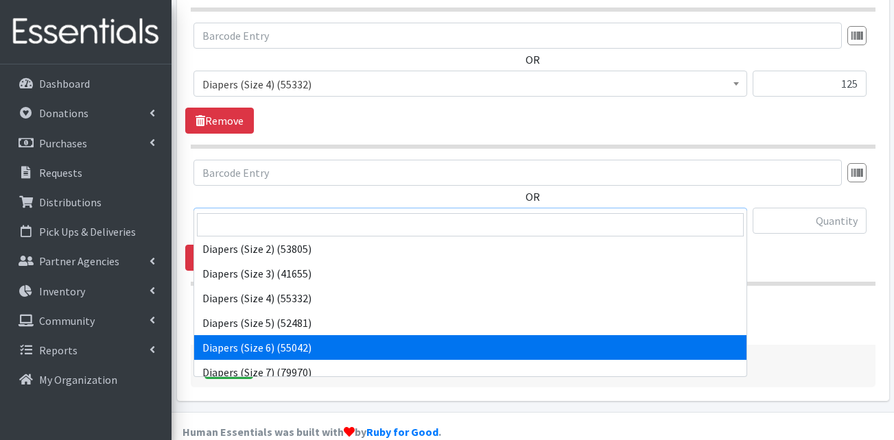
select select "13390"
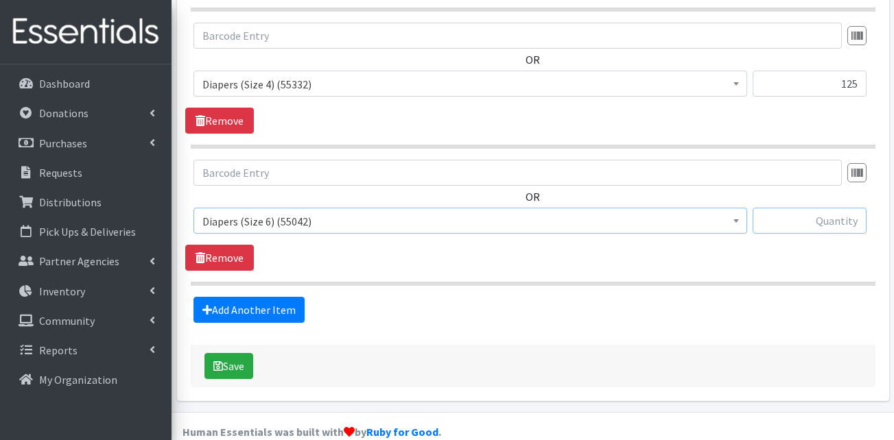
click at [800, 208] on input "text" at bounding box center [809, 221] width 114 height 26
type input "100"
click at [254, 297] on link "Add Another Item" at bounding box center [248, 310] width 111 height 26
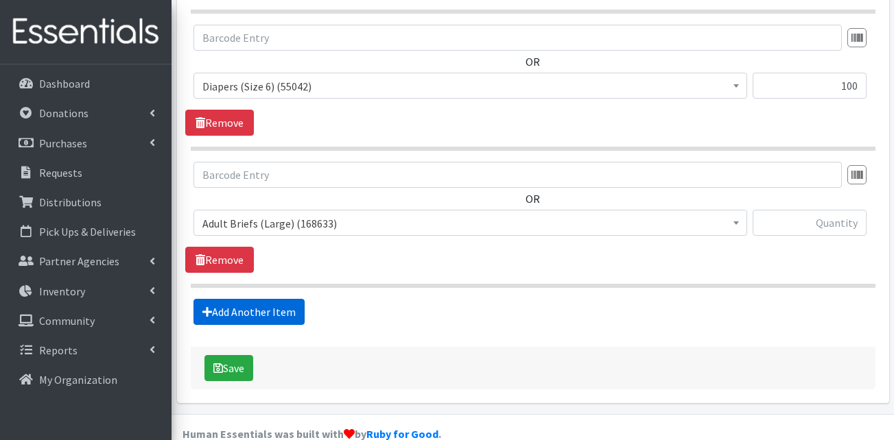
scroll to position [1799, 0]
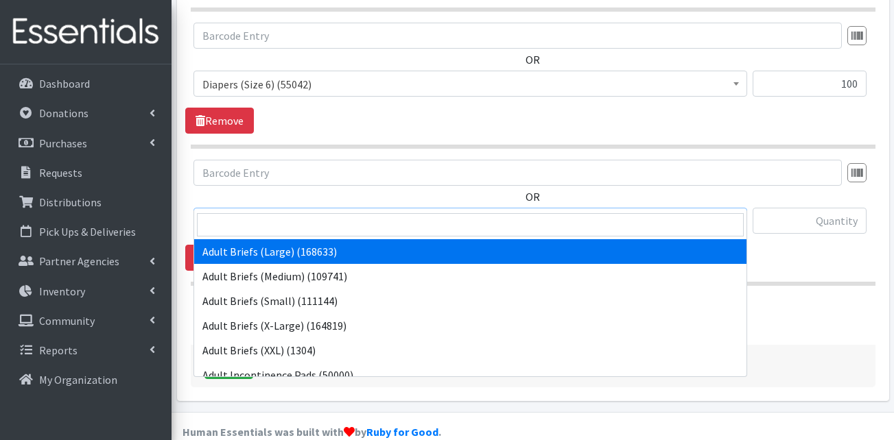
click at [326, 208] on span "Adult Briefs (Large) (168633)" at bounding box center [469, 221] width 553 height 26
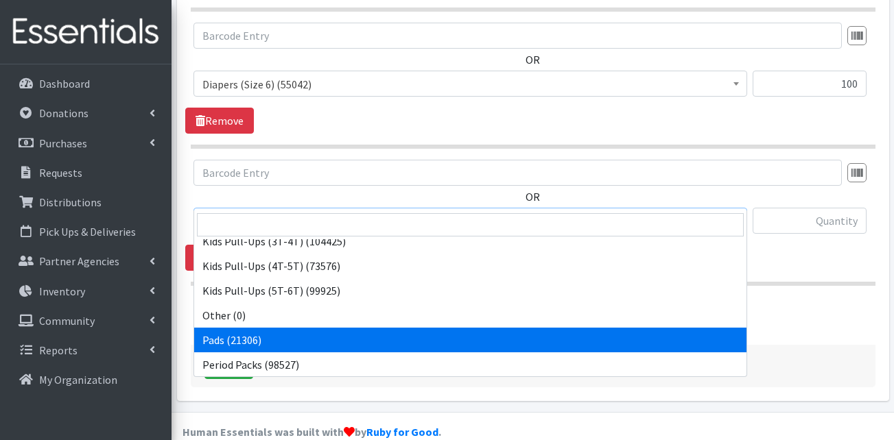
scroll to position [480, 0]
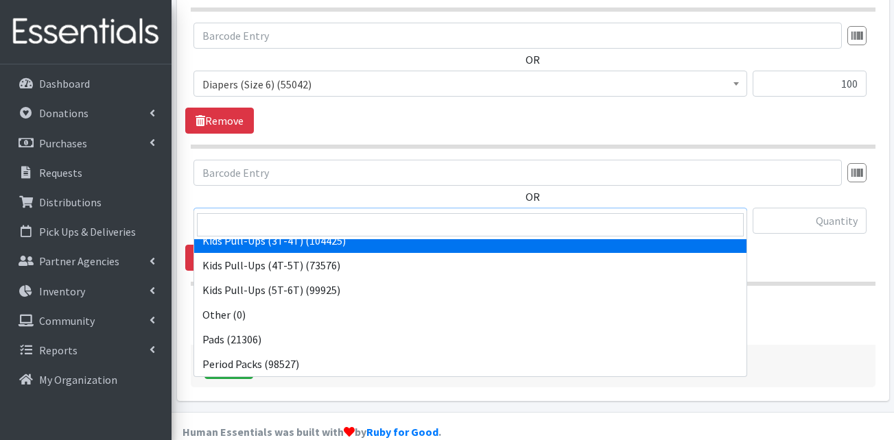
select select "13409"
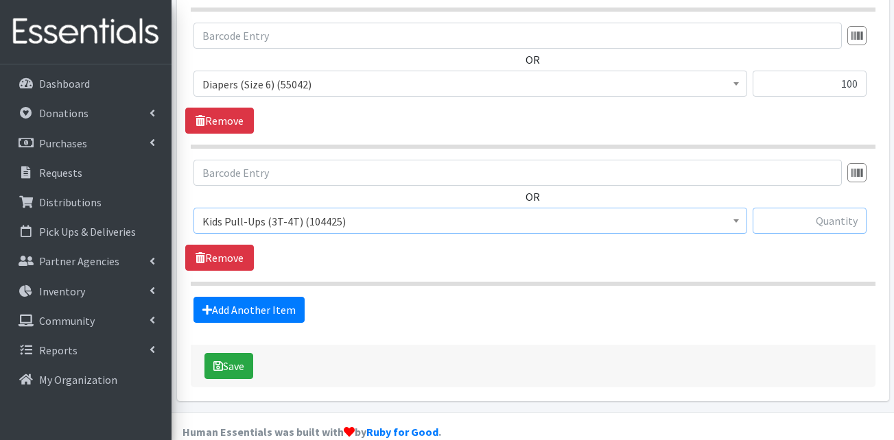
click at [825, 208] on input "text" at bounding box center [809, 221] width 114 height 26
type input "100"
click at [305, 297] on div "Add Another Item" at bounding box center [532, 310] width 695 height 26
click at [276, 297] on link "Add Another Item" at bounding box center [248, 310] width 111 height 26
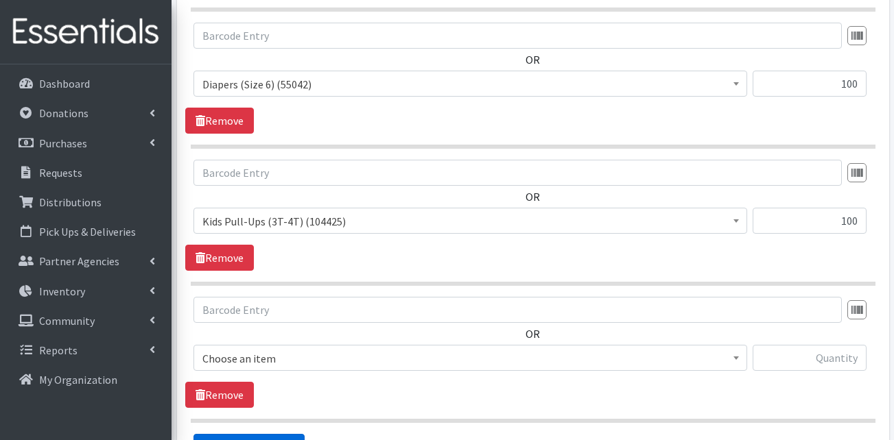
scroll to position [1936, 0]
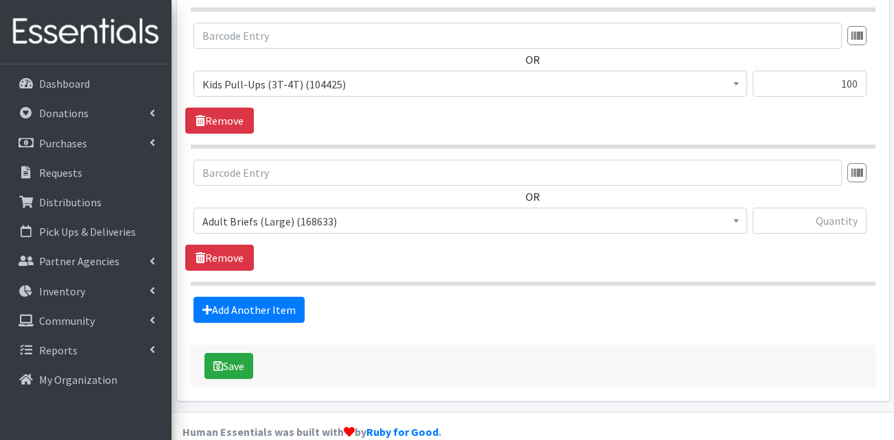
click at [298, 212] on span "Adult Briefs (Large) (168633)" at bounding box center [470, 221] width 536 height 19
click at [819, 208] on input "text" at bounding box center [809, 221] width 114 height 26
type input "9"
click at [640, 232] on div "OR Adult Briefs (Large) (168633) Adult Briefs (Medium) (109741) Adult Briefs (S…" at bounding box center [532, 215] width 695 height 111
click at [240, 297] on link "Add Another Item" at bounding box center [248, 310] width 111 height 26
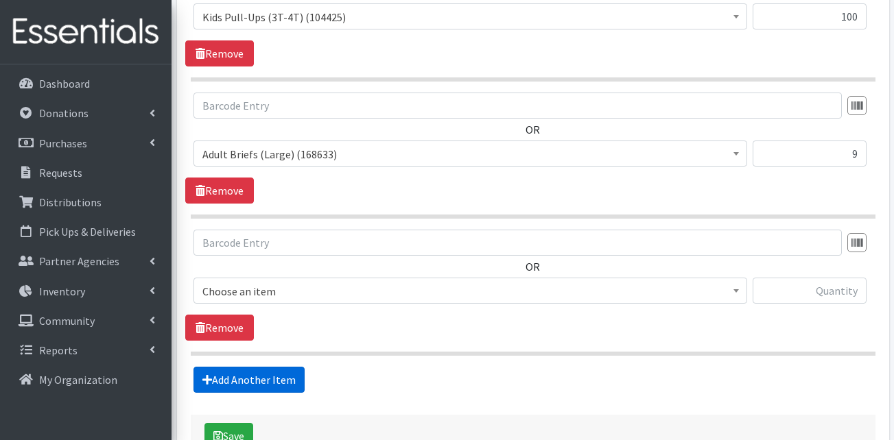
scroll to position [2074, 0]
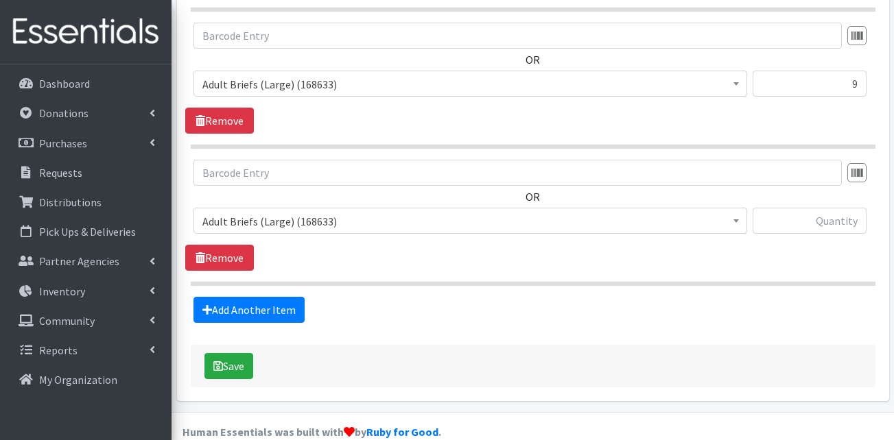
click at [277, 212] on span "Adult Briefs (Large) (168633)" at bounding box center [470, 221] width 536 height 19
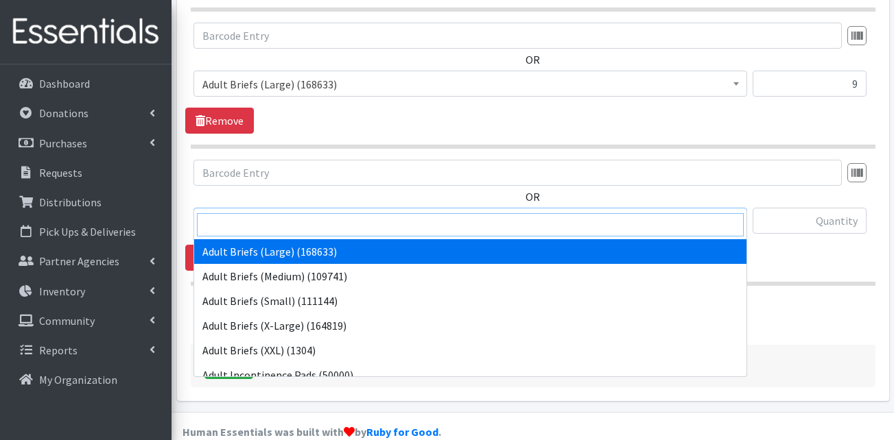
click at [273, 228] on input "search" at bounding box center [470, 224] width 547 height 23
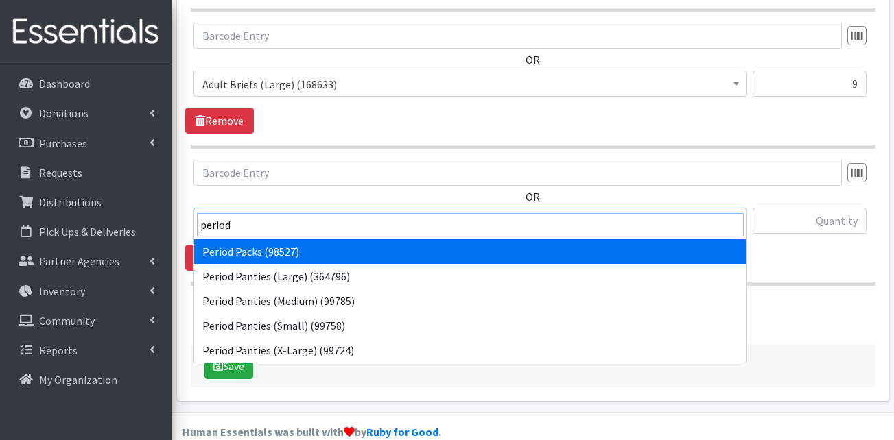
type input "period"
select select "15291"
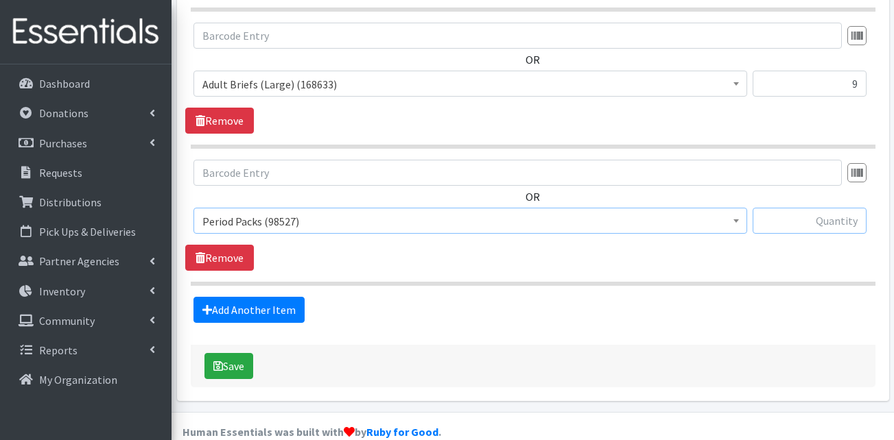
click at [799, 208] on input "text" at bounding box center [809, 221] width 114 height 26
type input "25"
click at [283, 297] on link "Add Another Item" at bounding box center [248, 310] width 111 height 26
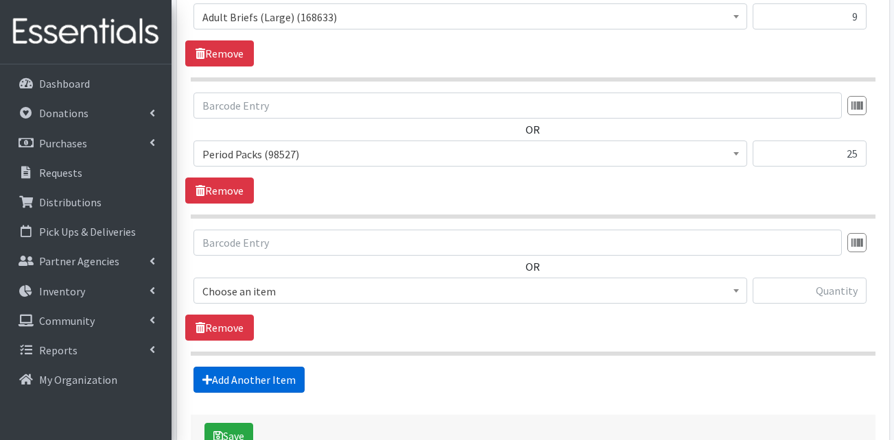
scroll to position [2211, 0]
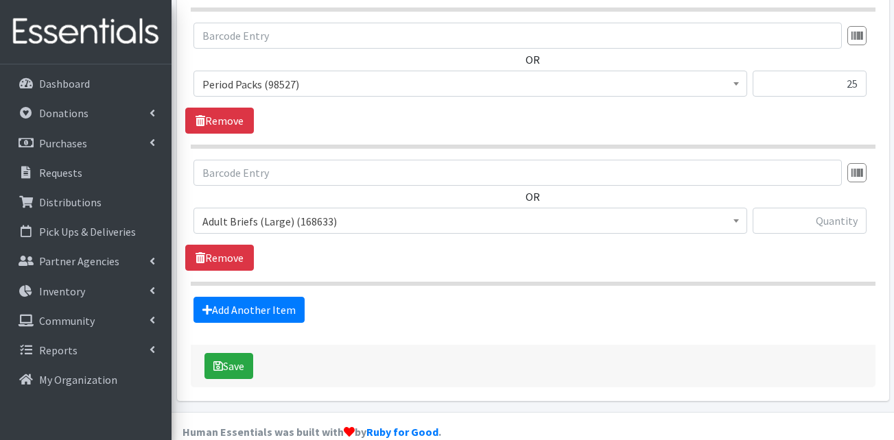
click at [291, 212] on span "Adult Briefs (Large) (168633)" at bounding box center [470, 221] width 536 height 19
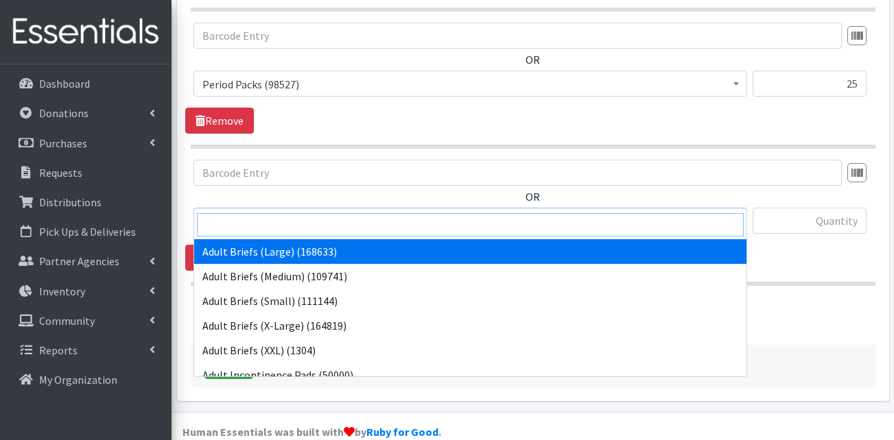
click at [283, 232] on input "search" at bounding box center [470, 224] width 547 height 23
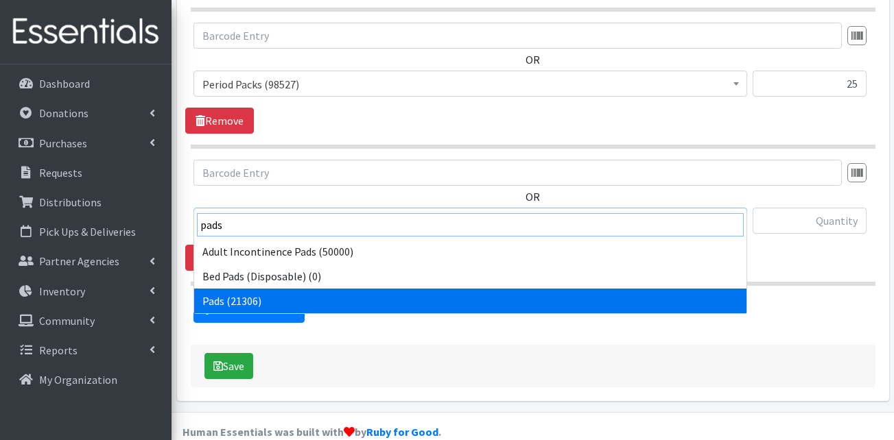
type input "pads"
select select "13402"
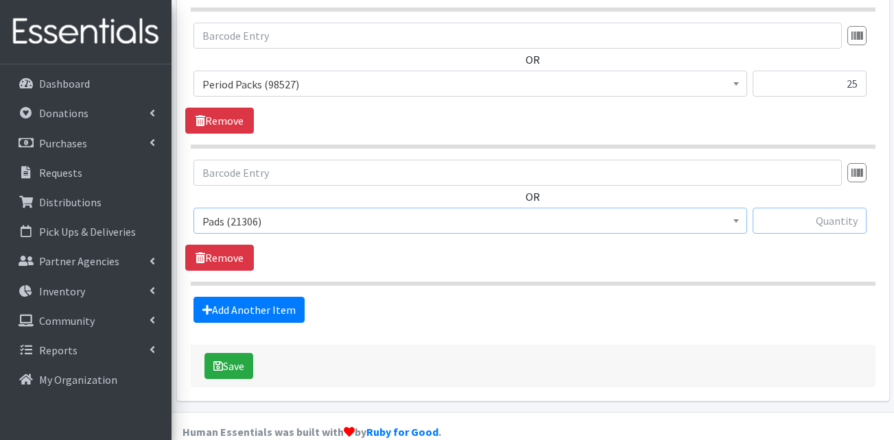
click at [802, 208] on input "text" at bounding box center [809, 221] width 114 height 26
type input "24"
click at [276, 297] on link "Add Another Item" at bounding box center [248, 310] width 111 height 26
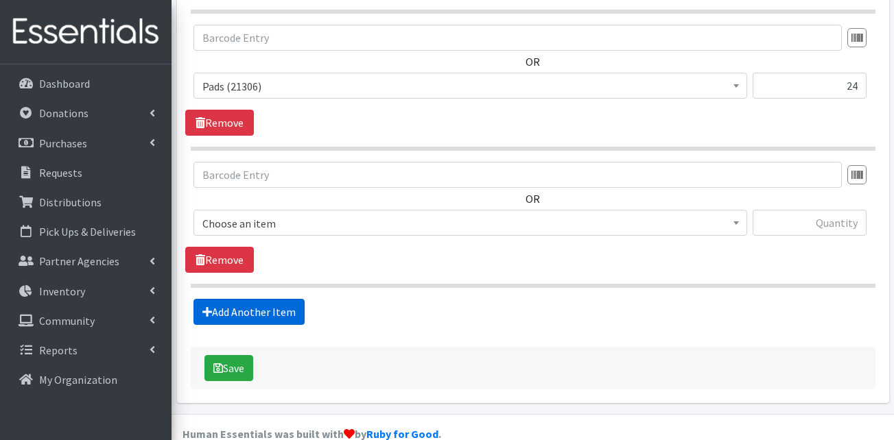
scroll to position [2348, 0]
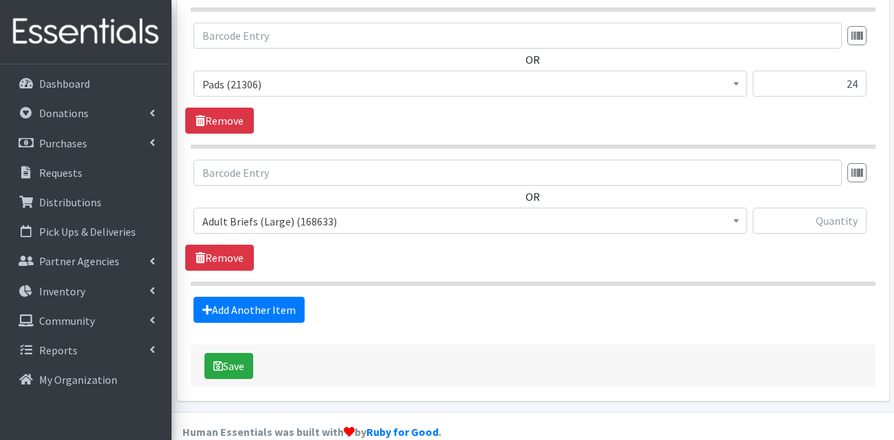
click at [288, 212] on span "Adult Briefs (Large) (168633)" at bounding box center [470, 221] width 536 height 19
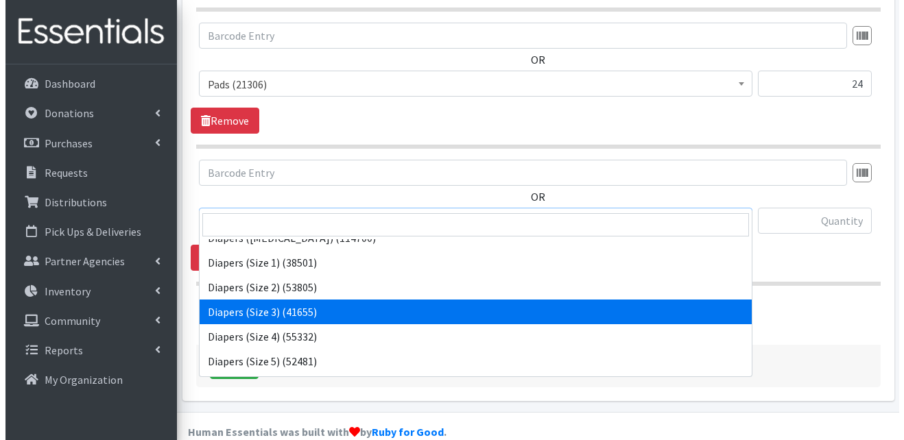
scroll to position [274, 0]
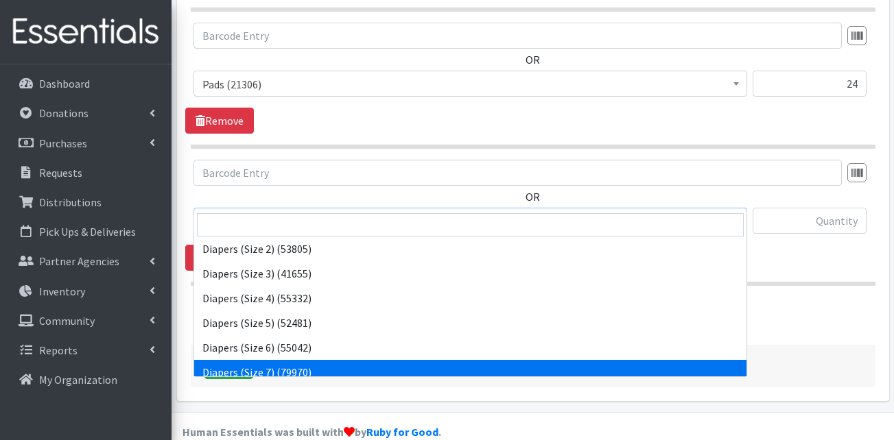
select select "13423"
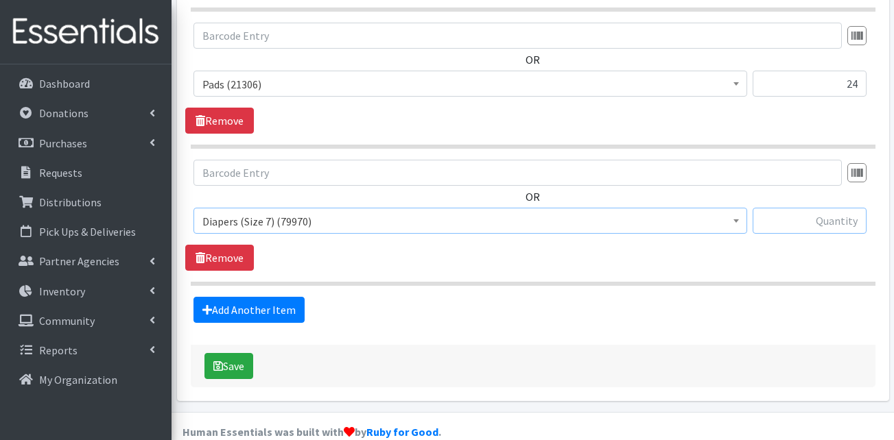
click at [824, 208] on input "text" at bounding box center [809, 221] width 114 height 26
type input "100"
drag, startPoint x: 701, startPoint y: 275, endPoint x: 693, endPoint y: 278, distance: 8.7
click at [700, 297] on div "Add Another Item" at bounding box center [532, 310] width 695 height 26
click at [232, 353] on button "Save" at bounding box center [228, 366] width 49 height 26
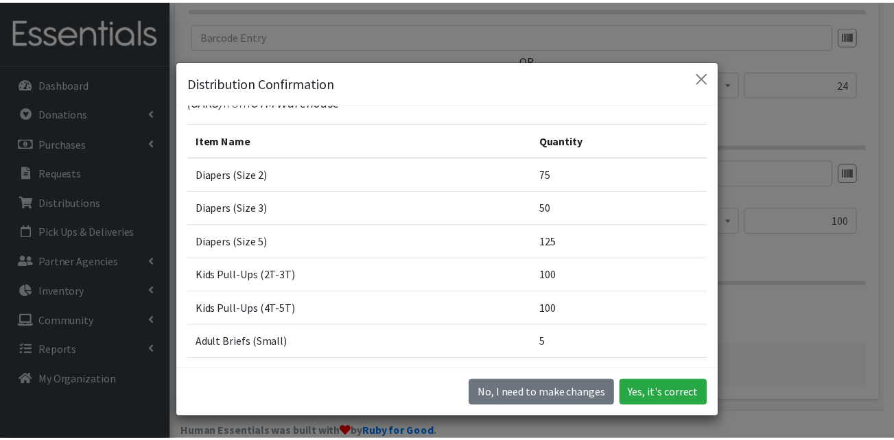
scroll to position [69, 0]
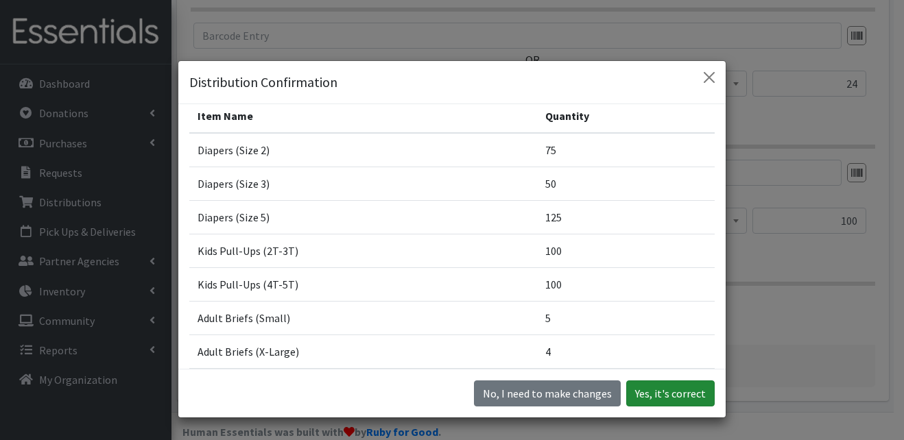
click at [678, 398] on button "Yes, it's correct" at bounding box center [670, 394] width 88 height 26
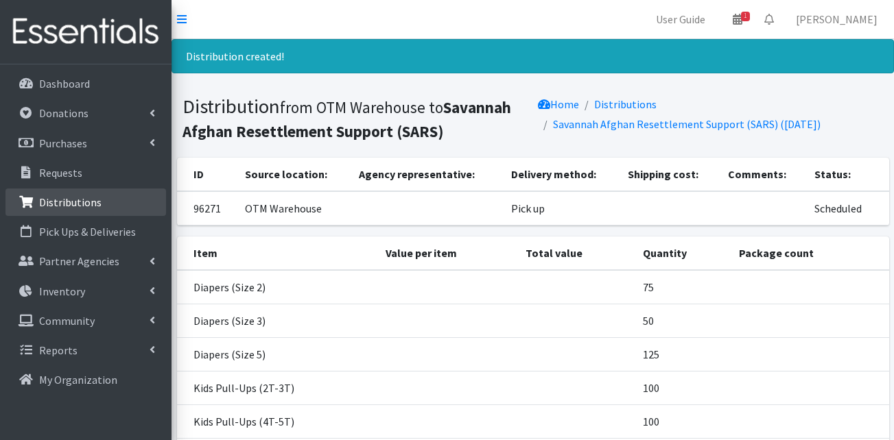
click at [86, 204] on p "Distributions" at bounding box center [70, 202] width 62 height 14
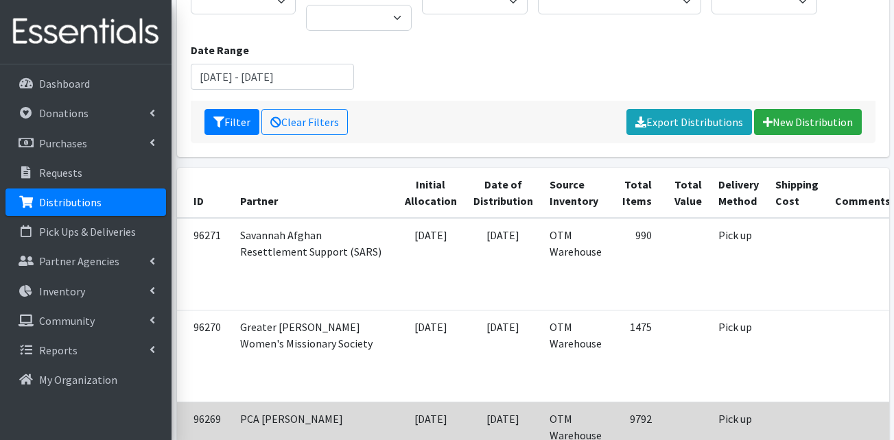
scroll to position [137, 0]
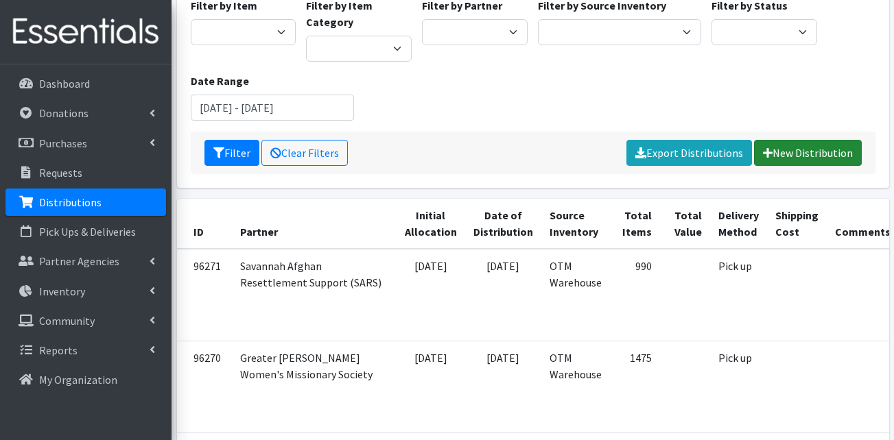
click at [793, 152] on link "New Distribution" at bounding box center [808, 153] width 108 height 26
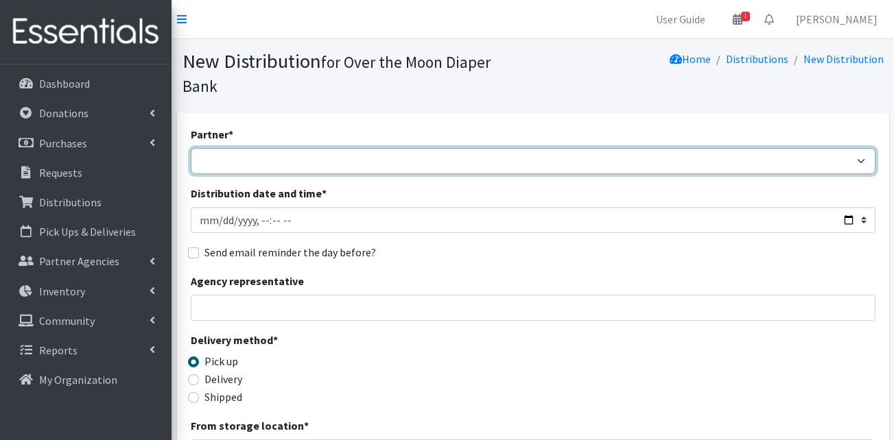
click at [309, 148] on select "AHJ Library System Amerigroup Back To School Event CCC [PERSON_NAME] Lighthouse…" at bounding box center [533, 161] width 684 height 26
select select "7314"
click at [191, 148] on select "AHJ Library System Amerigroup Back To School Event CCC [PERSON_NAME] Lighthouse…" at bounding box center [533, 161] width 684 height 26
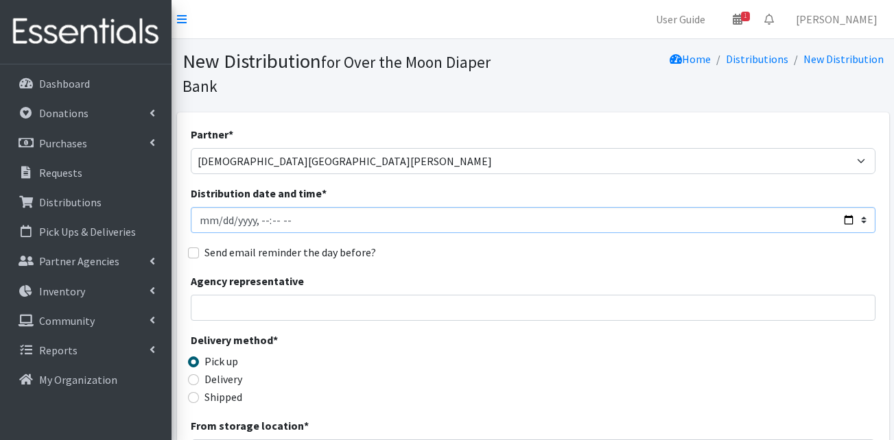
click at [221, 207] on input "Distribution date and time *" at bounding box center [533, 220] width 684 height 26
click at [261, 207] on input "Distribution date and time *" at bounding box center [533, 220] width 684 height 26
click at [295, 207] on input "Distribution date and time *" at bounding box center [533, 220] width 684 height 26
type input "[DATE]T10:00"
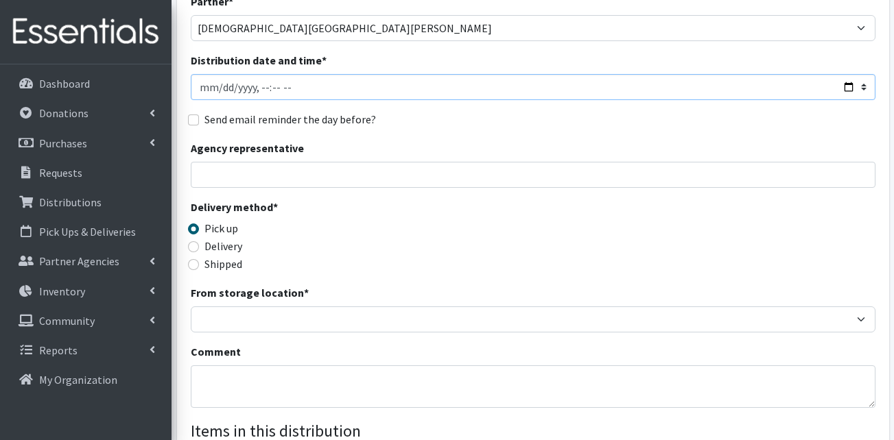
scroll to position [137, 0]
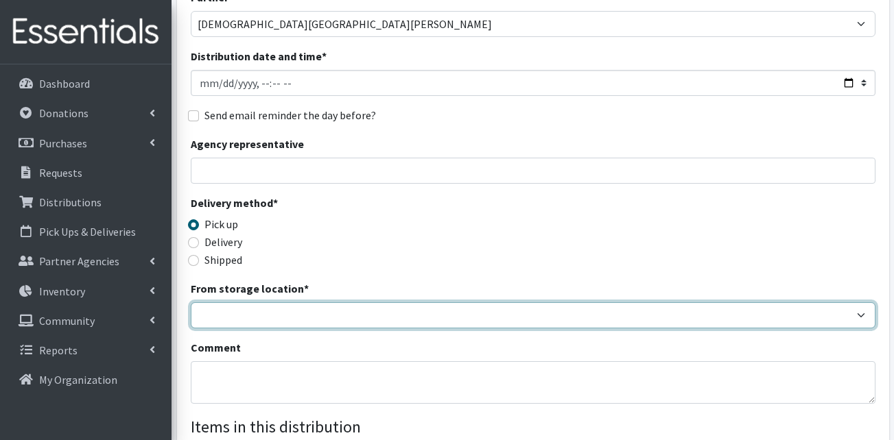
drag, startPoint x: 285, startPoint y: 298, endPoint x: 283, endPoint y: 307, distance: 9.0
click at [285, 302] on select "OTM Warehouse" at bounding box center [533, 315] width 684 height 26
select select "385"
click at [191, 302] on select "OTM Warehouse" at bounding box center [533, 315] width 684 height 26
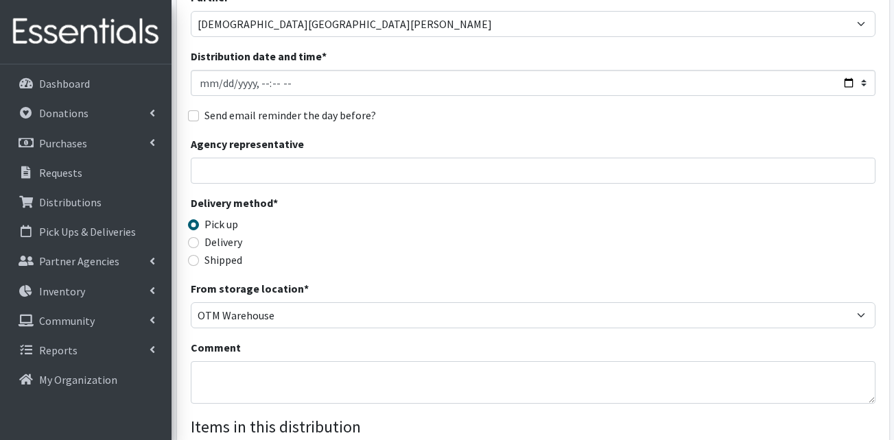
click at [372, 206] on div "Delivery method * Pick up Delivery Shipped Shipping cost" at bounding box center [533, 238] width 684 height 86
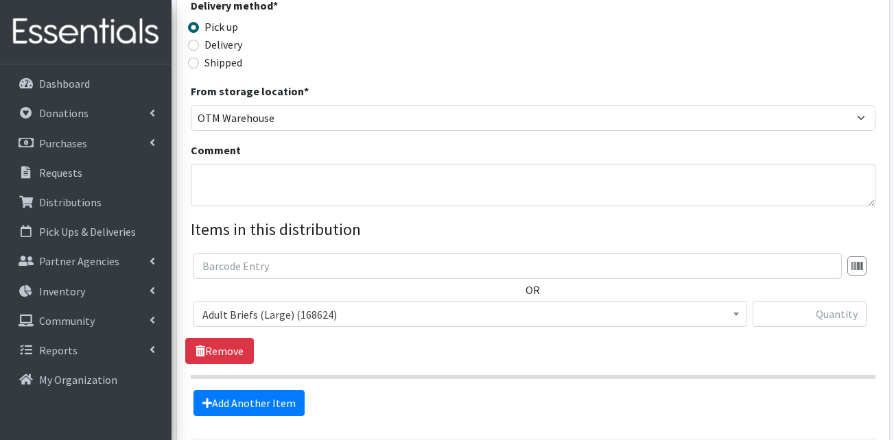
scroll to position [343, 0]
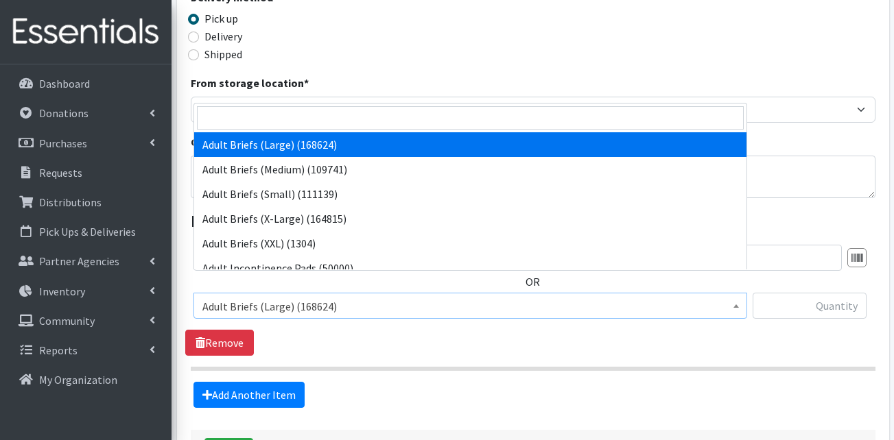
click at [241, 293] on span "Adult Briefs (Large) (168624)" at bounding box center [469, 306] width 553 height 26
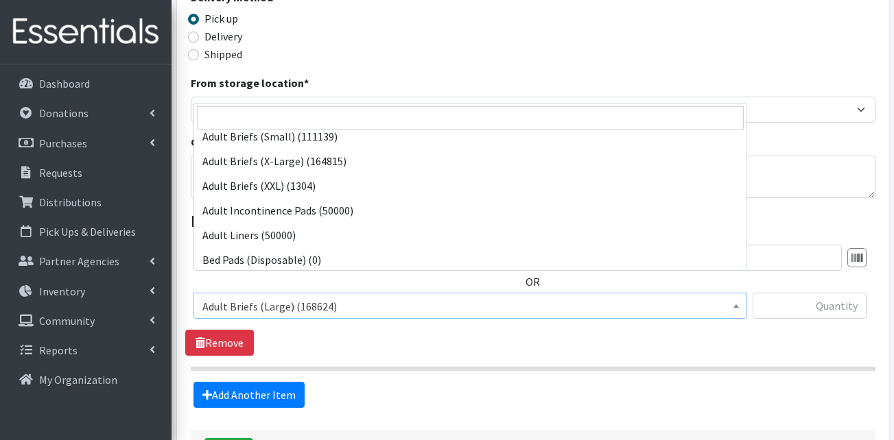
scroll to position [137, 0]
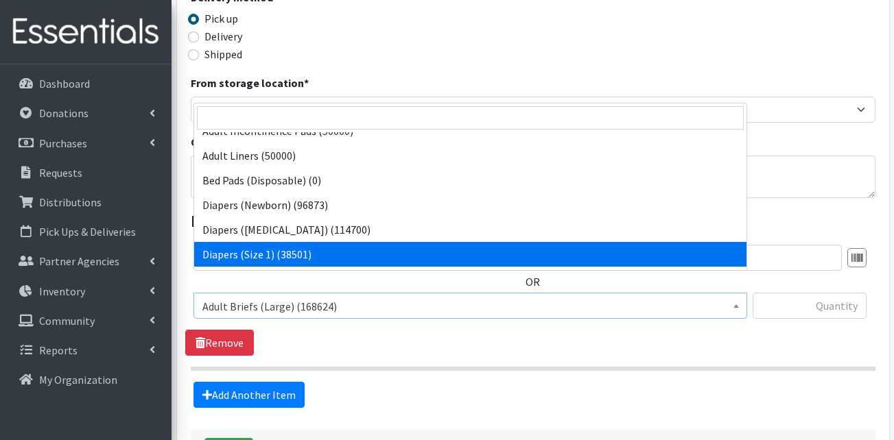
select select "13420"
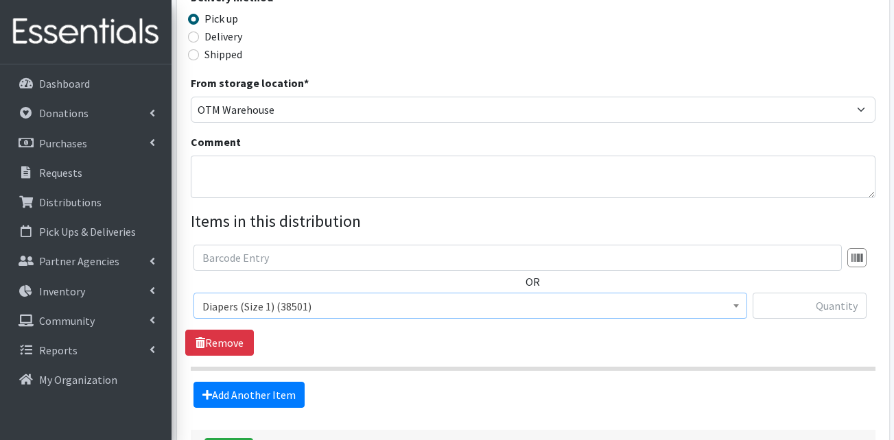
click at [484, 318] on div "OR Adult Briefs (Large) (168624) Adult Briefs (Medium) (109741) Adult Briefs (S…" at bounding box center [532, 300] width 695 height 111
click at [831, 293] on input "text" at bounding box center [809, 306] width 114 height 26
type input "125"
drag, startPoint x: 688, startPoint y: 325, endPoint x: 597, endPoint y: 324, distance: 90.5
click at [688, 324] on div "OR Adult Briefs (Large) (168624) Adult Briefs (Medium) (109741) Adult Briefs (S…" at bounding box center [532, 300] width 695 height 111
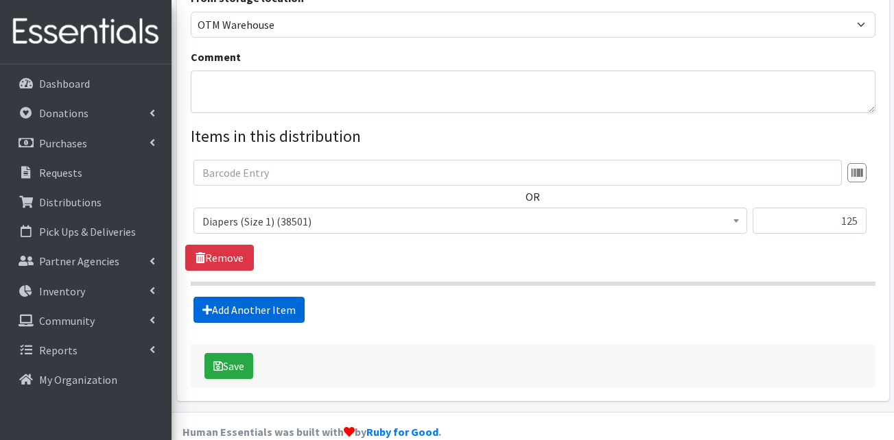
click at [250, 297] on link "Add Another Item" at bounding box center [248, 310] width 111 height 26
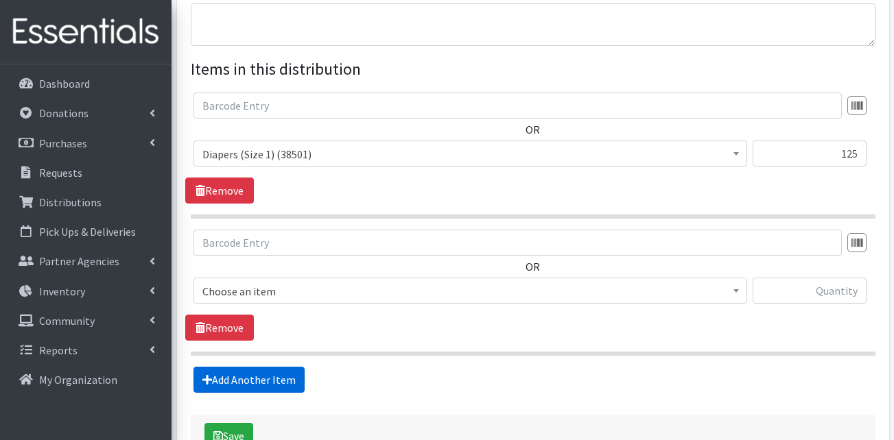
scroll to position [565, 0]
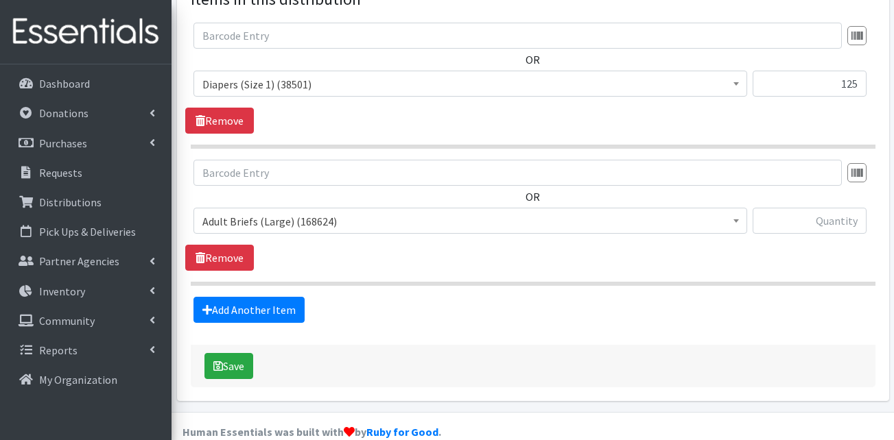
click at [285, 212] on span "Adult Briefs (Large) (168624)" at bounding box center [470, 221] width 536 height 19
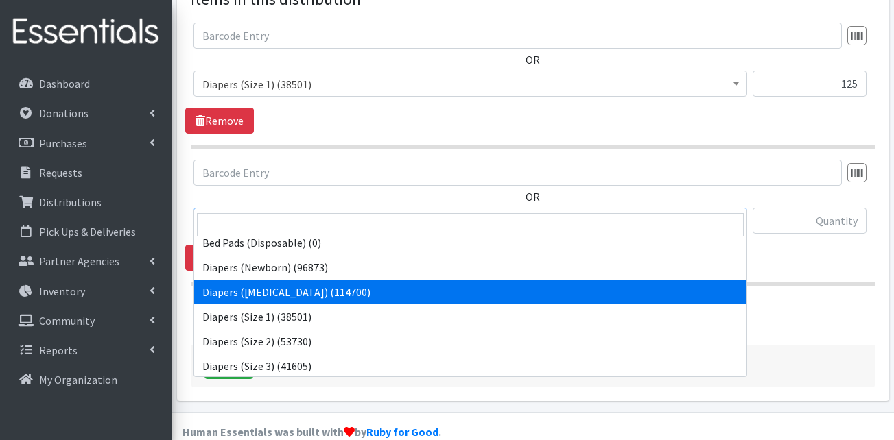
scroll to position [206, 0]
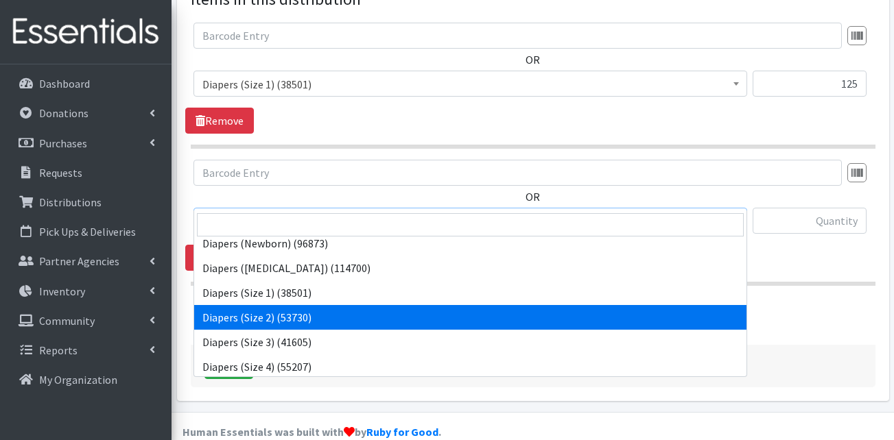
select select "13421"
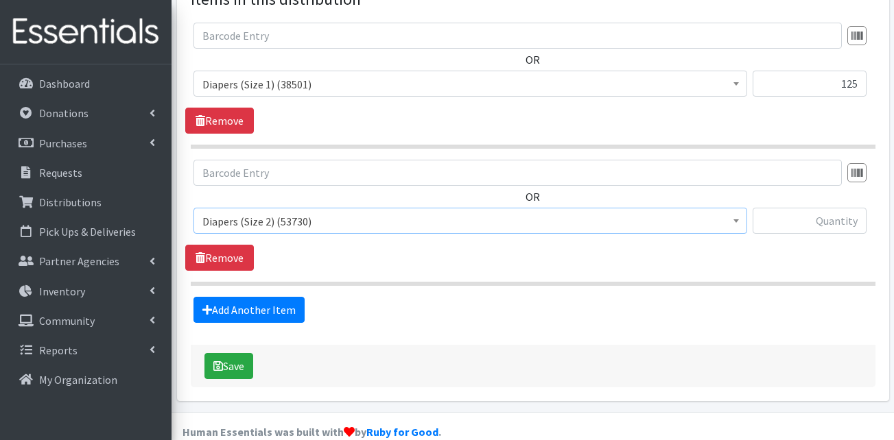
click at [365, 252] on section "OR Adult Briefs (Large) (168624) Adult Briefs (Medium) (109741) Adult Briefs (S…" at bounding box center [533, 223] width 684 height 126
click at [810, 208] on input "text" at bounding box center [809, 221] width 114 height 26
type input "125"
click at [770, 241] on div "OR Adult Briefs (Large) (168624) Adult Briefs (Medium) (109741) Adult Briefs (S…" at bounding box center [532, 215] width 695 height 111
click at [243, 297] on link "Add Another Item" at bounding box center [248, 310] width 111 height 26
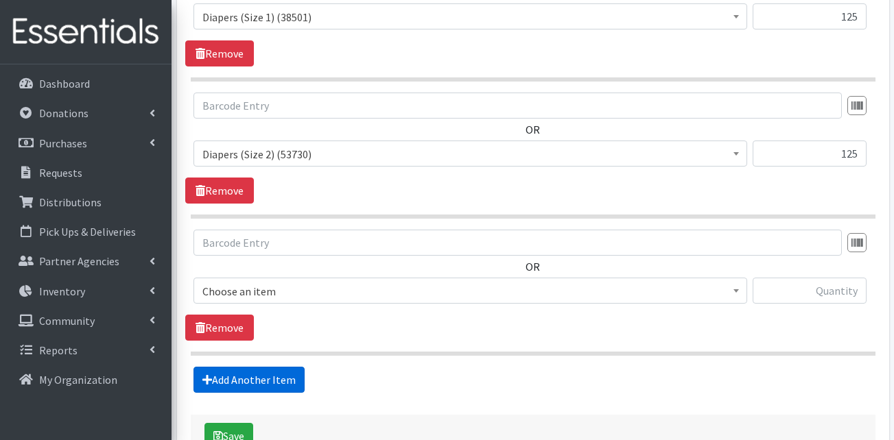
scroll to position [702, 0]
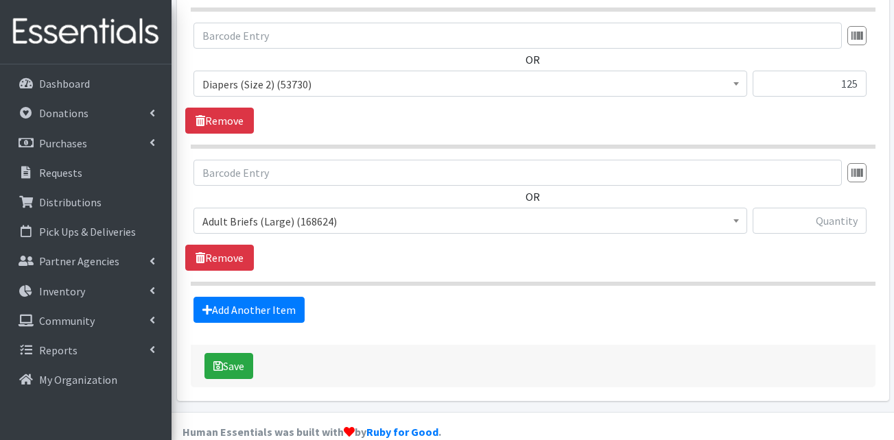
click at [279, 208] on span "Adult Briefs (Large) (168624)" at bounding box center [469, 221] width 553 height 26
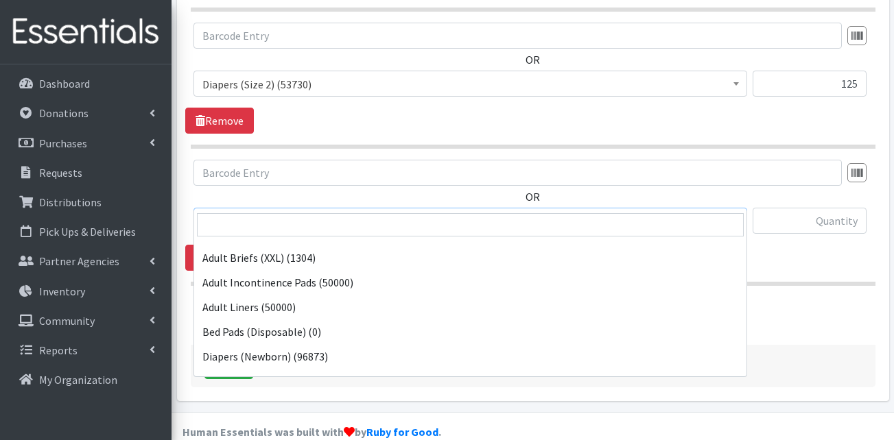
scroll to position [274, 0]
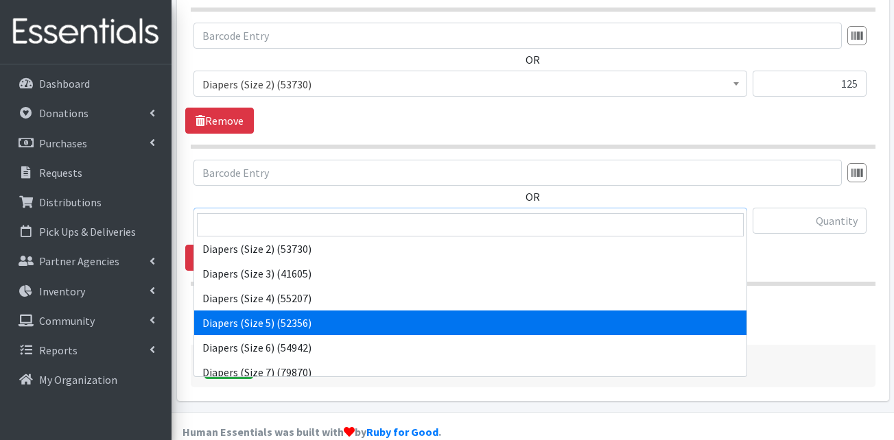
select select "13389"
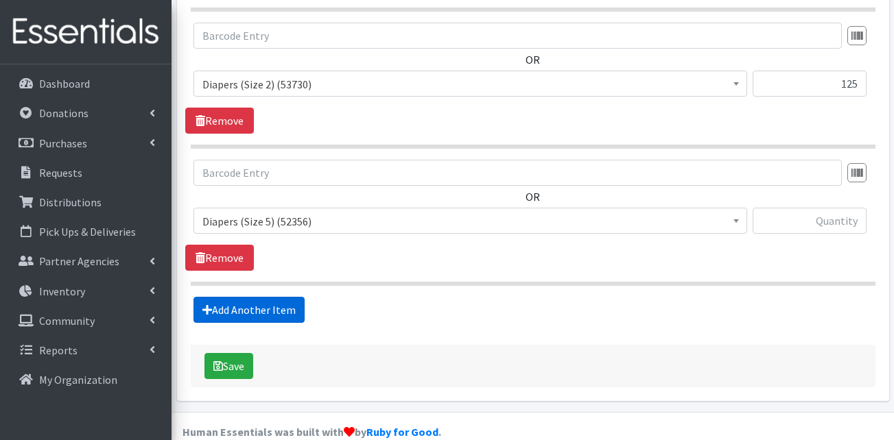
click at [254, 297] on link "Add Another Item" at bounding box center [248, 310] width 111 height 26
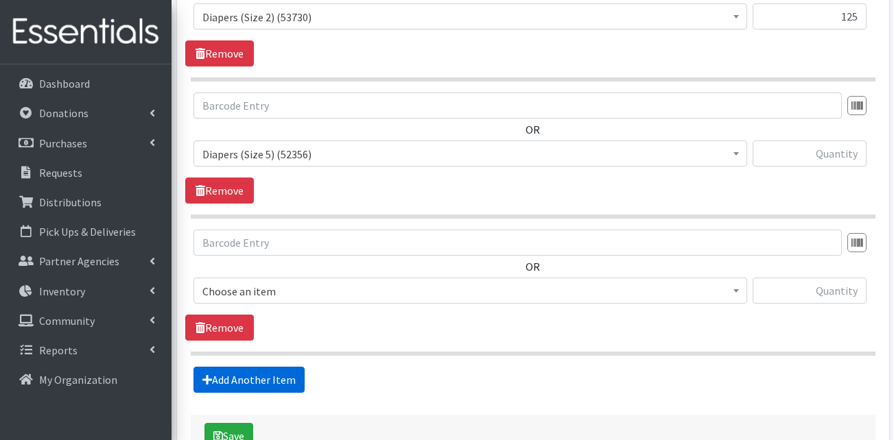
scroll to position [839, 0]
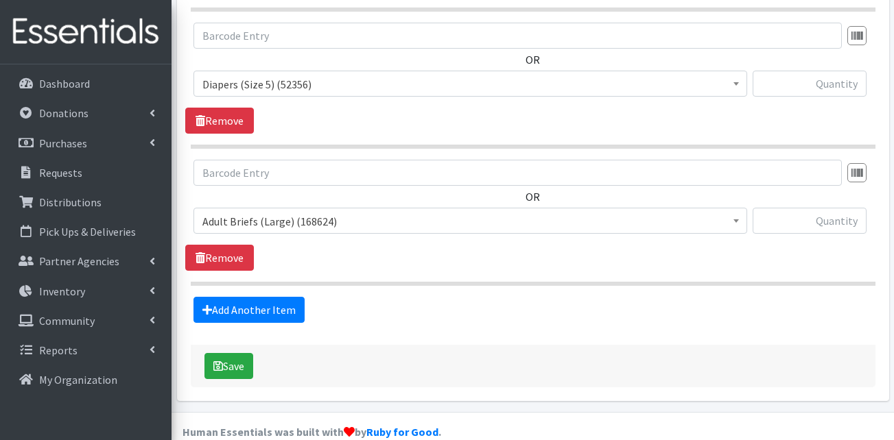
click at [274, 212] on span "Adult Briefs (Large) (168624)" at bounding box center [470, 221] width 536 height 19
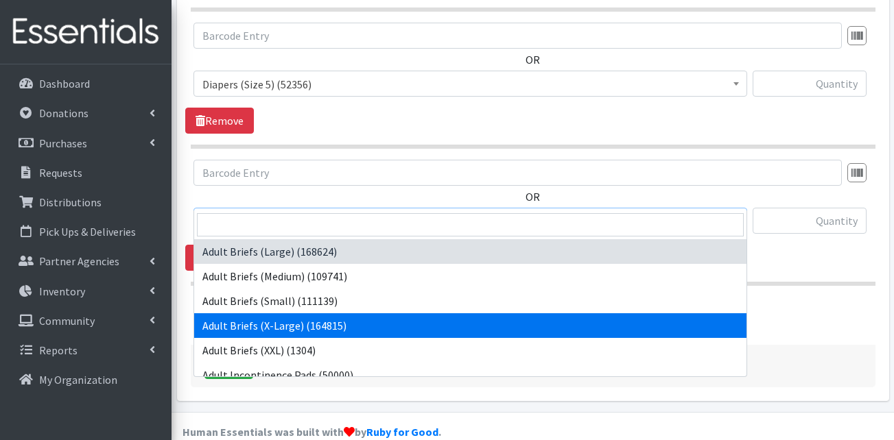
scroll to position [206, 0]
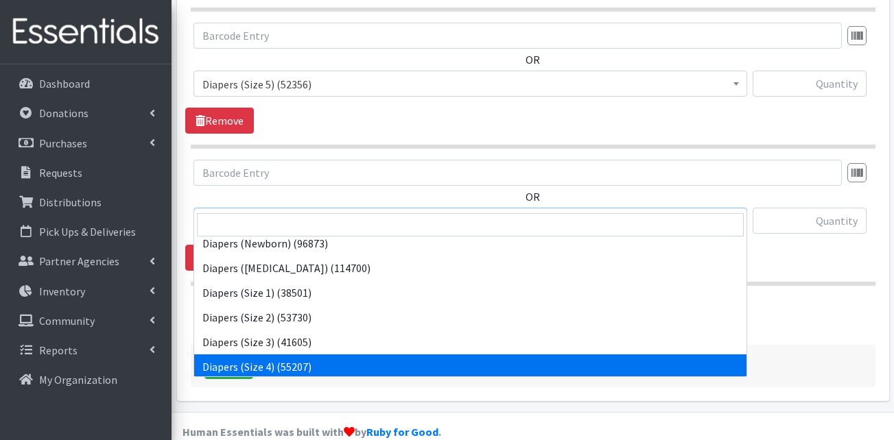
select select "13416"
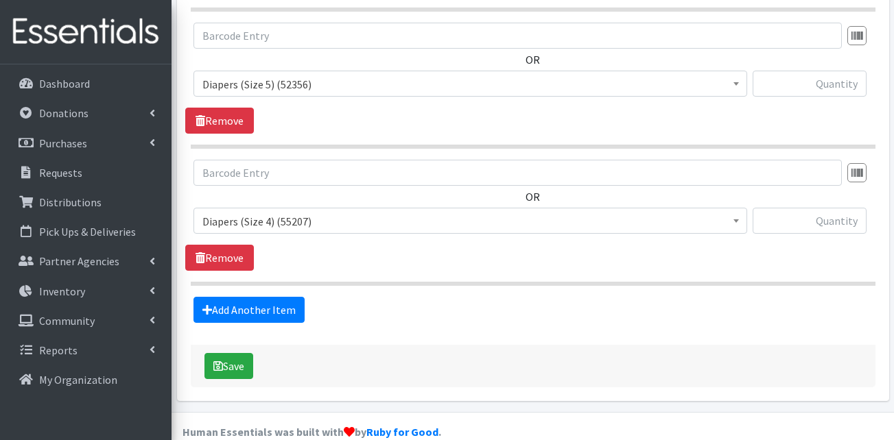
click at [376, 297] on div "Add Another Item" at bounding box center [532, 310] width 695 height 26
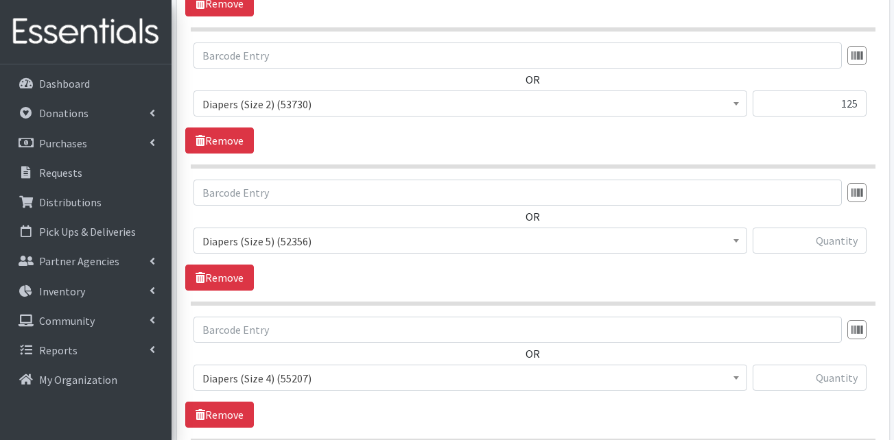
scroll to position [702, 0]
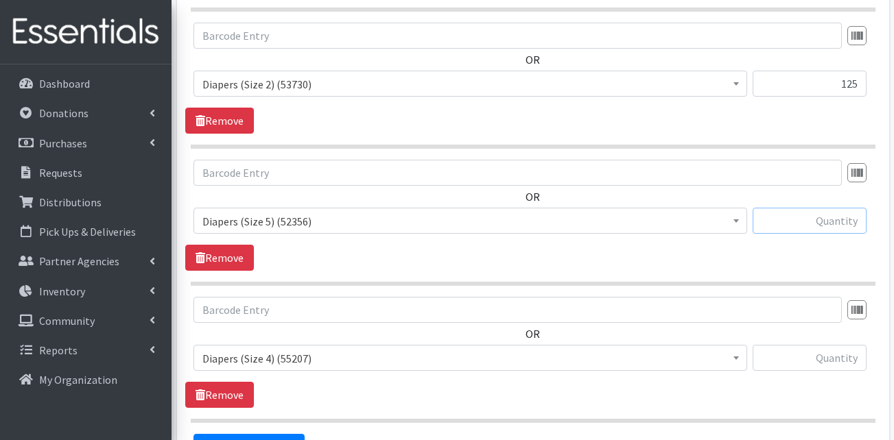
click at [819, 208] on input "text" at bounding box center [809, 221] width 114 height 26
type input "300"
click at [775, 227] on div "OR Adult Briefs (Large) (168624) Adult Briefs (Medium) (109741) Adult Briefs (S…" at bounding box center [532, 215] width 695 height 111
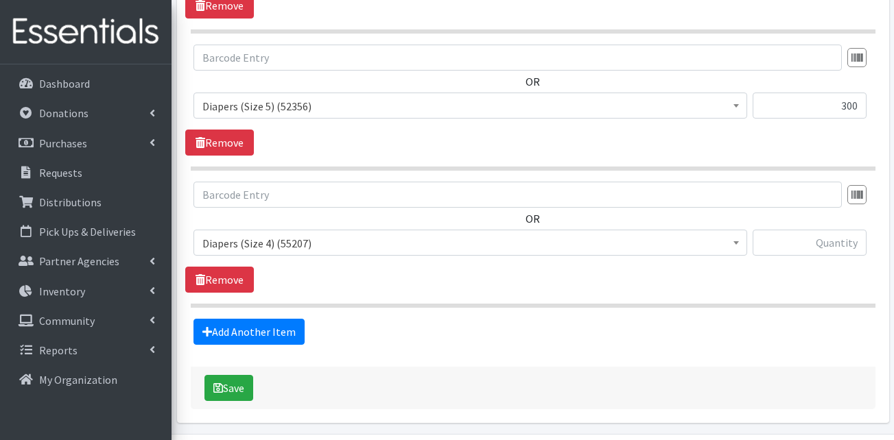
scroll to position [839, 0]
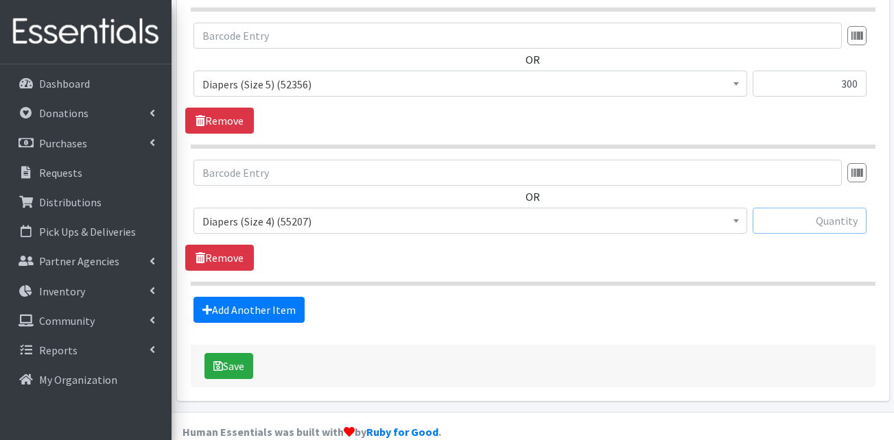
click at [848, 208] on input "text" at bounding box center [809, 221] width 114 height 26
type input "400"
click at [246, 297] on link "Add Another Item" at bounding box center [248, 310] width 111 height 26
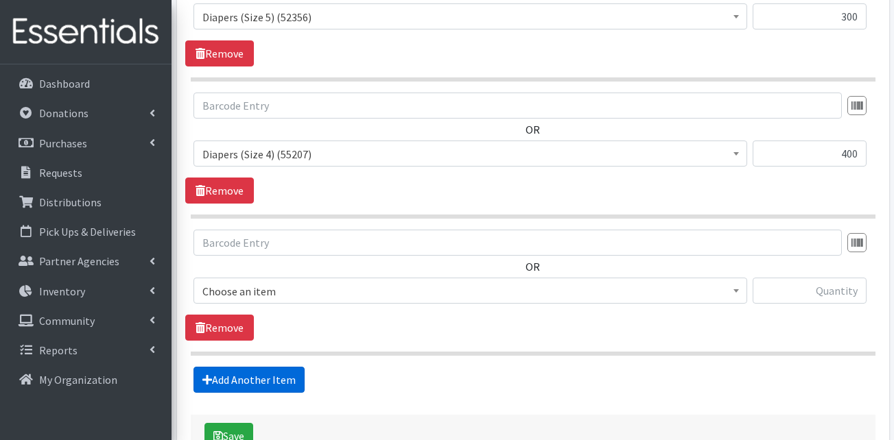
scroll to position [976, 0]
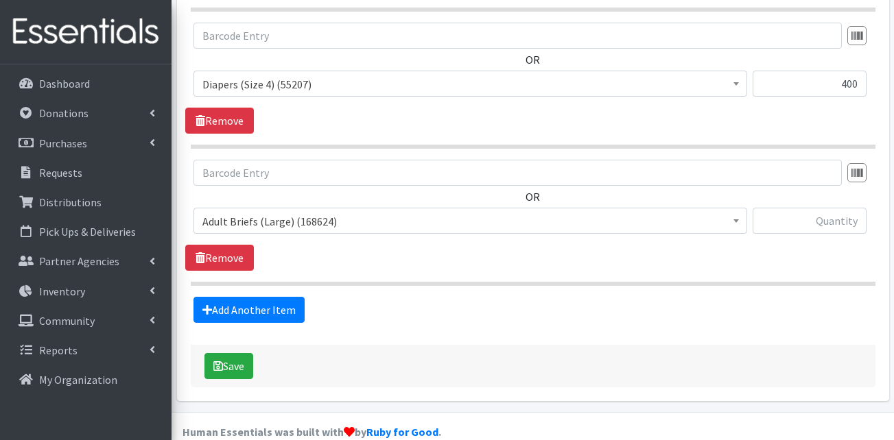
click at [322, 212] on span "Adult Briefs (Large) (168624)" at bounding box center [470, 221] width 536 height 19
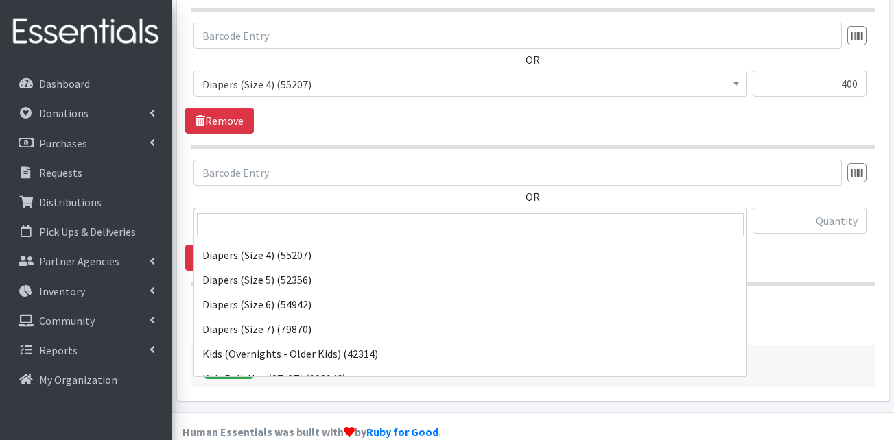
scroll to position [274, 0]
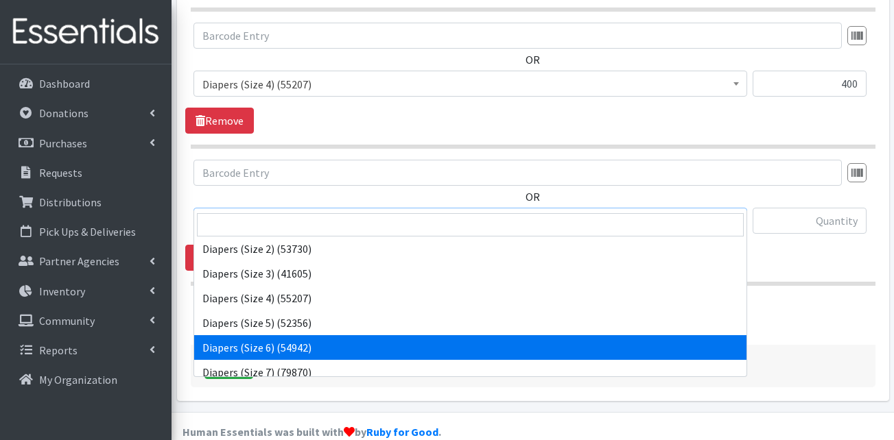
select select "13390"
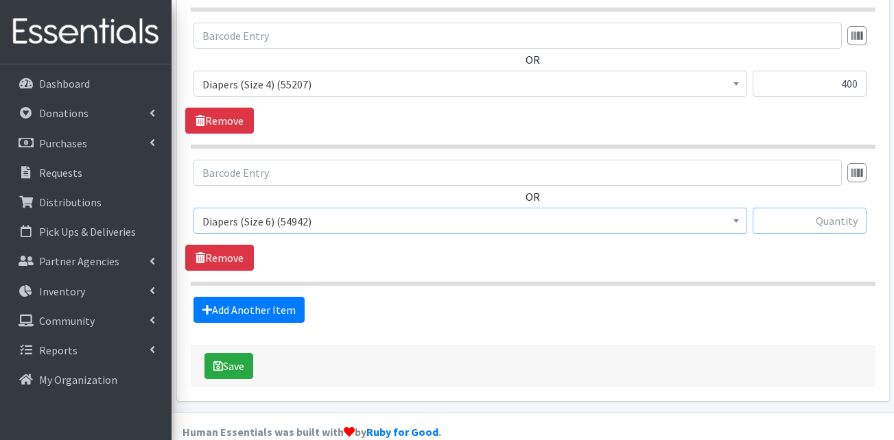
click at [790, 208] on input "text" at bounding box center [809, 221] width 114 height 26
click at [824, 208] on input "text" at bounding box center [809, 221] width 114 height 26
type input "400"
click at [278, 297] on link "Add Another Item" at bounding box center [248, 310] width 111 height 26
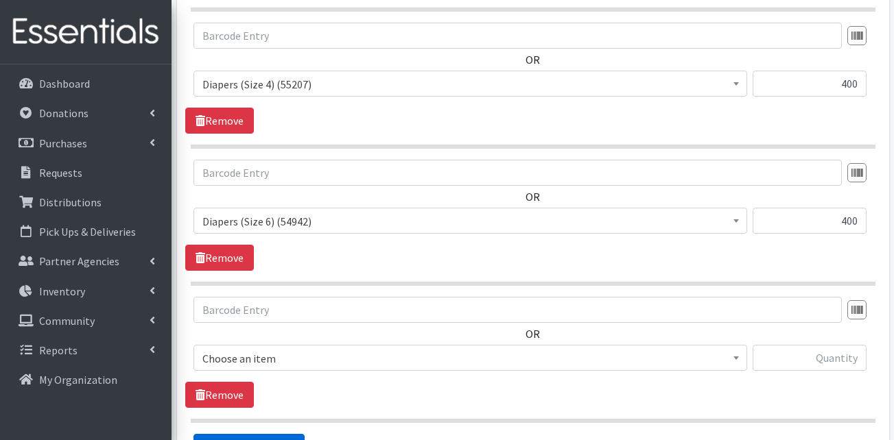
scroll to position [1114, 0]
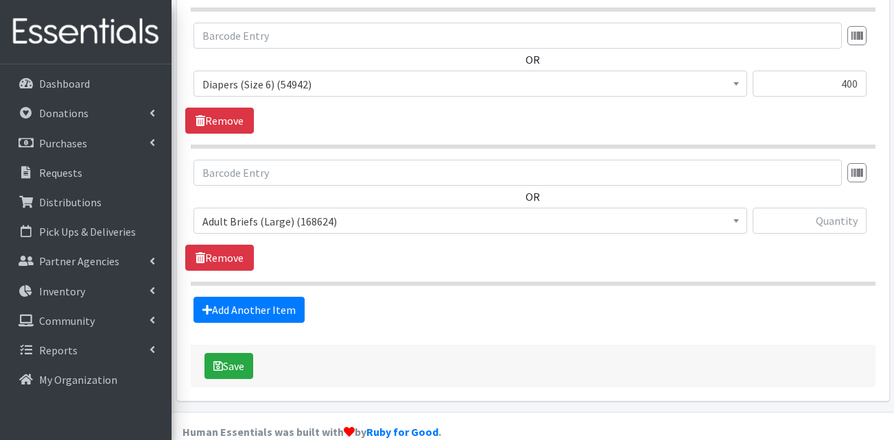
click at [337, 212] on span "Adult Briefs (Large) (168624)" at bounding box center [470, 221] width 536 height 19
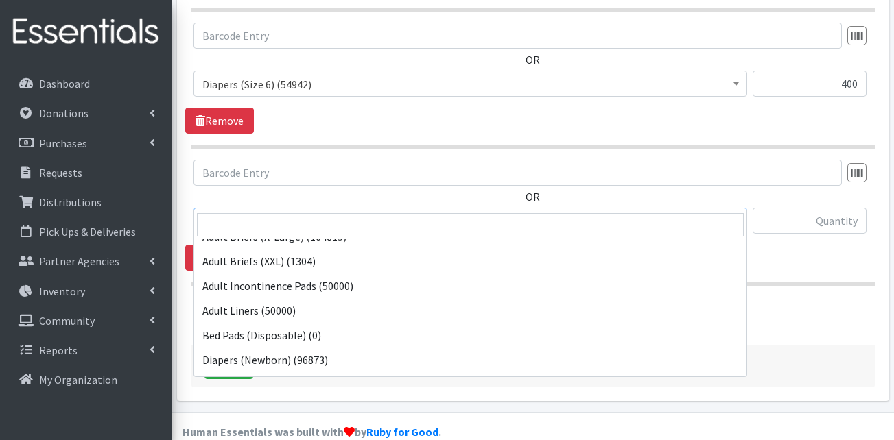
scroll to position [206, 0]
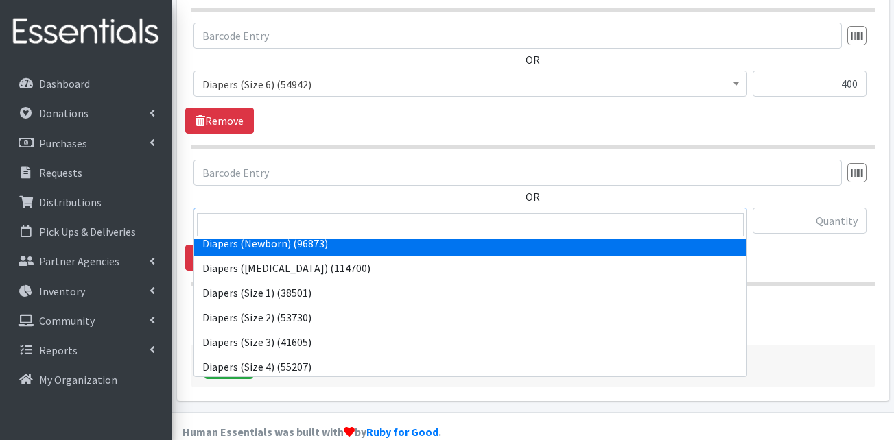
select select "13417"
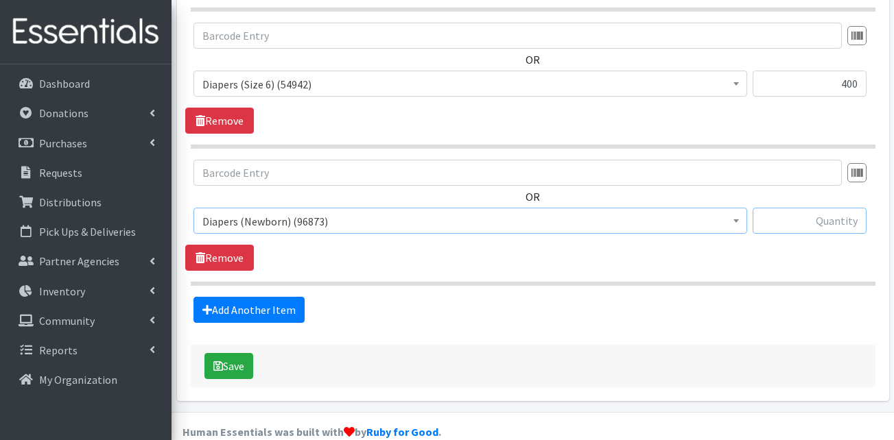
click at [841, 208] on input "text" at bounding box center [809, 221] width 114 height 26
type input "200"
click at [684, 297] on div "Add Another Item" at bounding box center [532, 310] width 695 height 26
click at [241, 297] on link "Add Another Item" at bounding box center [248, 310] width 111 height 26
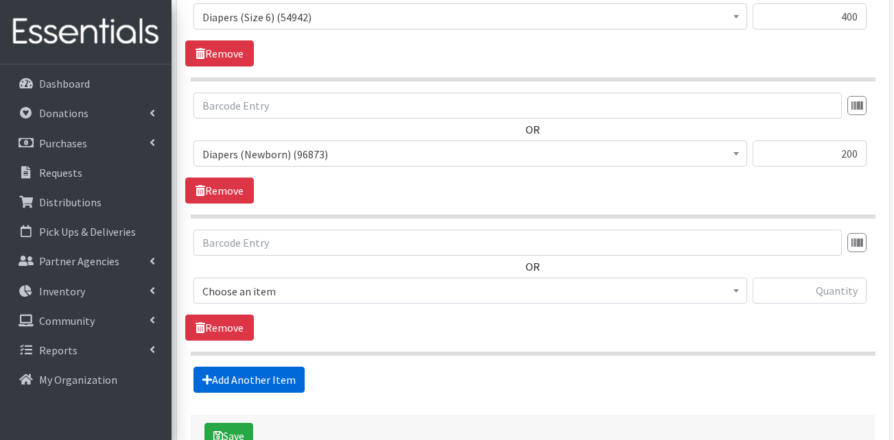
scroll to position [1251, 0]
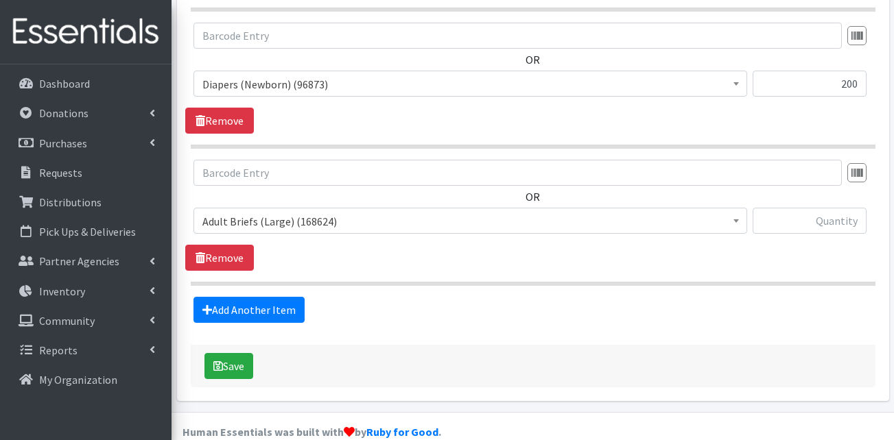
click at [296, 212] on span "Adult Briefs (Large) (168624)" at bounding box center [470, 221] width 536 height 19
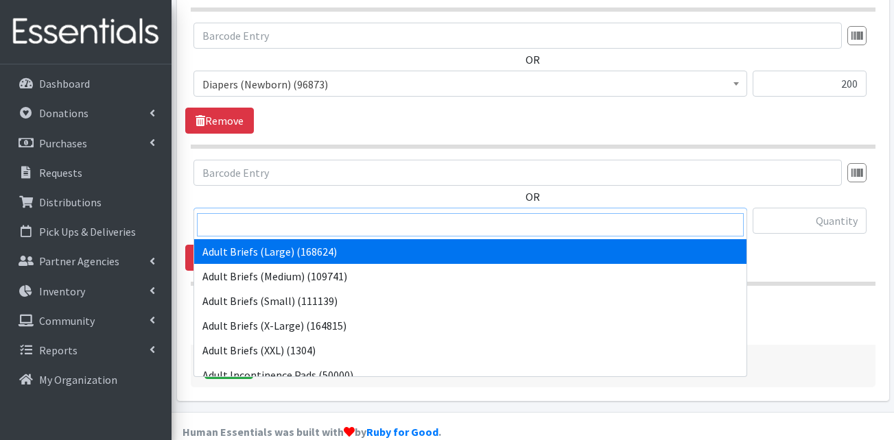
click at [300, 224] on input "search" at bounding box center [470, 224] width 547 height 23
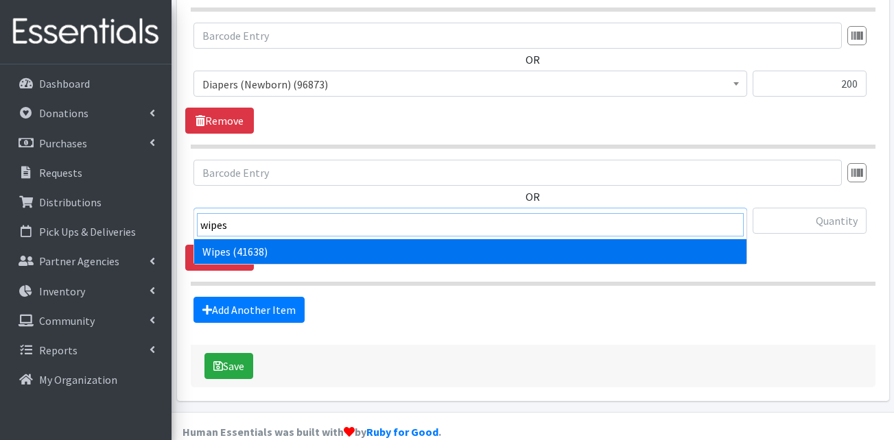
type input "wipes"
select select "13405"
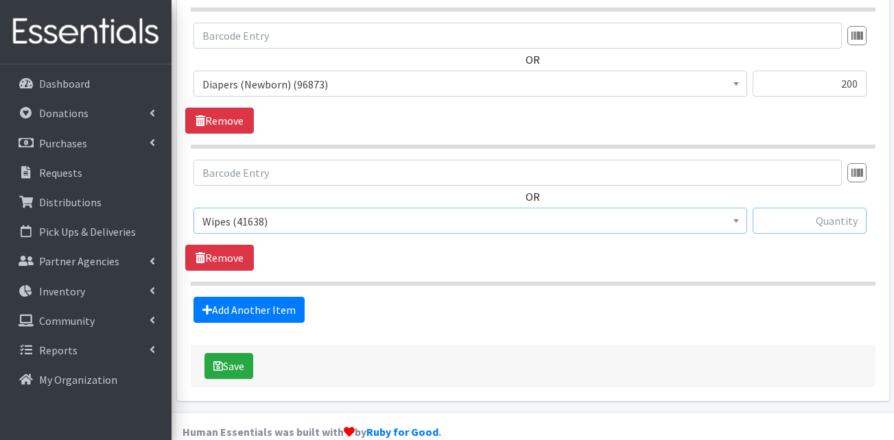
click at [811, 208] on input "text" at bounding box center [809, 221] width 114 height 26
type input "48"
click at [726, 297] on div "Add Another Item" at bounding box center [532, 310] width 695 height 26
click at [239, 353] on button "Save" at bounding box center [228, 366] width 49 height 26
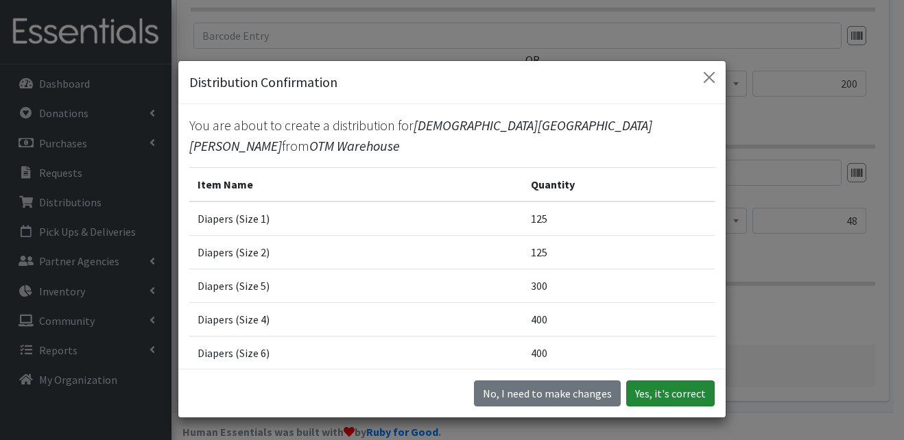
click at [671, 384] on button "Yes, it's correct" at bounding box center [670, 394] width 88 height 26
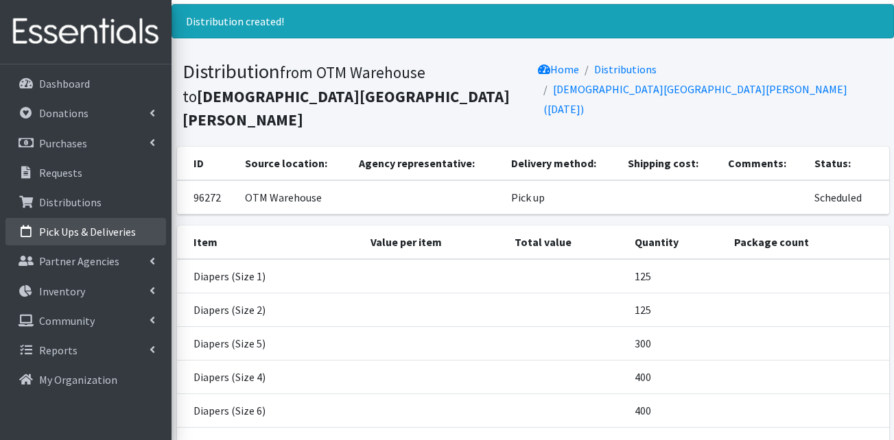
scroll to position [204, 0]
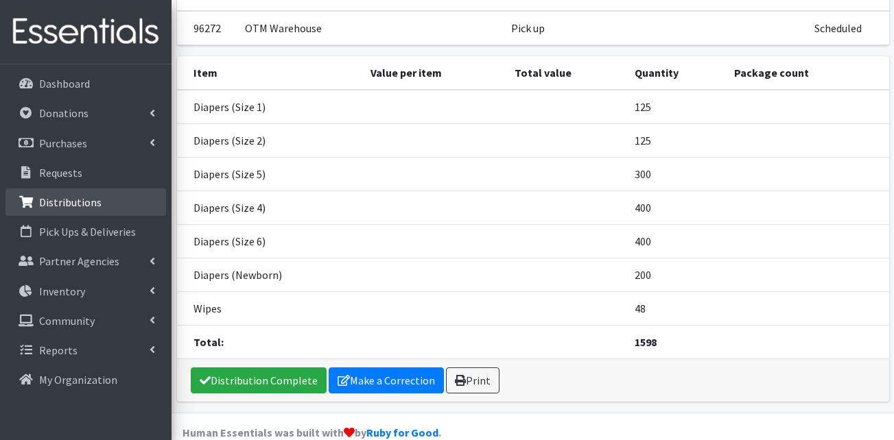
click at [65, 206] on p "Distributions" at bounding box center [70, 202] width 62 height 14
